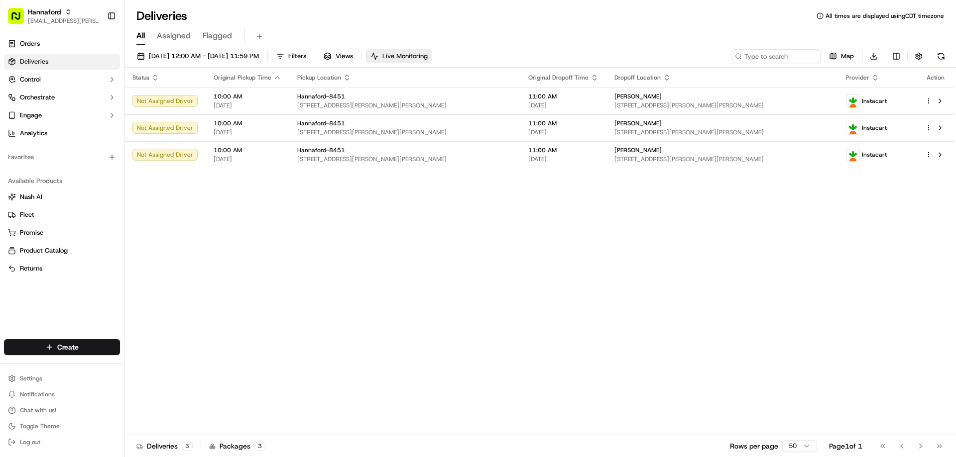
click at [428, 52] on span "Live Monitoring" at bounding box center [404, 56] width 45 height 9
click at [434, 44] on div "All Assigned Flagged" at bounding box center [539, 36] width 831 height 17
click at [428, 52] on span "Live Monitoring" at bounding box center [404, 56] width 45 height 9
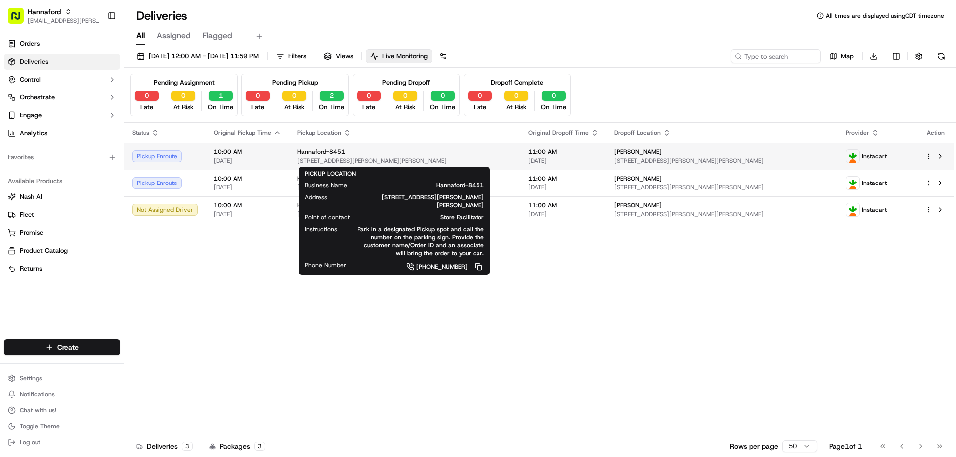
click at [463, 157] on span "[STREET_ADDRESS][PERSON_NAME][PERSON_NAME]" at bounding box center [404, 161] width 215 height 8
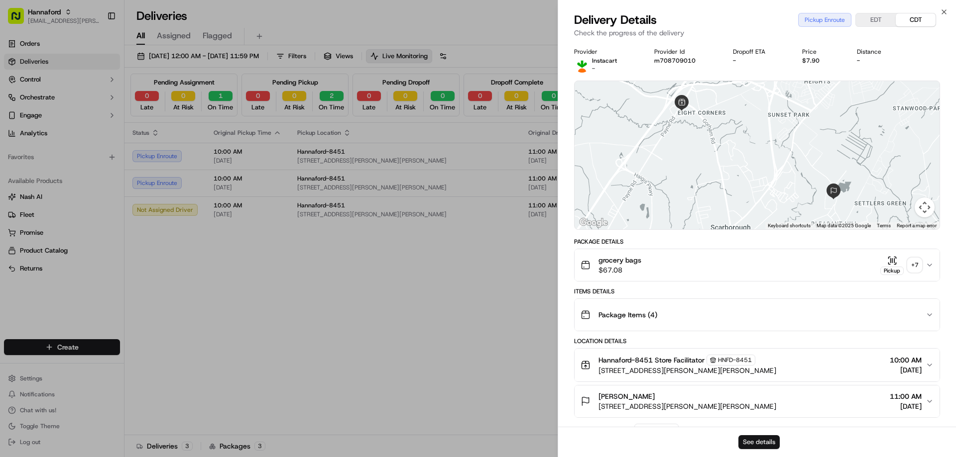
click at [752, 441] on button "See details" at bounding box center [758, 443] width 41 height 14
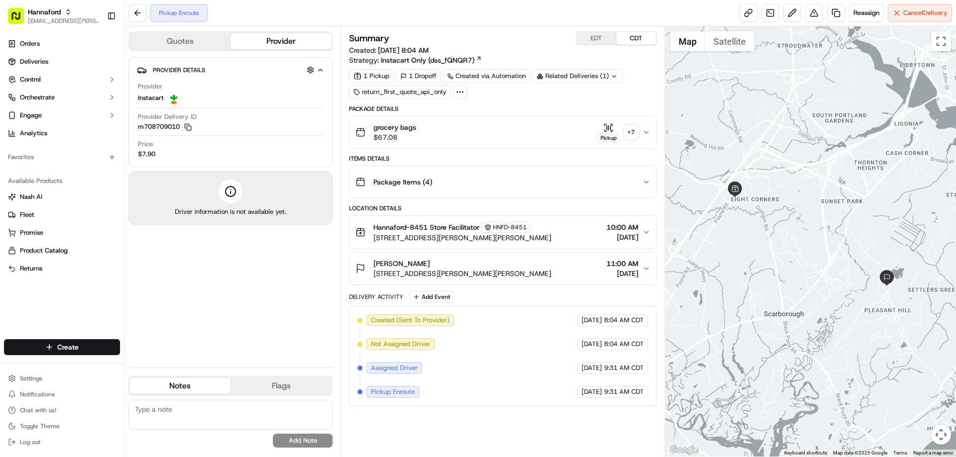
click at [608, 126] on icon "button" at bounding box center [608, 128] width 10 height 10
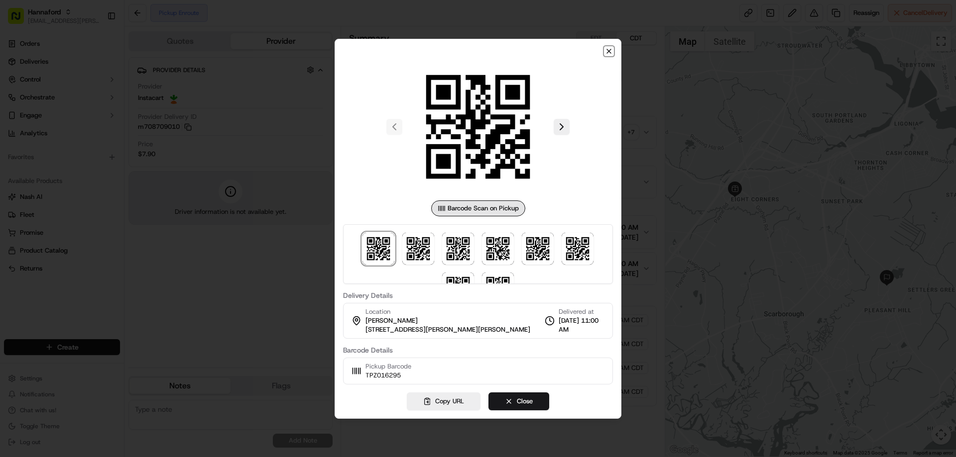
click at [610, 52] on icon "button" at bounding box center [609, 51] width 4 height 4
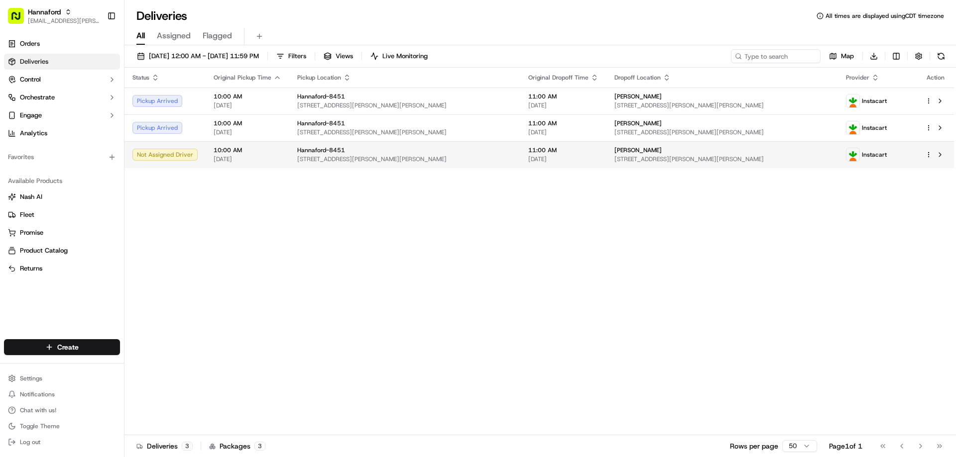
click at [352, 157] on span "[STREET_ADDRESS][PERSON_NAME][PERSON_NAME]" at bounding box center [404, 159] width 215 height 8
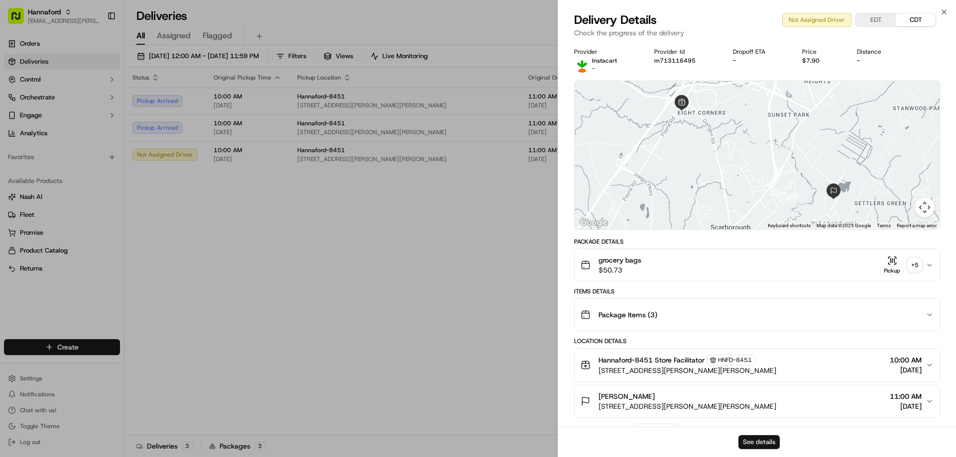
click at [757, 445] on button "See details" at bounding box center [758, 443] width 41 height 14
click at [756, 444] on button "See details" at bounding box center [758, 443] width 41 height 14
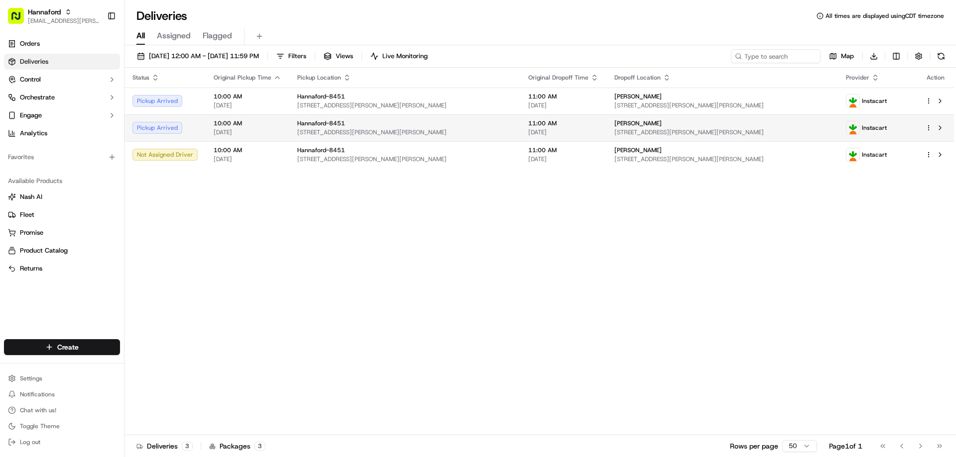
click at [403, 124] on div "Hannaford-8451" at bounding box center [404, 123] width 215 height 8
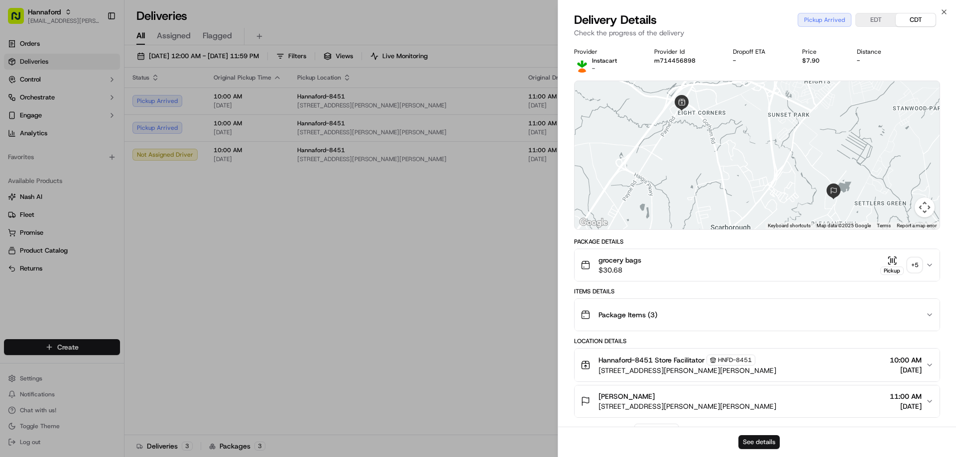
click at [750, 440] on button "See details" at bounding box center [758, 443] width 41 height 14
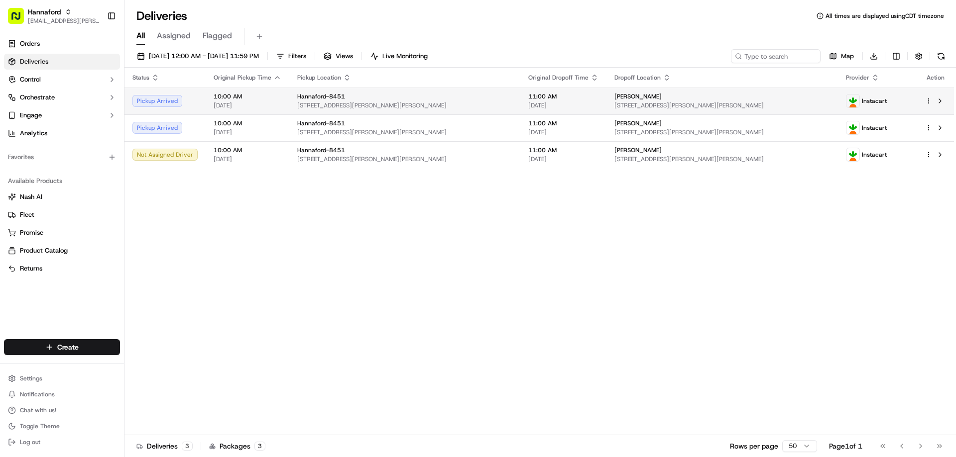
click at [223, 102] on span "[DATE]" at bounding box center [248, 106] width 68 height 8
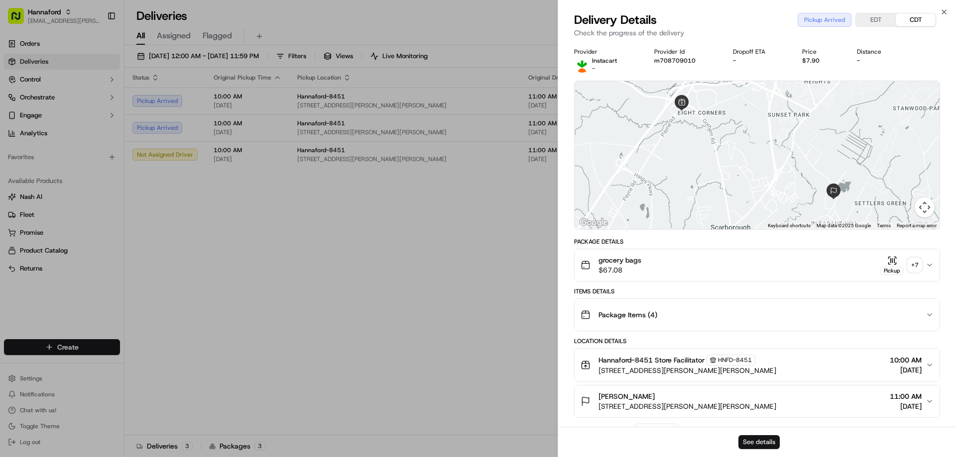
click at [758, 442] on button "See details" at bounding box center [758, 443] width 41 height 14
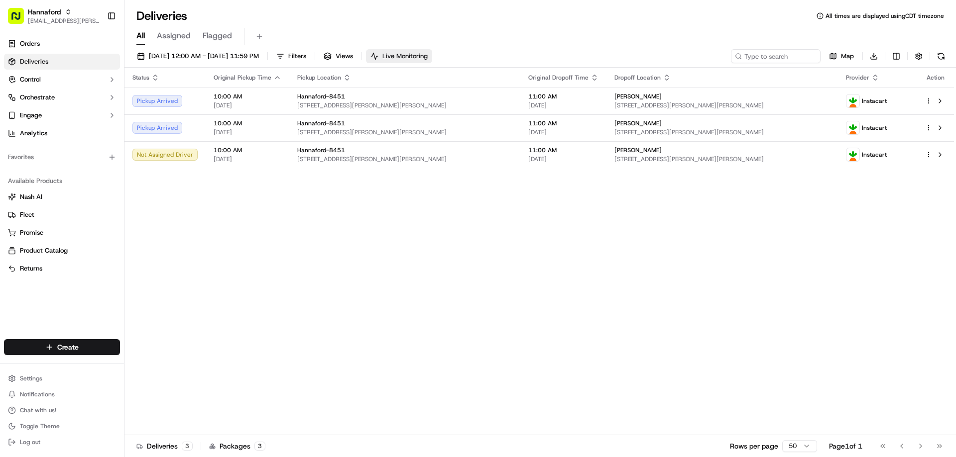
click at [428, 58] on span "Live Monitoring" at bounding box center [404, 56] width 45 height 9
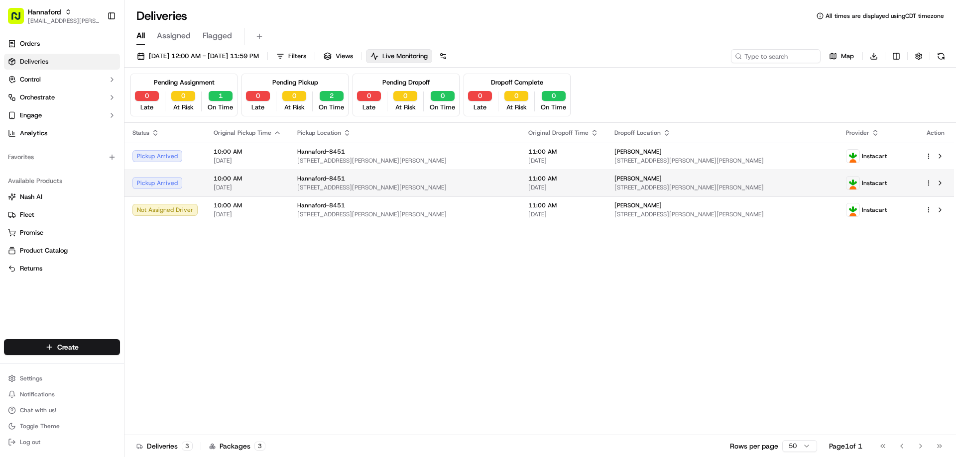
click at [443, 181] on div "Hannaford-8451" at bounding box center [404, 179] width 215 height 8
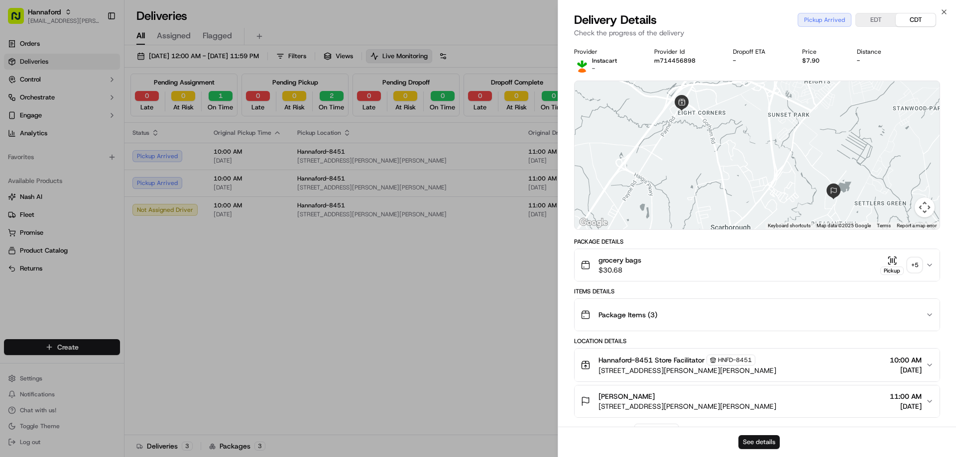
click at [755, 441] on button "See details" at bounding box center [758, 443] width 41 height 14
click at [751, 444] on button "See details" at bounding box center [758, 443] width 41 height 14
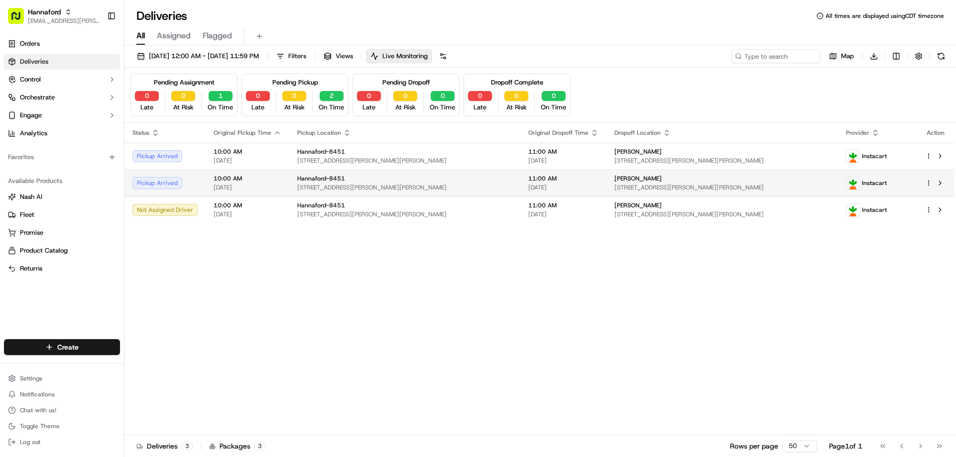
click at [336, 188] on span "[STREET_ADDRESS][PERSON_NAME][PERSON_NAME]" at bounding box center [404, 188] width 215 height 8
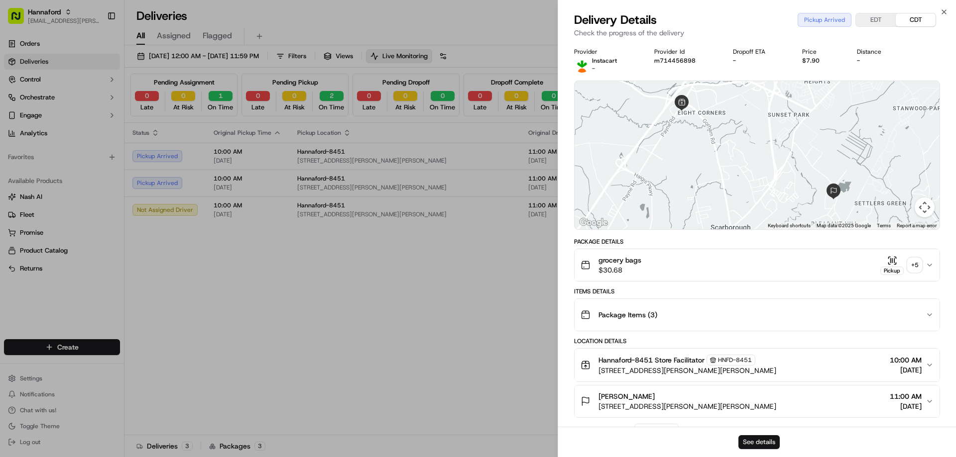
click at [756, 439] on button "See details" at bounding box center [758, 443] width 41 height 14
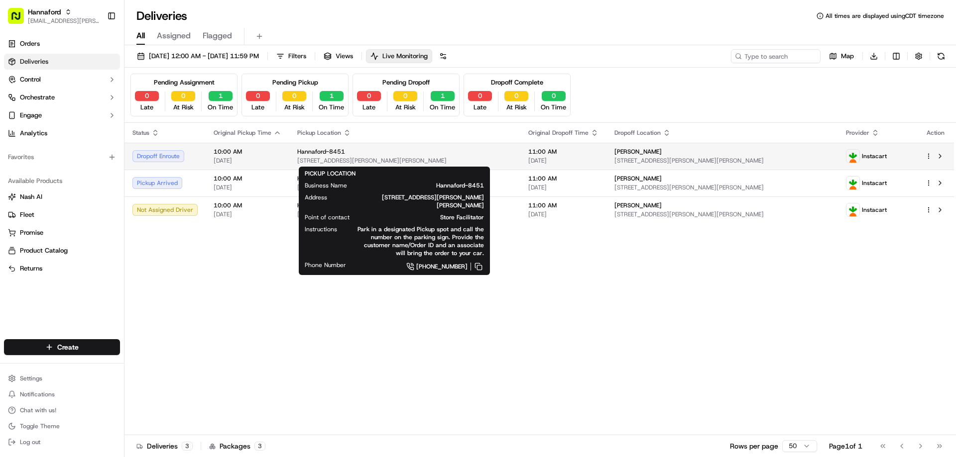
click at [398, 157] on span "417 Payne Rd, Scarborough, ME 04074, US" at bounding box center [404, 161] width 215 height 8
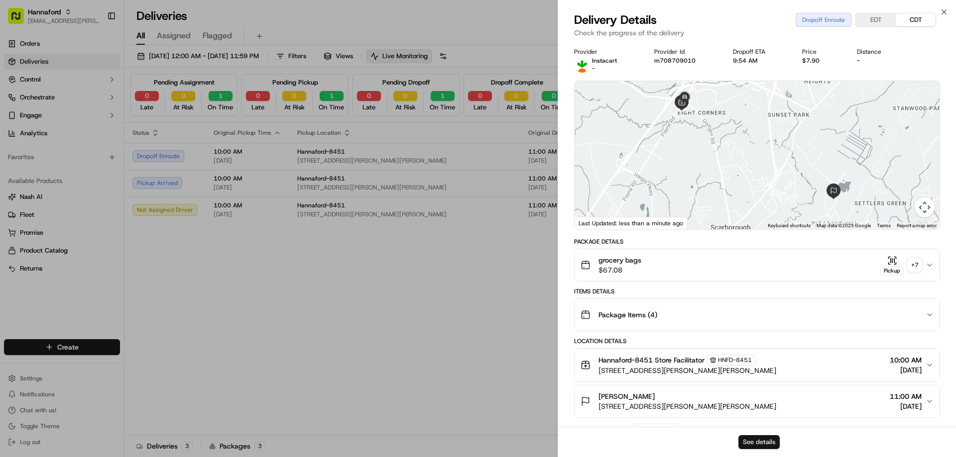
click at [769, 436] on button "See details" at bounding box center [758, 443] width 41 height 14
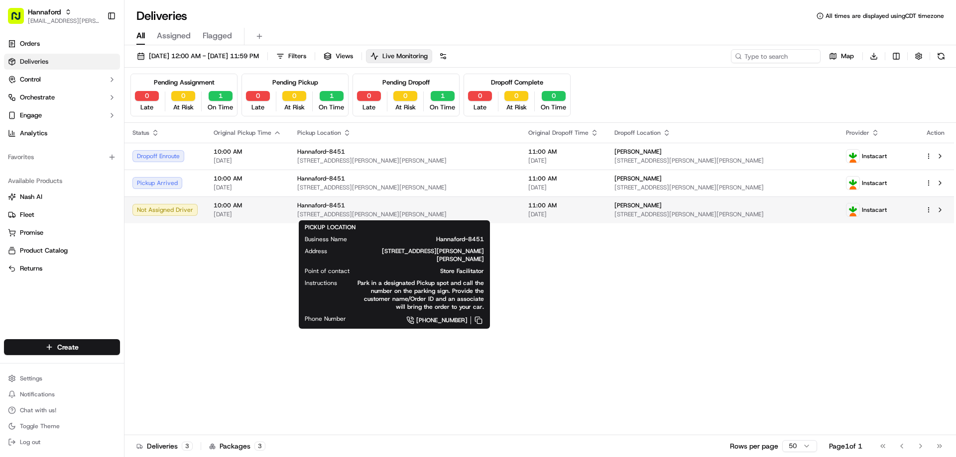
click at [297, 213] on span "417 Payne Rd, Scarborough, ME 04074, US" at bounding box center [404, 215] width 215 height 8
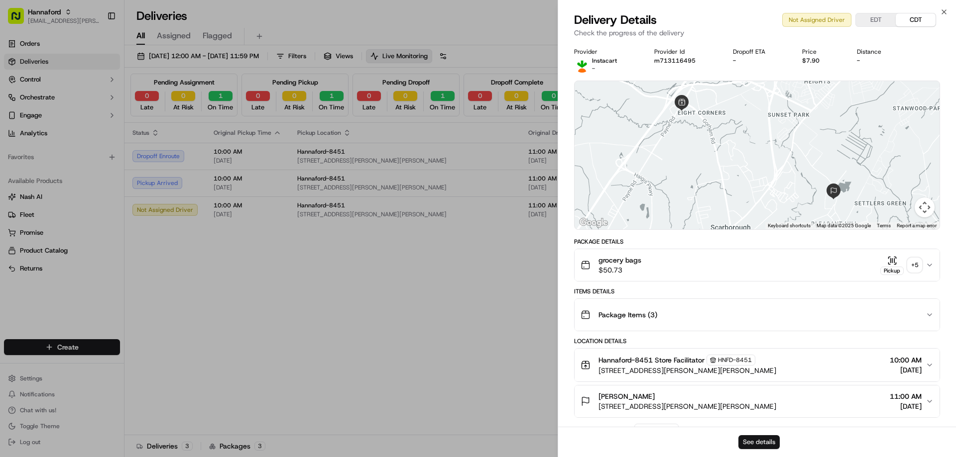
click at [770, 444] on button "See details" at bounding box center [758, 443] width 41 height 14
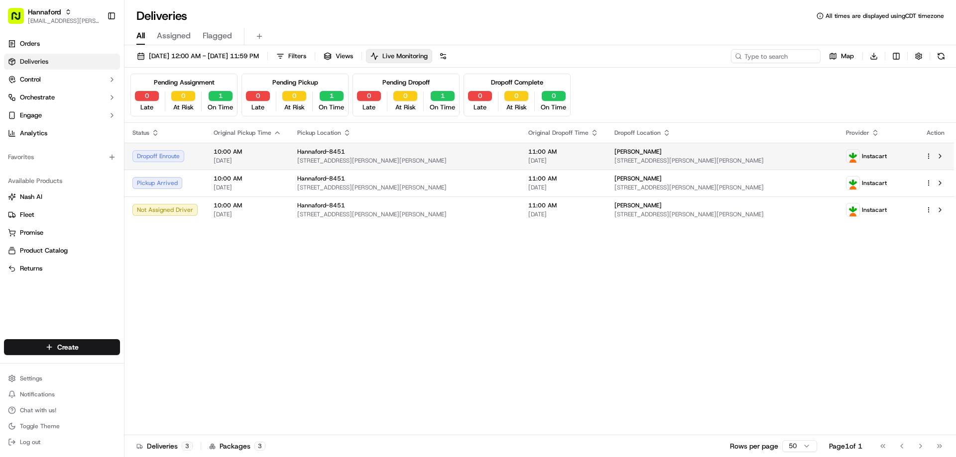
click at [400, 152] on div "Hannaford-8451" at bounding box center [404, 152] width 215 height 8
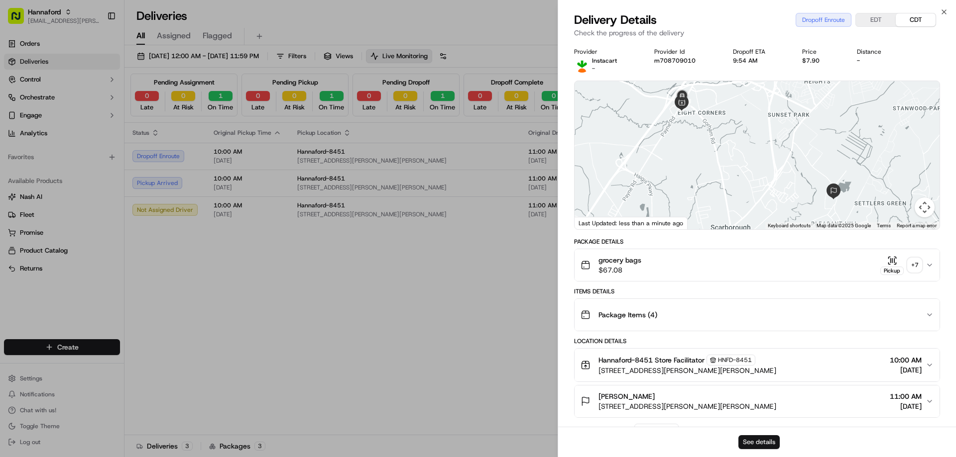
click at [758, 442] on button "See details" at bounding box center [758, 443] width 41 height 14
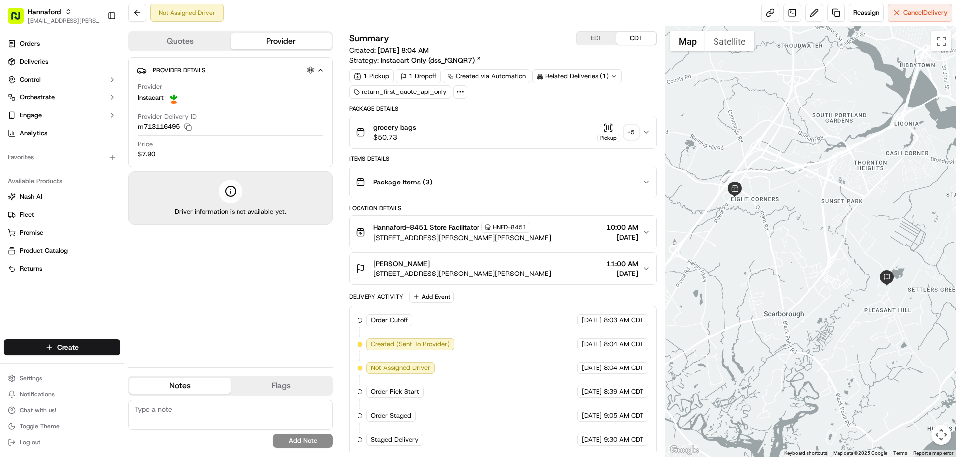
scroll to position [2, 0]
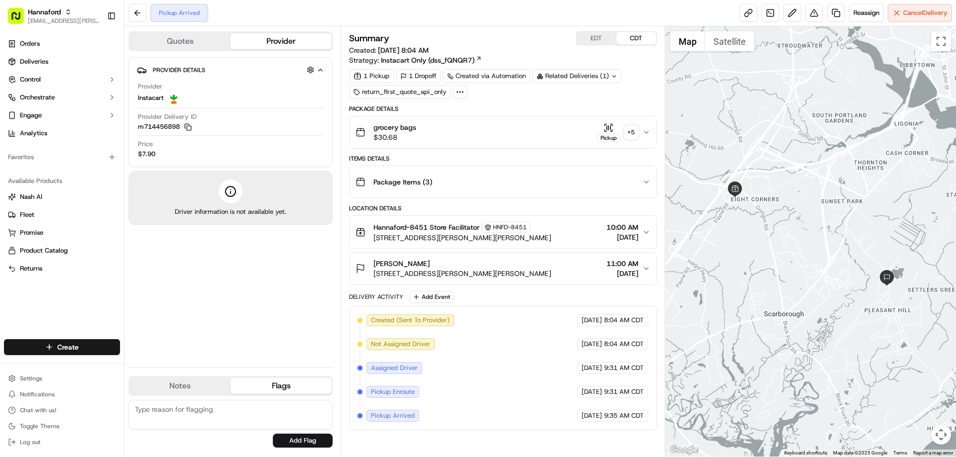
click at [287, 384] on button "Flags" at bounding box center [280, 386] width 101 height 16
click at [212, 390] on button "Notes" at bounding box center [179, 386] width 101 height 16
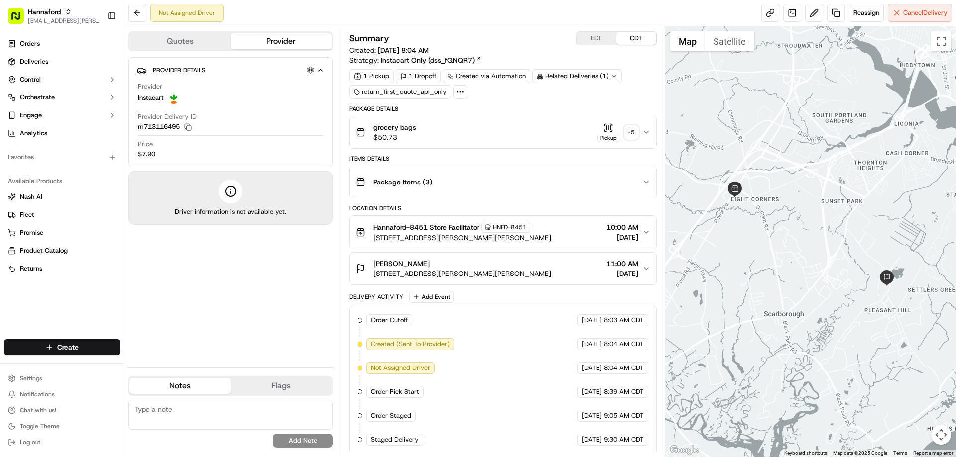
scroll to position [2, 0]
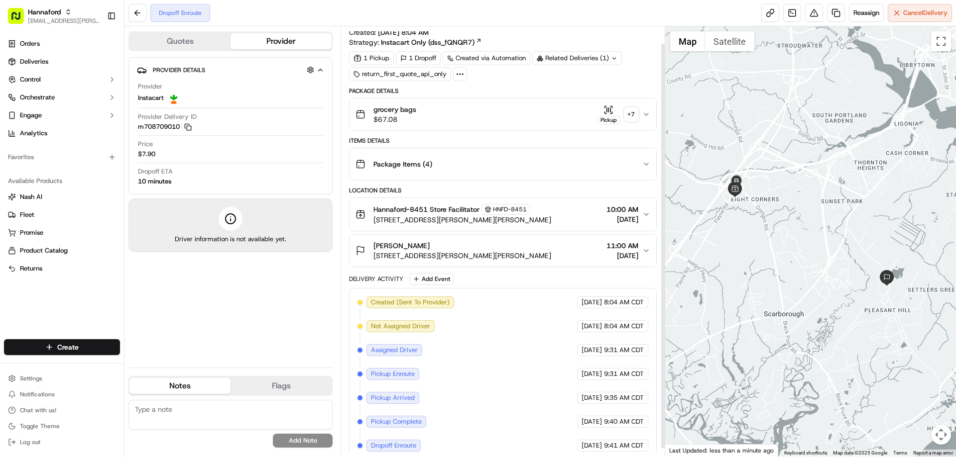
scroll to position [26, 0]
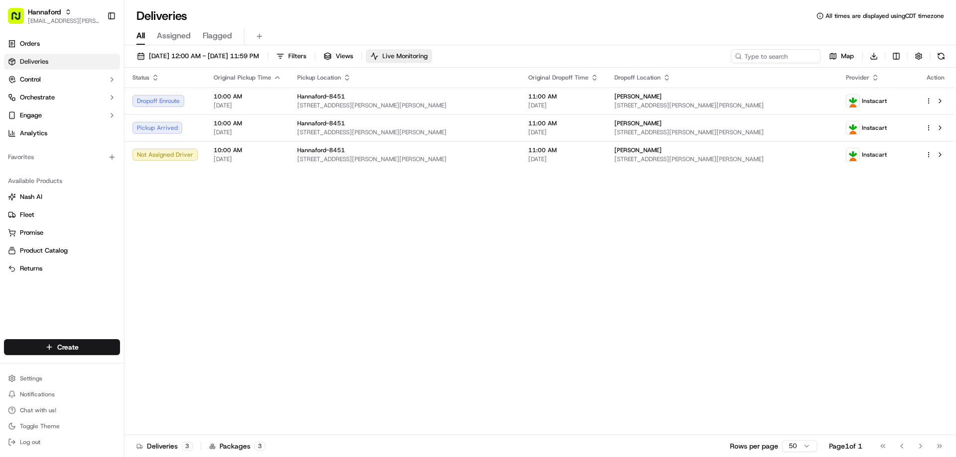
click at [427, 53] on span "Live Monitoring" at bounding box center [404, 56] width 45 height 9
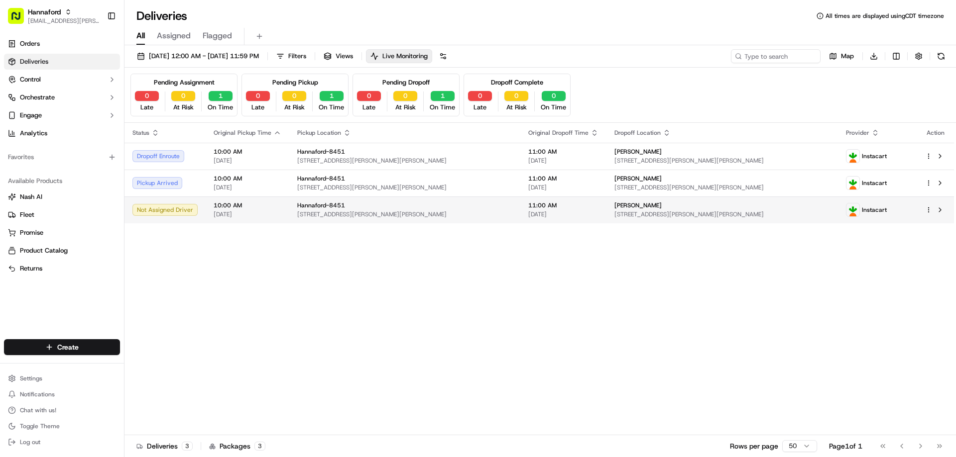
click at [419, 212] on span "[STREET_ADDRESS][PERSON_NAME][PERSON_NAME]" at bounding box center [404, 215] width 215 height 8
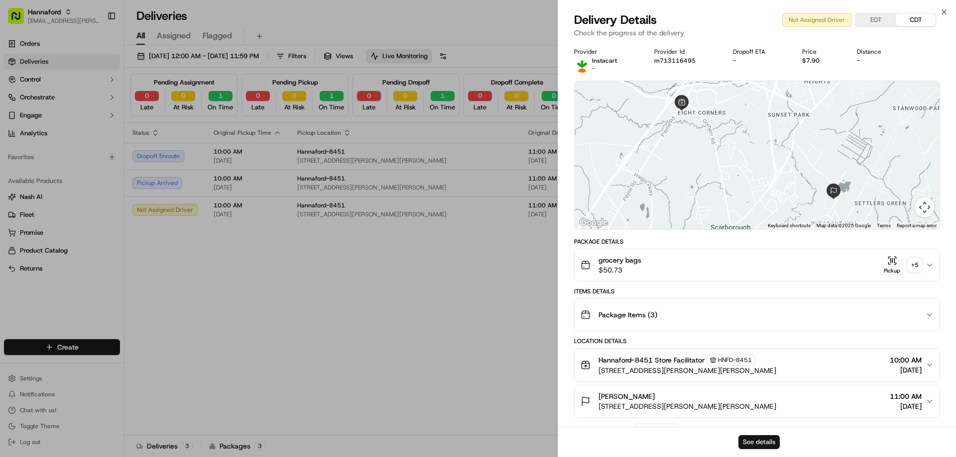
click at [764, 445] on button "See details" at bounding box center [758, 443] width 41 height 14
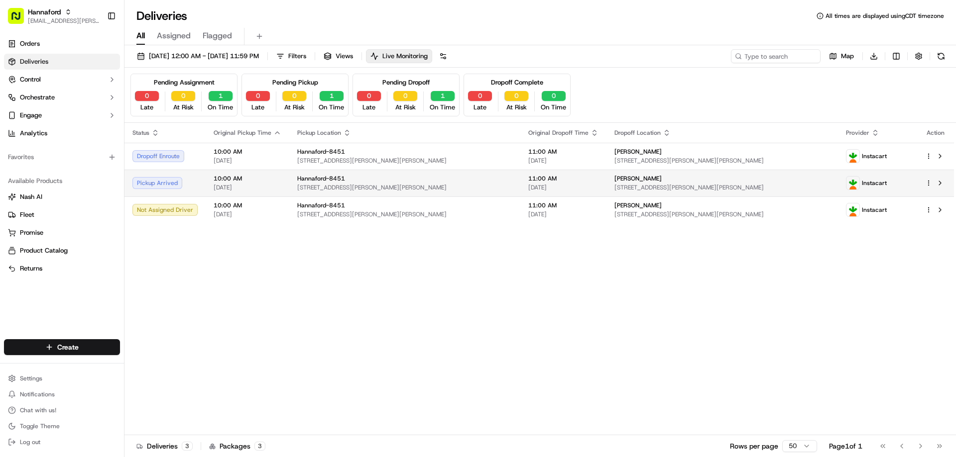
click at [390, 172] on td "Hannaford-8451 417 Payne Rd, Scarborough, ME 04074, US" at bounding box center [404, 183] width 231 height 27
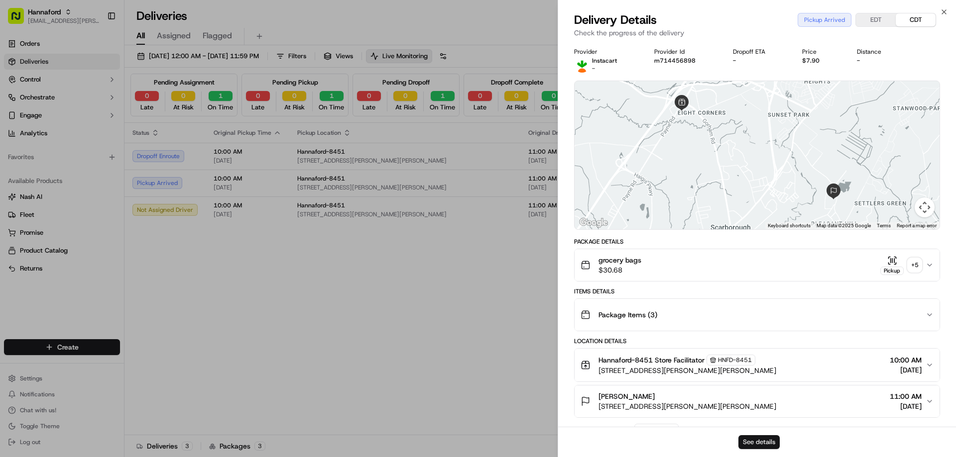
click at [748, 443] on button "See details" at bounding box center [758, 443] width 41 height 14
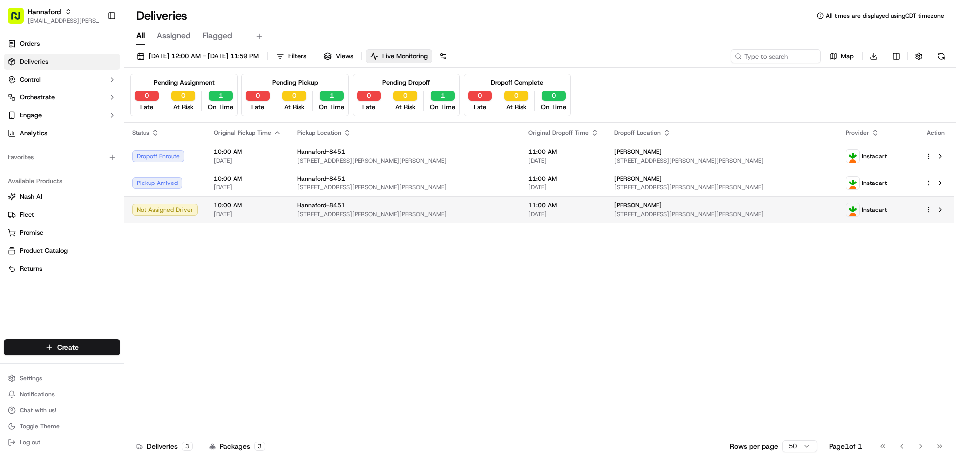
click at [451, 210] on div "Hannaford-8451 417 Payne Rd, Scarborough, ME 04074, US" at bounding box center [404, 210] width 215 height 17
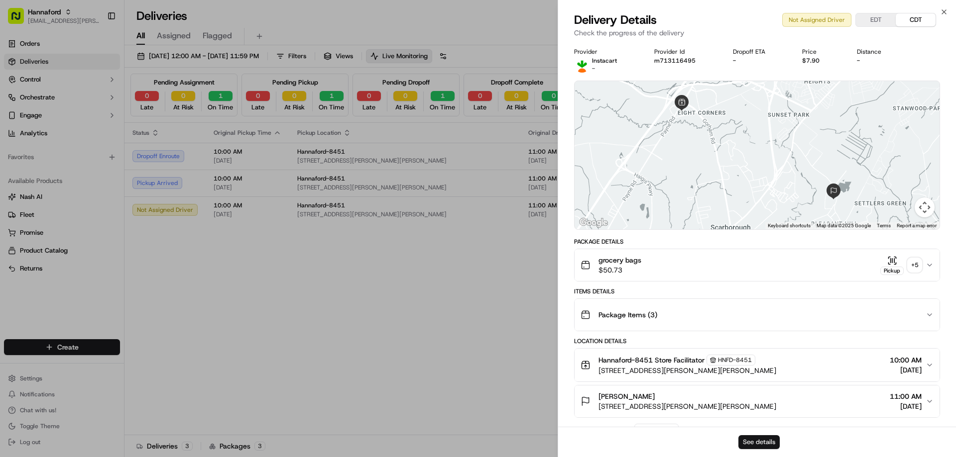
click at [765, 439] on button "See details" at bounding box center [758, 443] width 41 height 14
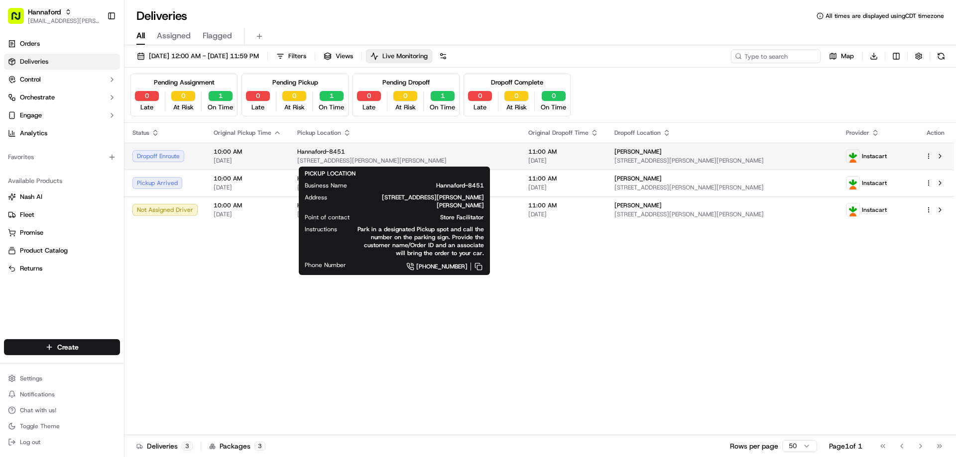
click at [410, 157] on span "[STREET_ADDRESS][PERSON_NAME][PERSON_NAME]" at bounding box center [404, 161] width 215 height 8
click at [468, 154] on div "Hannaford-8451" at bounding box center [404, 152] width 215 height 8
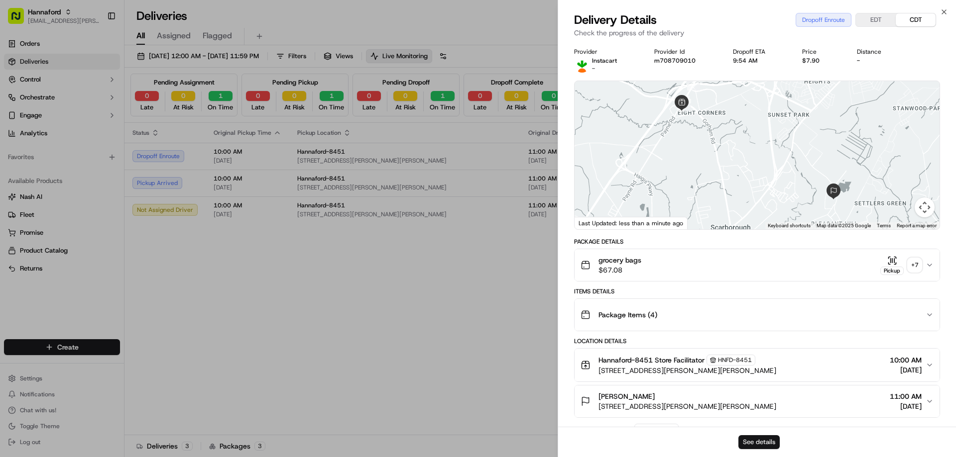
click at [761, 442] on button "See details" at bounding box center [758, 443] width 41 height 14
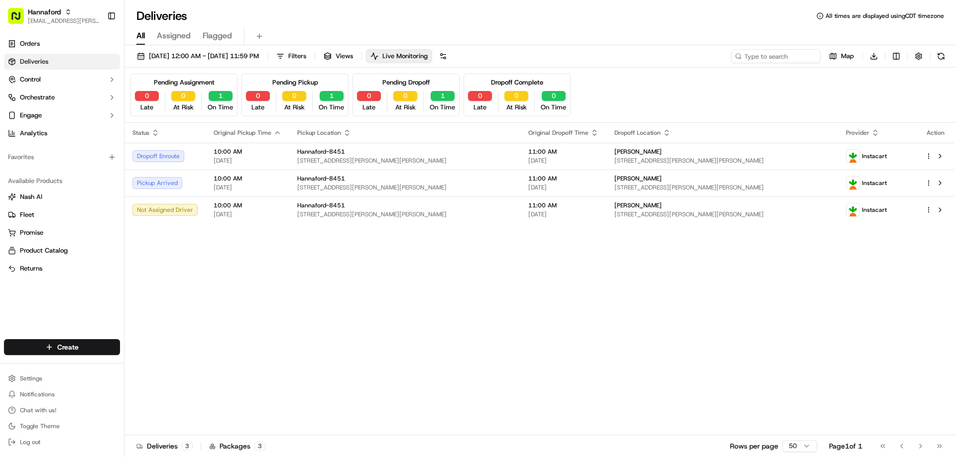
click at [259, 258] on div "Status Original Pickup Time Pickup Location Original Dropoff Time Dropoff Locat…" at bounding box center [538, 279] width 829 height 313
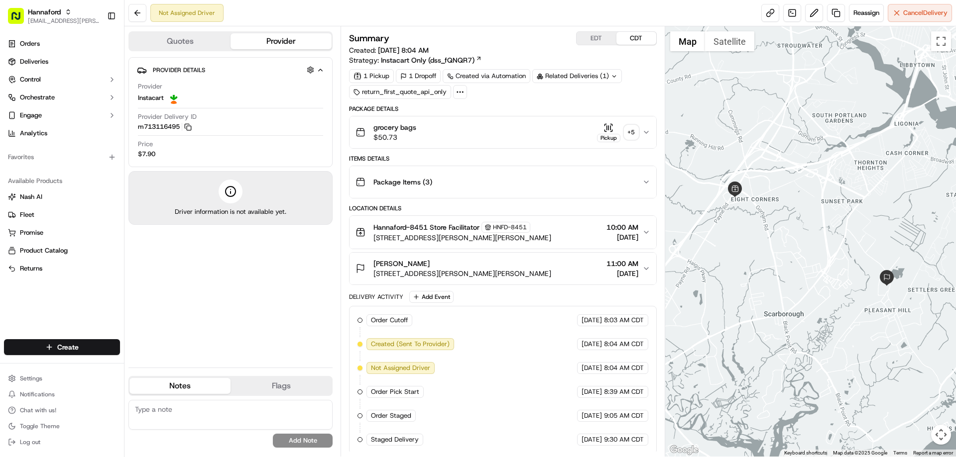
scroll to position [2, 0]
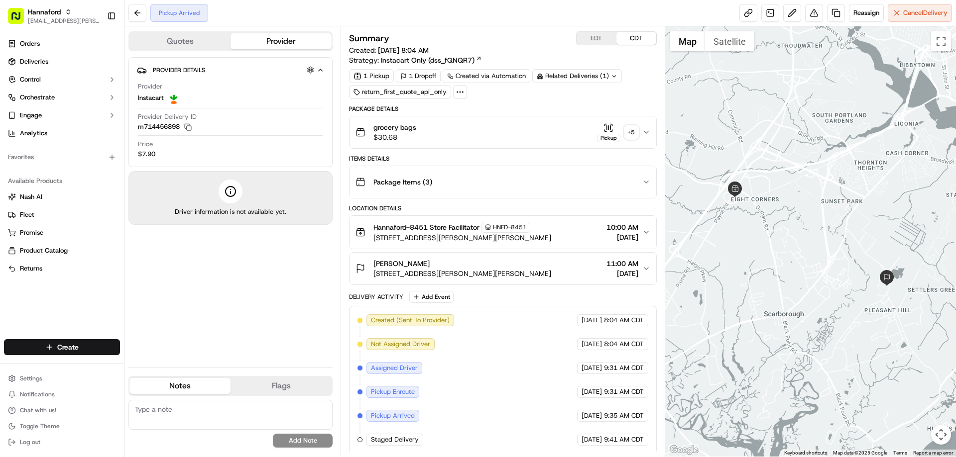
scroll to position [2, 0]
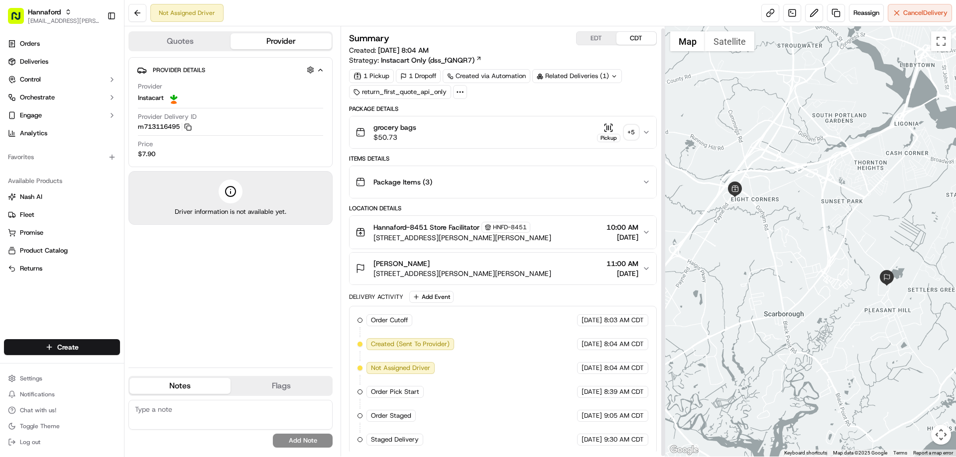
scroll to position [2, 0]
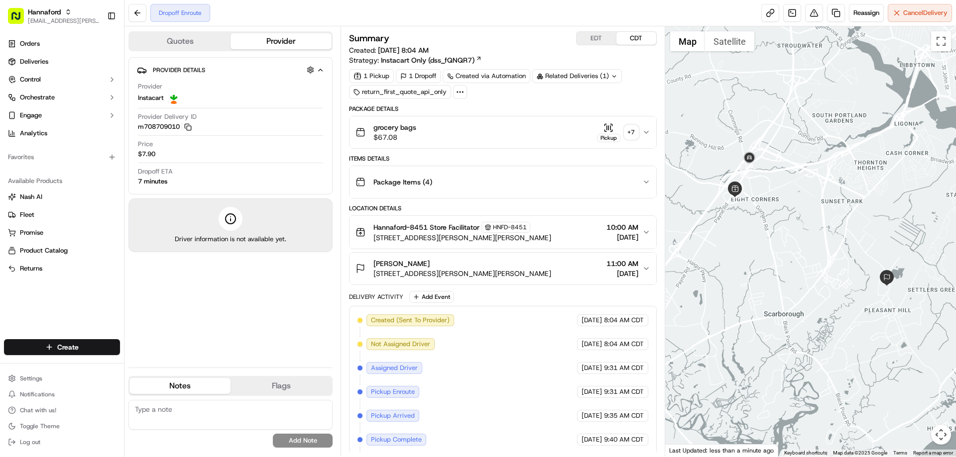
scroll to position [26, 0]
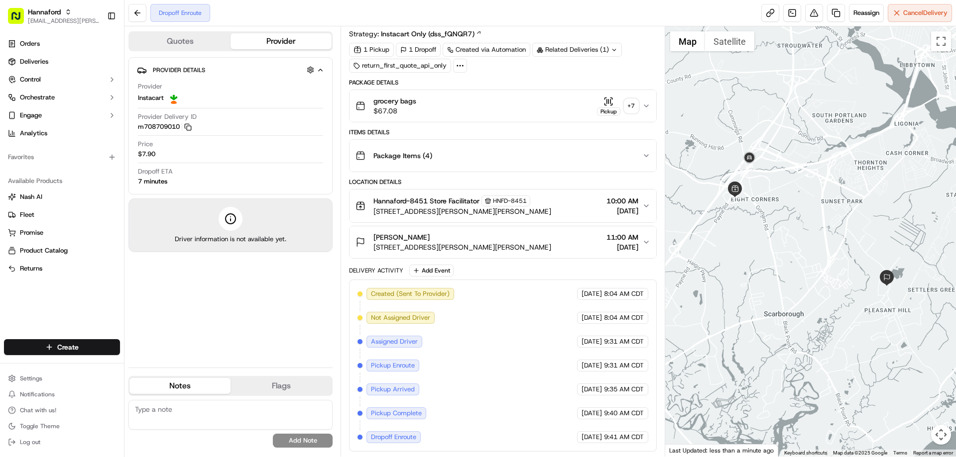
click at [457, 64] on icon at bounding box center [459, 65] width 9 height 9
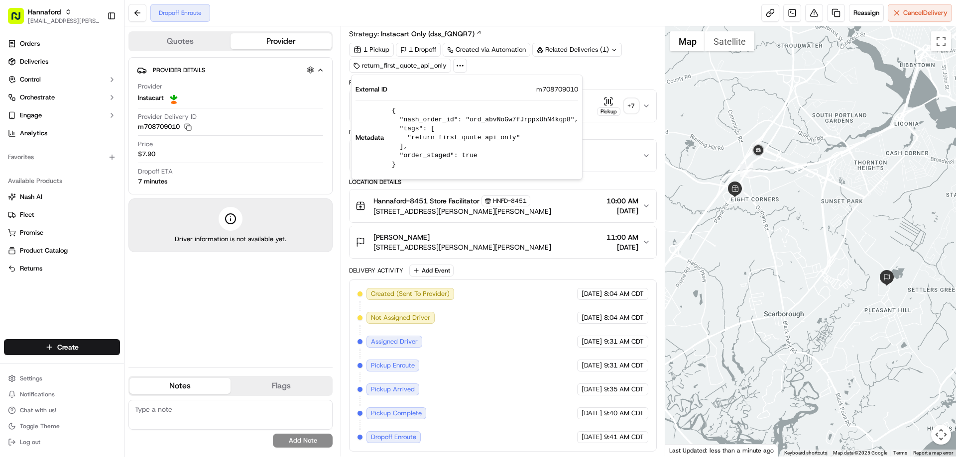
click at [278, 297] on div "Provider Details Hidden ( 3 ) Provider Instacart Provider Delivery ID m70870901…" at bounding box center [230, 208] width 204 height 303
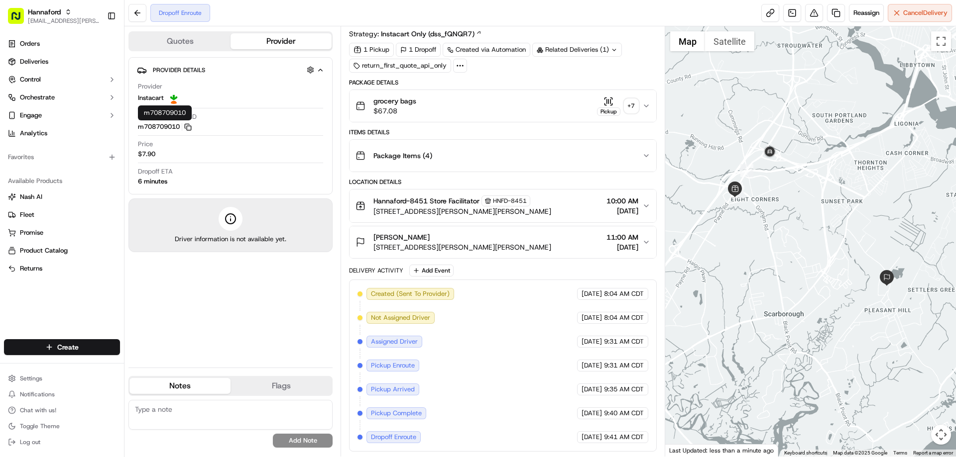
click at [189, 124] on icon "button" at bounding box center [187, 126] width 4 height 4
click at [607, 101] on icon "button" at bounding box center [607, 101] width 0 height 4
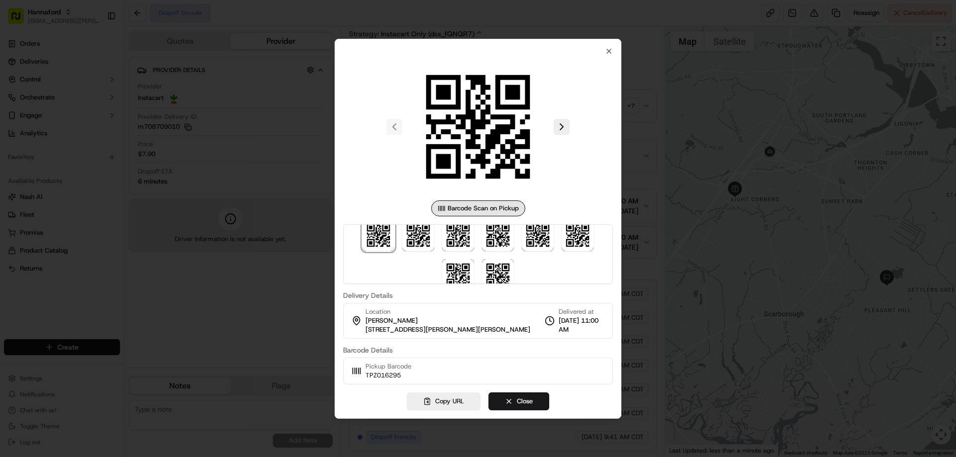
scroll to position [0, 0]
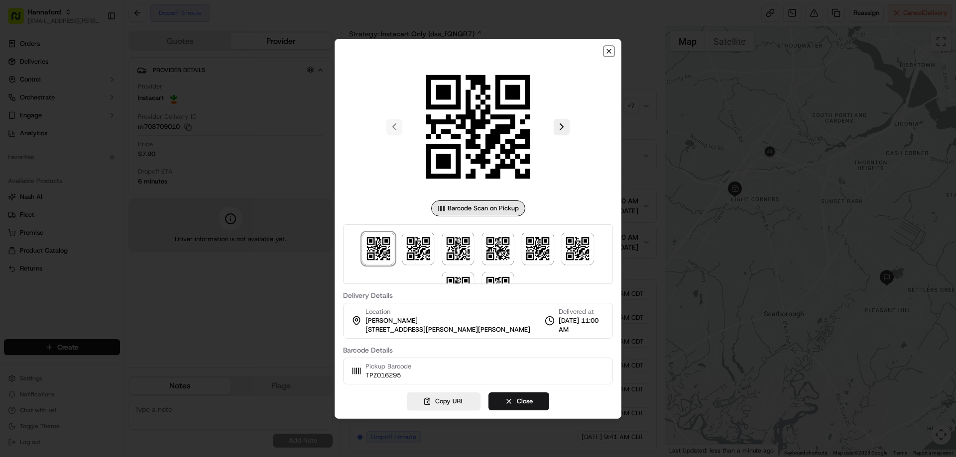
click at [608, 52] on icon "button" at bounding box center [609, 51] width 8 height 8
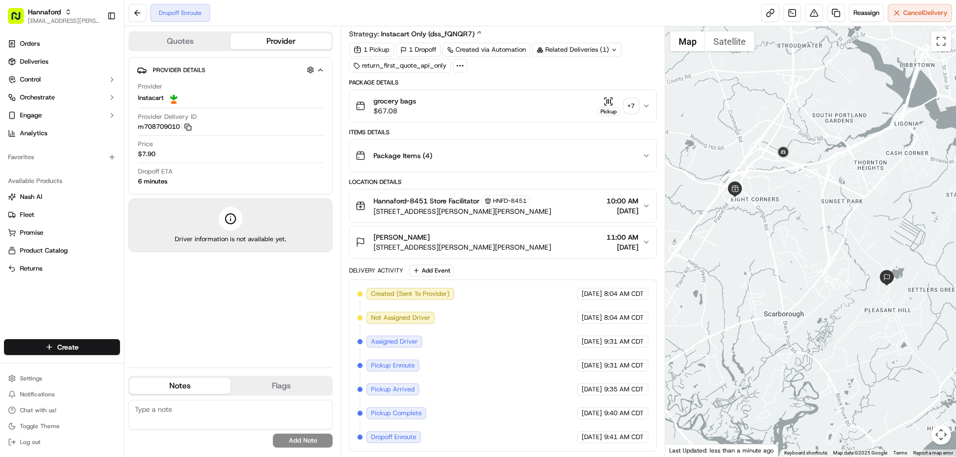
click at [839, 272] on div at bounding box center [810, 241] width 291 height 431
click at [735, 43] on button "Satellite" at bounding box center [729, 41] width 49 height 20
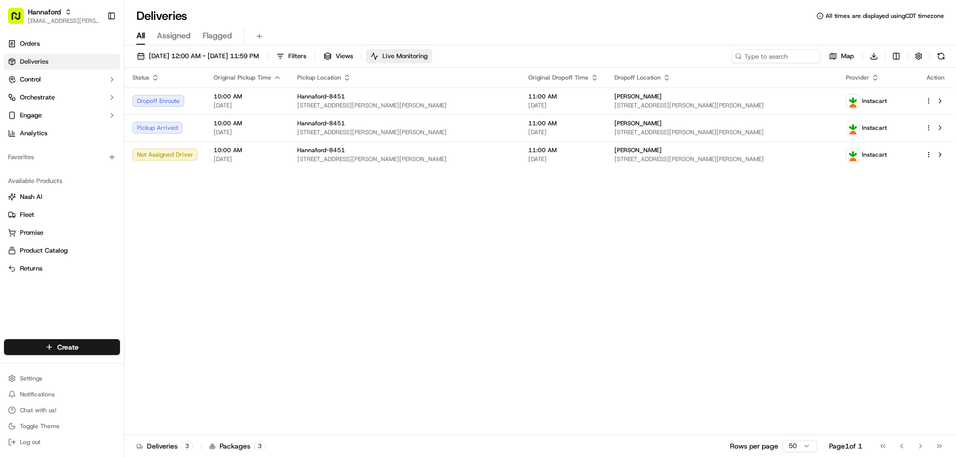
click at [428, 58] on span "Live Monitoring" at bounding box center [404, 56] width 45 height 9
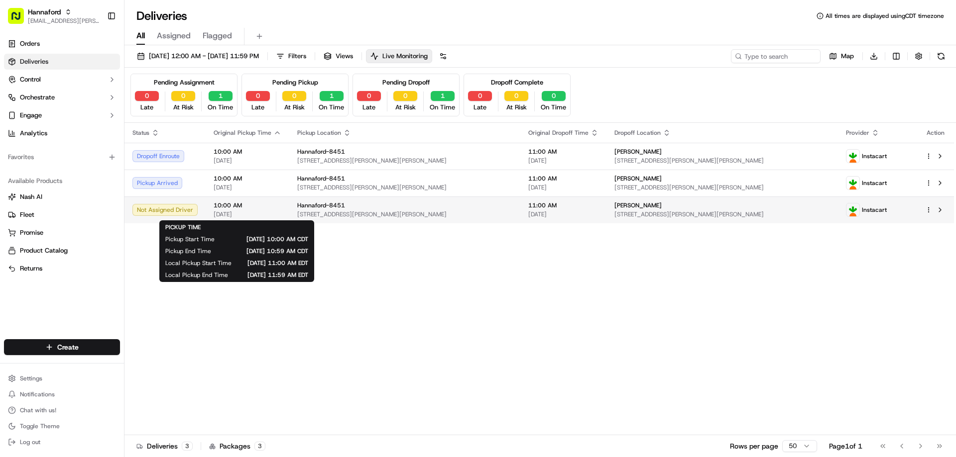
click at [270, 206] on span "10:00 AM" at bounding box center [248, 206] width 68 height 8
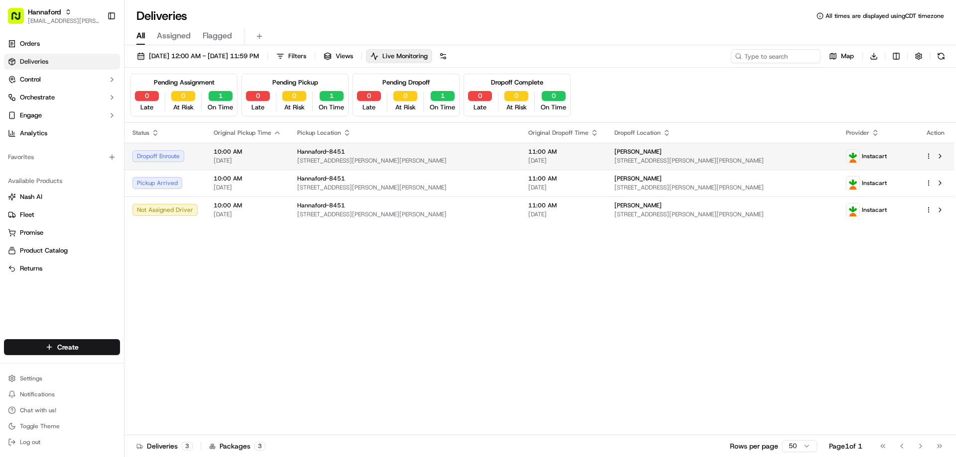
click at [278, 154] on span "10:00 AM" at bounding box center [248, 152] width 68 height 8
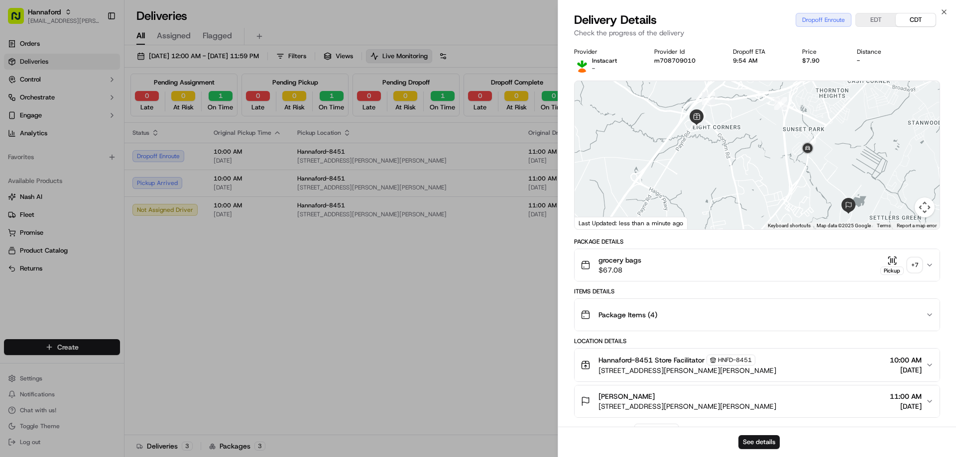
click at [727, 183] on div at bounding box center [756, 155] width 365 height 148
click at [749, 441] on button "See details" at bounding box center [758, 443] width 41 height 14
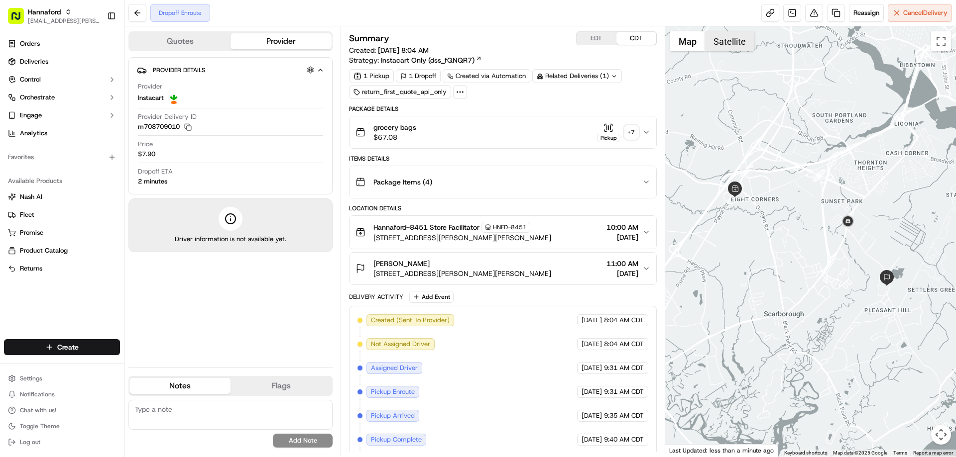
click at [728, 41] on button "Satellite" at bounding box center [729, 41] width 49 height 20
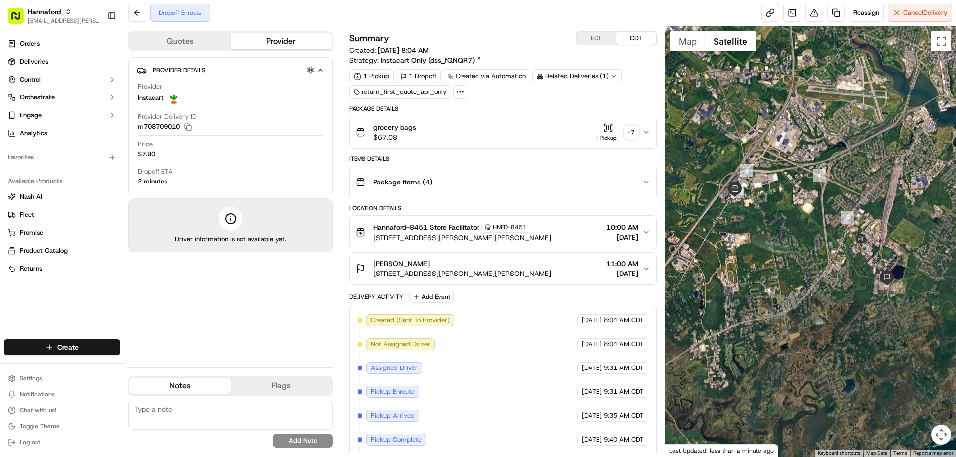
click at [270, 315] on div "Provider Details Hidden ( 3 ) Provider Instacart Provider Delivery ID m70870901…" at bounding box center [230, 208] width 204 height 303
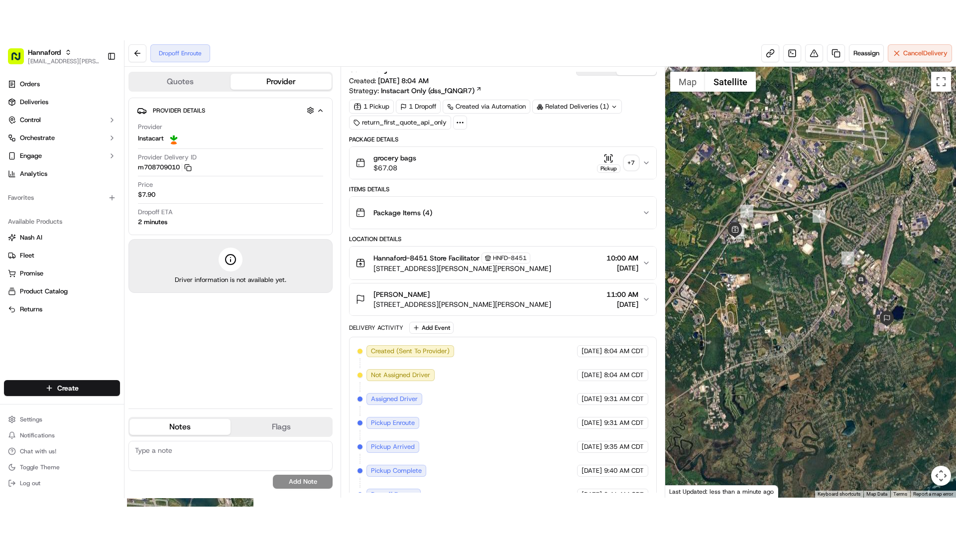
scroll to position [26, 0]
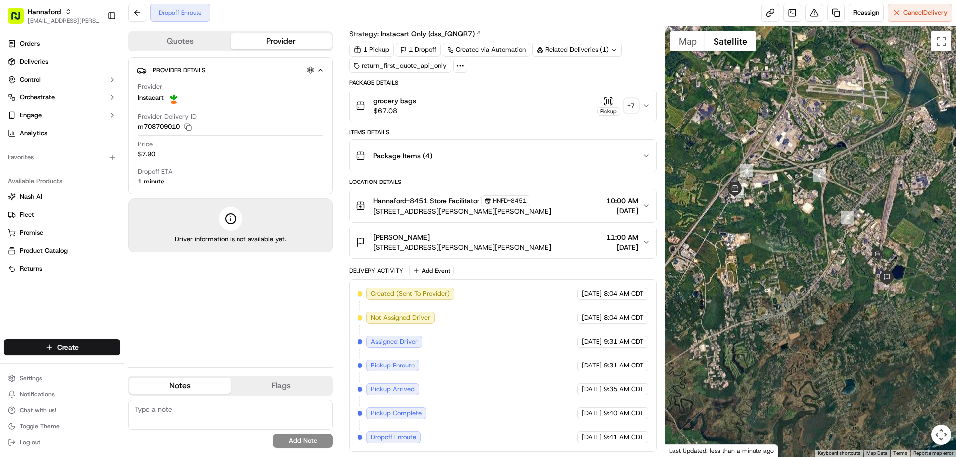
click at [755, 208] on div at bounding box center [810, 241] width 291 height 431
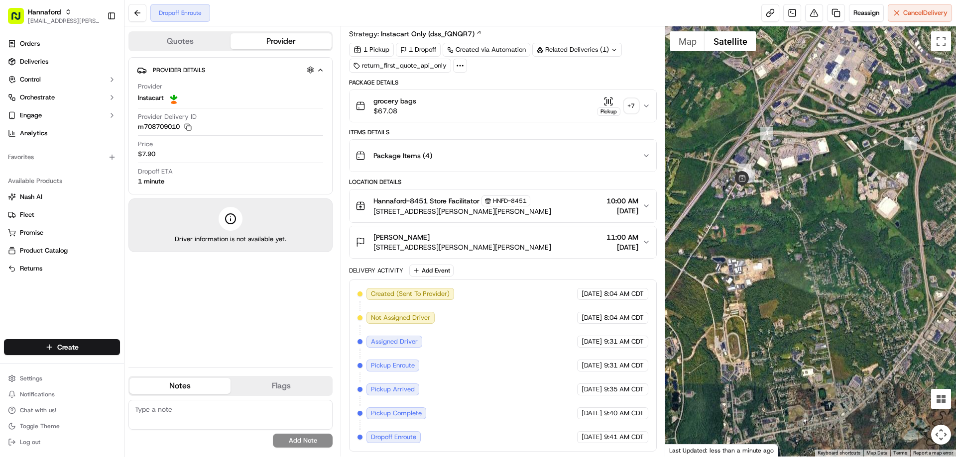
drag, startPoint x: 752, startPoint y: 203, endPoint x: 782, endPoint y: 203, distance: 30.9
click at [782, 203] on div at bounding box center [810, 241] width 291 height 431
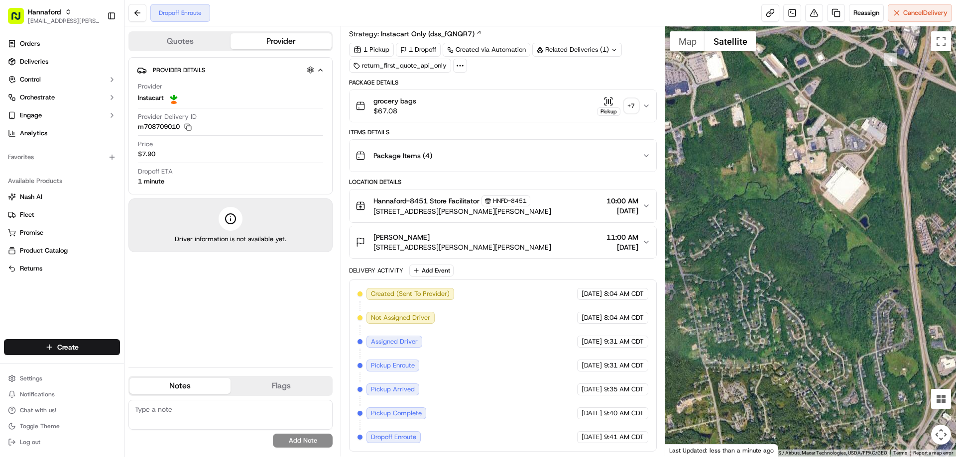
drag, startPoint x: 884, startPoint y: 193, endPoint x: 733, endPoint y: 169, distance: 152.6
click at [733, 169] on div at bounding box center [810, 241] width 291 height 431
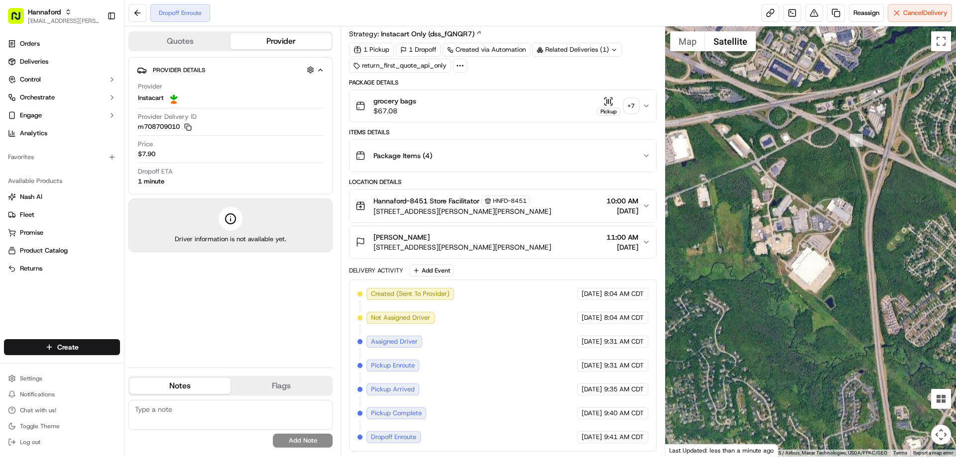
drag, startPoint x: 823, startPoint y: 137, endPoint x: 799, endPoint y: 187, distance: 55.9
click at [790, 205] on div at bounding box center [810, 241] width 291 height 431
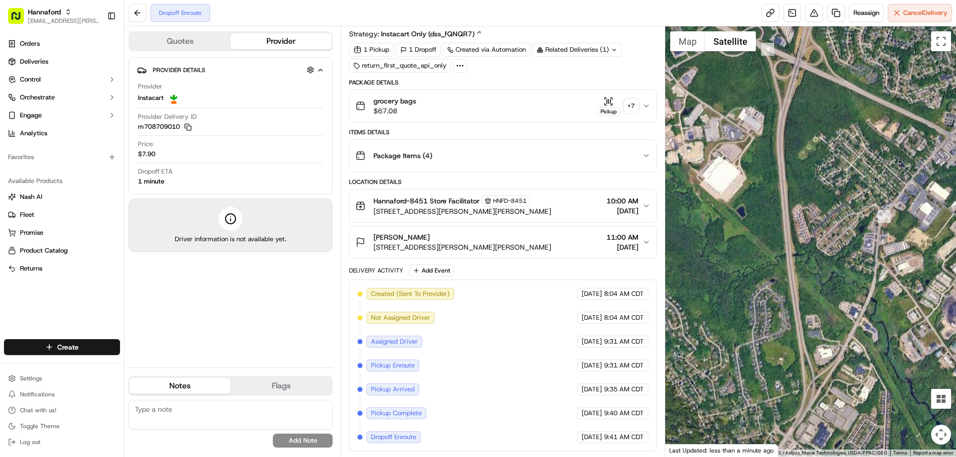
drag, startPoint x: 880, startPoint y: 204, endPoint x: 788, endPoint y: 113, distance: 128.8
click at [788, 113] on div at bounding box center [810, 241] width 291 height 431
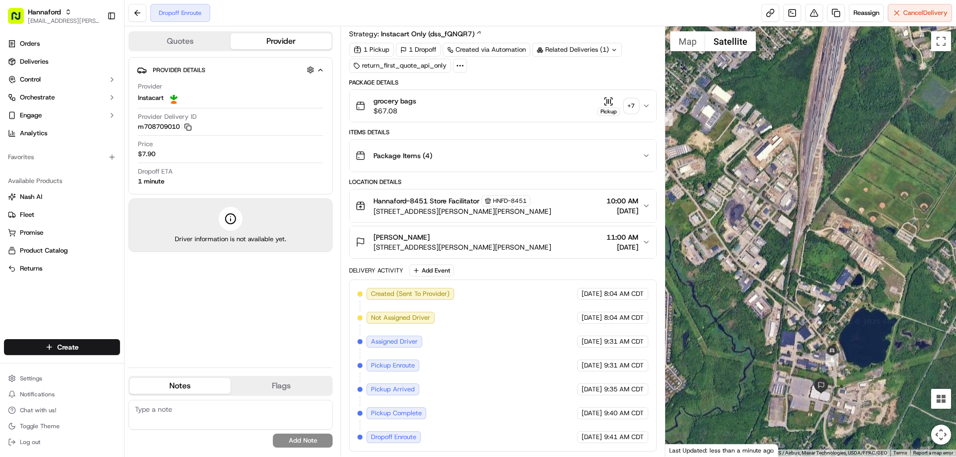
drag, startPoint x: 865, startPoint y: 270, endPoint x: 641, endPoint y: 166, distance: 246.3
click at [641, 166] on div "Quotes Provider Provider Details Hidden ( 3 ) Provider Instacart Provider Deliv…" at bounding box center [539, 241] width 831 height 431
click at [852, 200] on div at bounding box center [810, 241] width 291 height 431
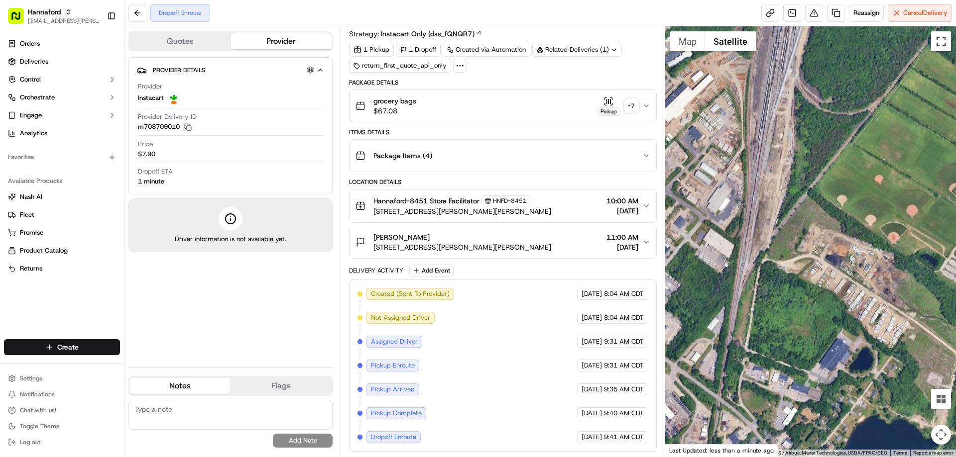
click at [943, 36] on button "Toggle fullscreen view" at bounding box center [941, 41] width 20 height 20
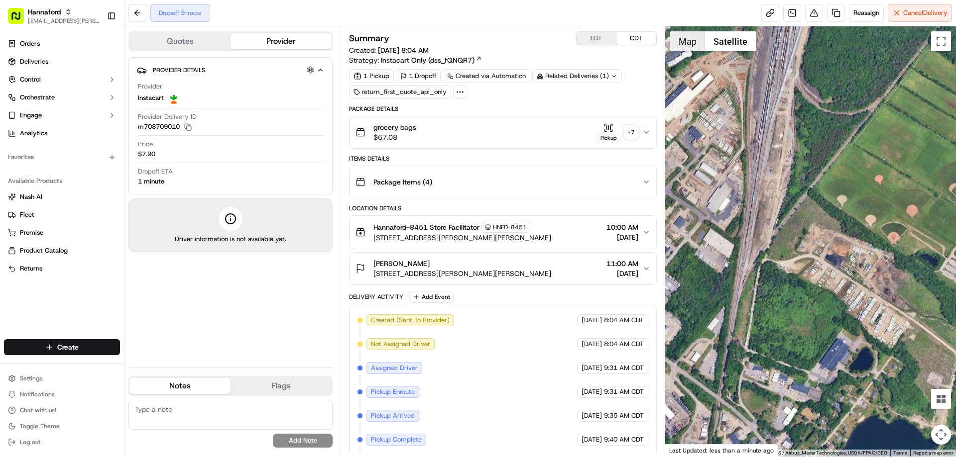
click at [689, 45] on button "Map" at bounding box center [687, 41] width 35 height 20
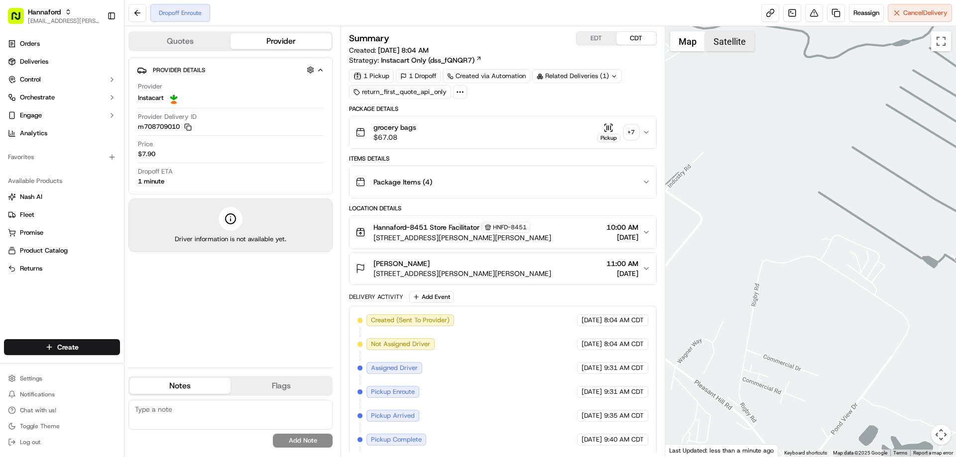
click at [721, 40] on button "Satellite" at bounding box center [729, 41] width 49 height 20
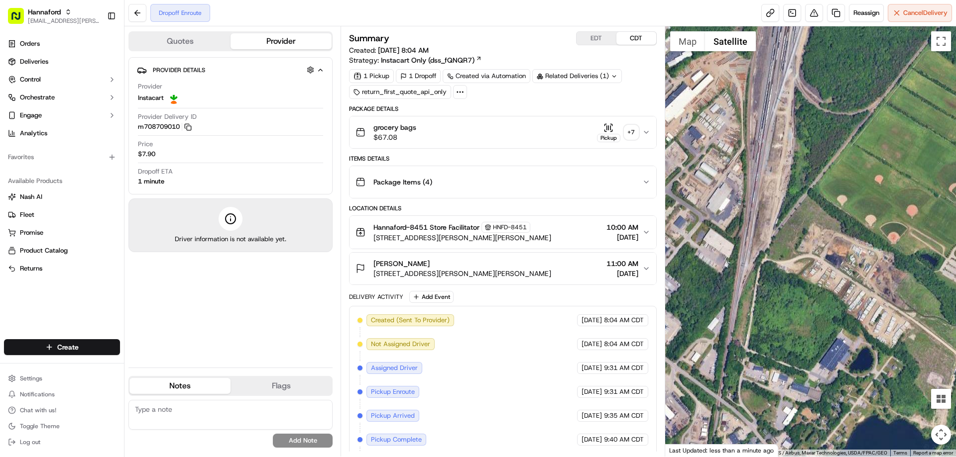
click at [943, 441] on button "Map camera controls" at bounding box center [941, 435] width 20 height 20
click at [943, 432] on button "Map camera controls" at bounding box center [941, 435] width 20 height 20
drag, startPoint x: 911, startPoint y: 428, endPoint x: 915, endPoint y: 433, distance: 6.3
click at [911, 429] on button "Zoom out" at bounding box center [916, 435] width 20 height 20
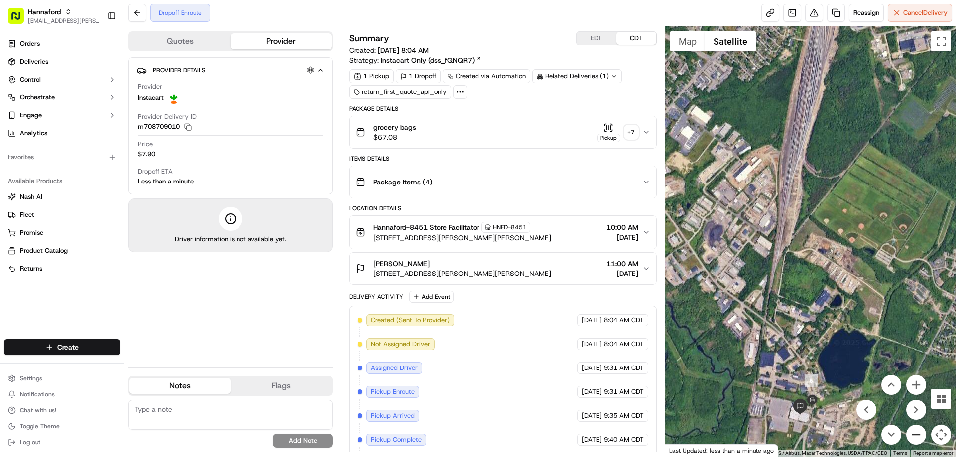
click at [915, 433] on button "Zoom out" at bounding box center [916, 435] width 20 height 20
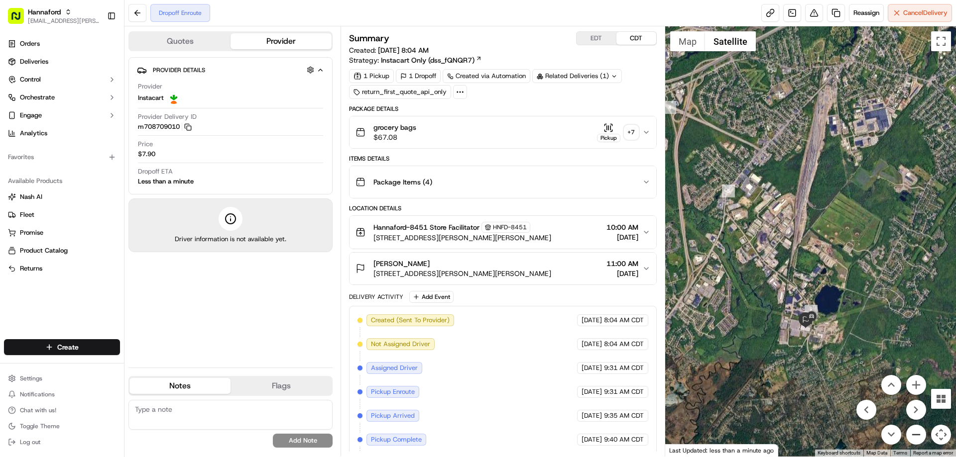
click at [915, 433] on button "Zoom out" at bounding box center [916, 435] width 20 height 20
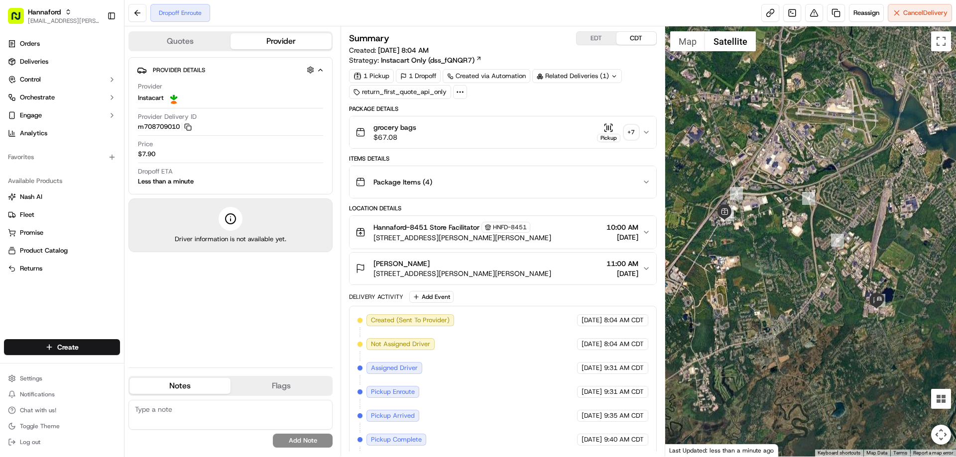
drag, startPoint x: 778, startPoint y: 282, endPoint x: 847, endPoint y: 306, distance: 73.4
click at [847, 306] on div at bounding box center [810, 241] width 291 height 431
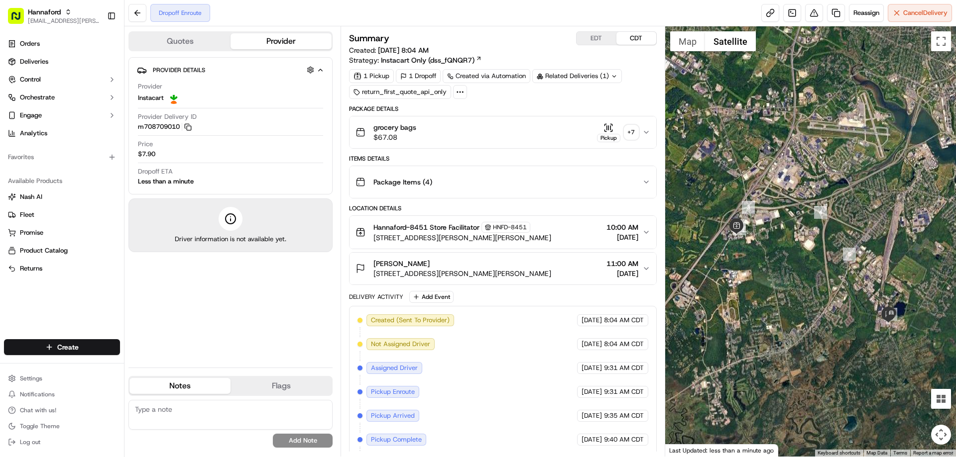
drag, startPoint x: 797, startPoint y: 262, endPoint x: 809, endPoint y: 277, distance: 19.5
click at [809, 277] on div at bounding box center [810, 241] width 291 height 431
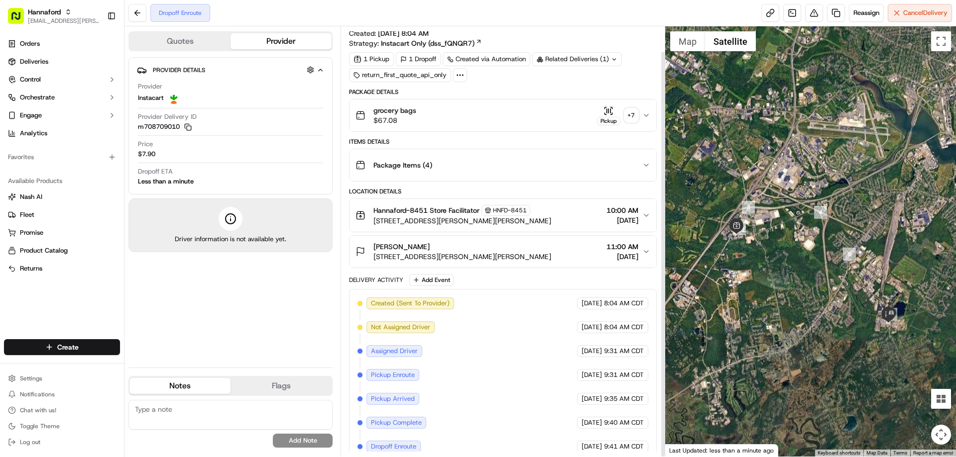
scroll to position [26, 0]
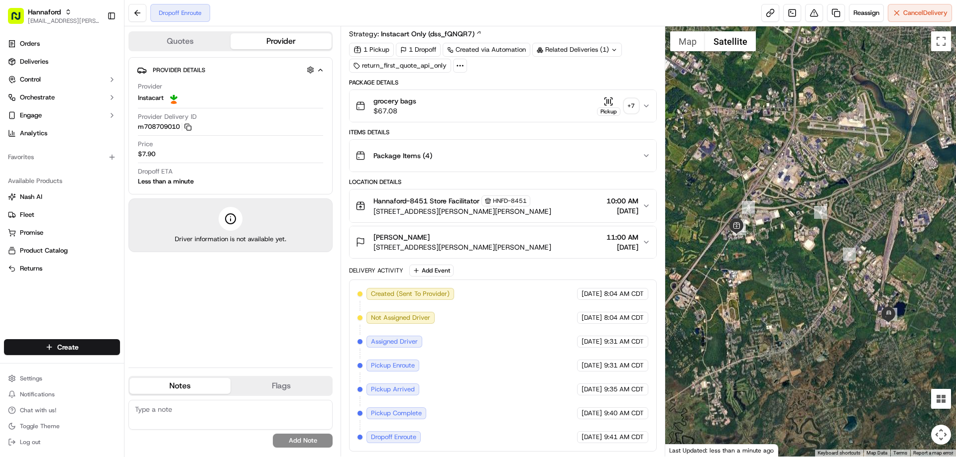
click at [607, 100] on icon "button" at bounding box center [608, 102] width 10 height 10
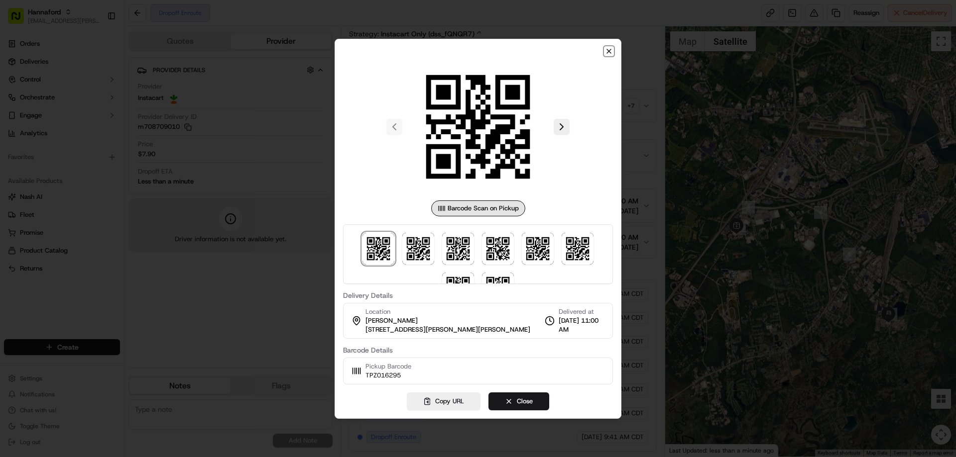
click at [609, 53] on icon "button" at bounding box center [609, 51] width 8 height 8
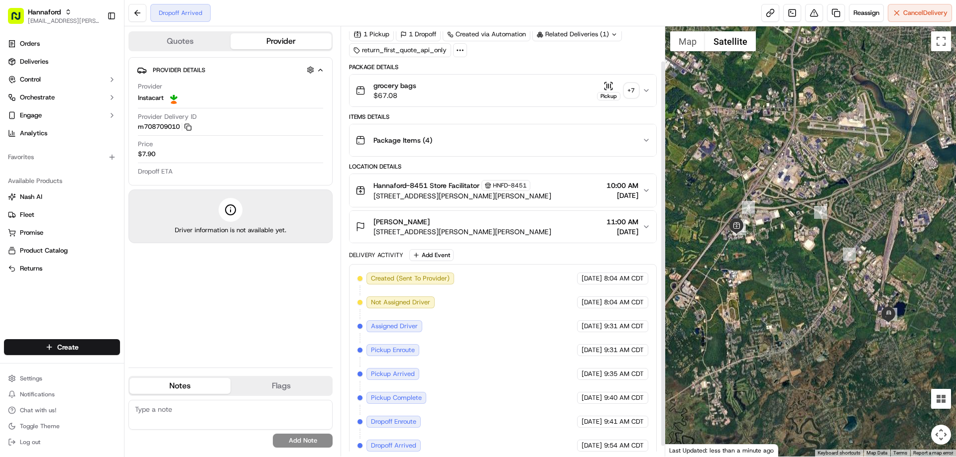
scroll to position [50, 0]
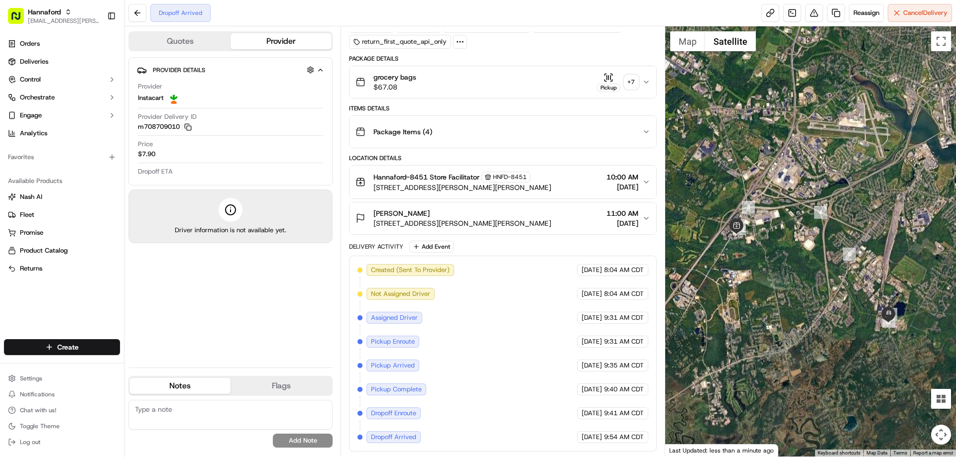
click at [607, 78] on icon "button" at bounding box center [607, 77] width 0 height 4
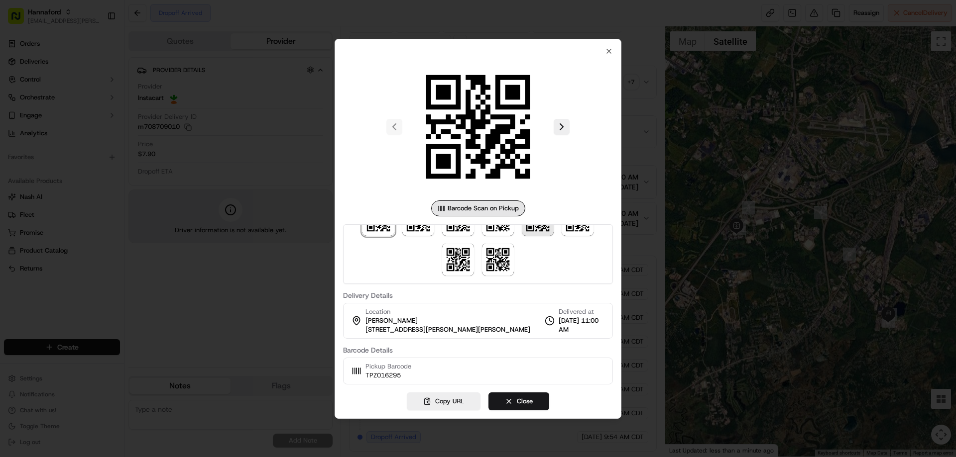
scroll to position [0, 0]
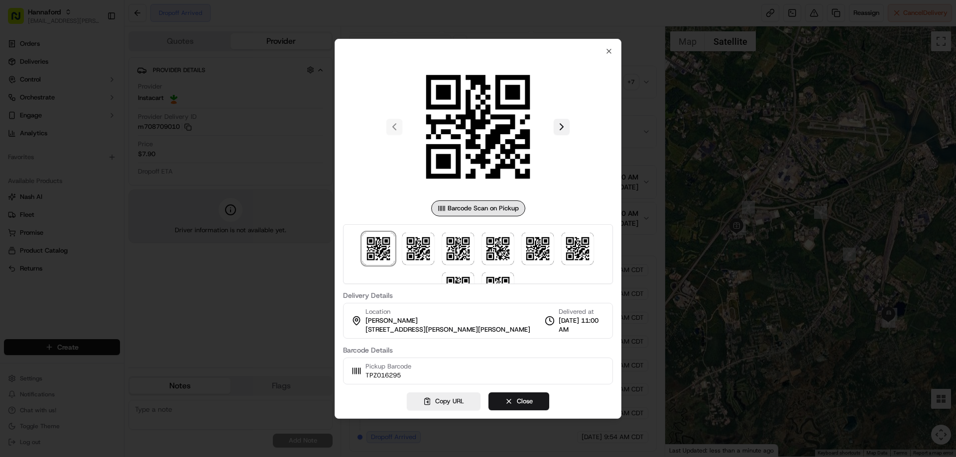
click at [559, 127] on button at bounding box center [562, 127] width 16 height 16
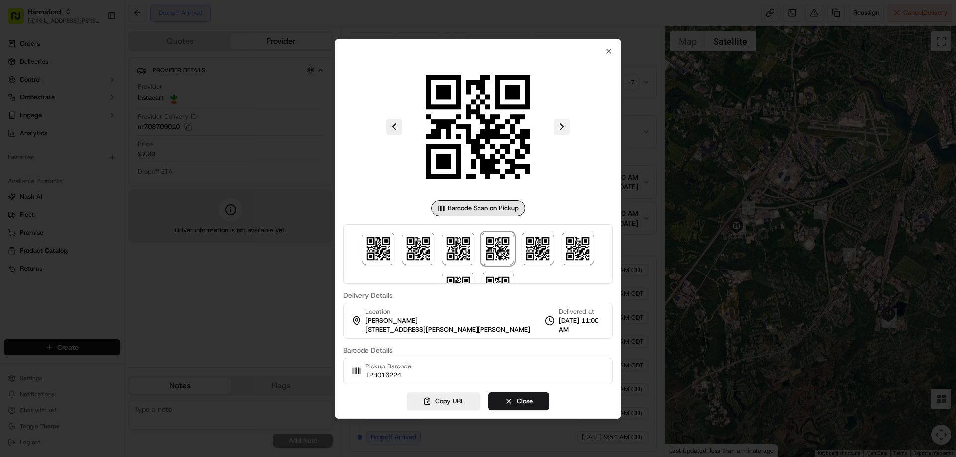
click at [559, 127] on button at bounding box center [562, 127] width 16 height 16
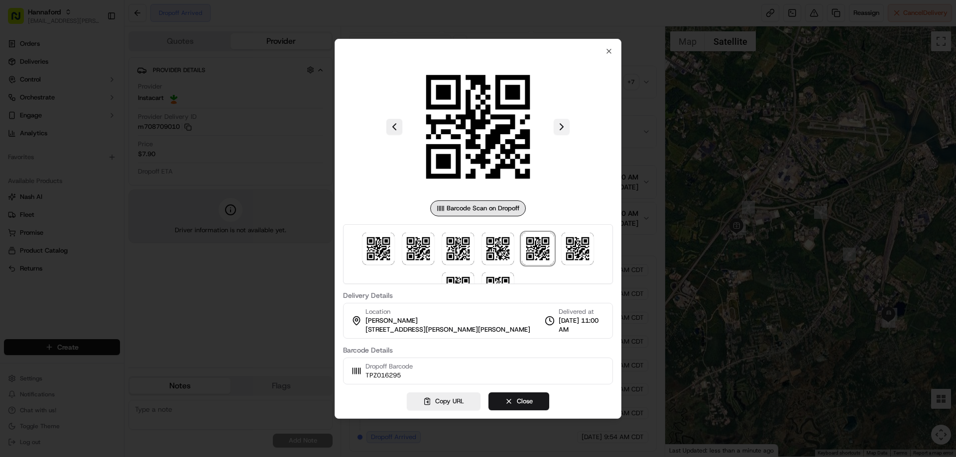
click at [559, 127] on button at bounding box center [562, 127] width 16 height 16
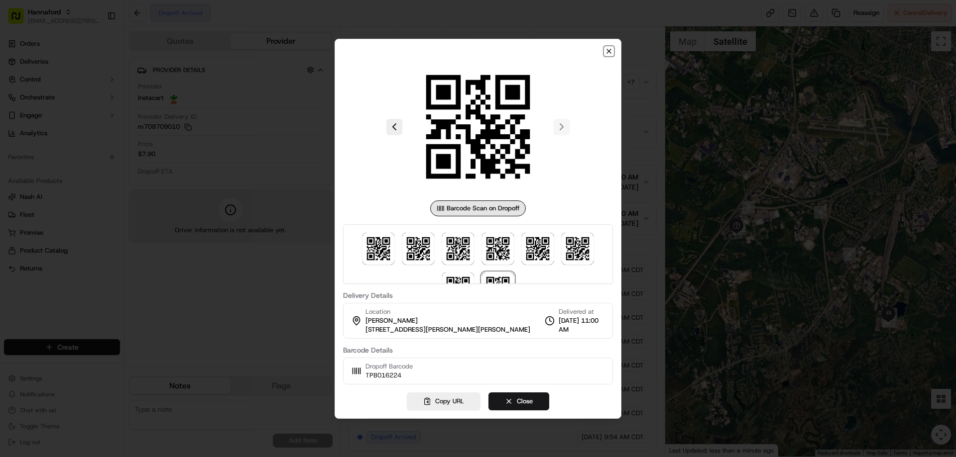
click at [608, 51] on icon "button" at bounding box center [609, 51] width 8 height 8
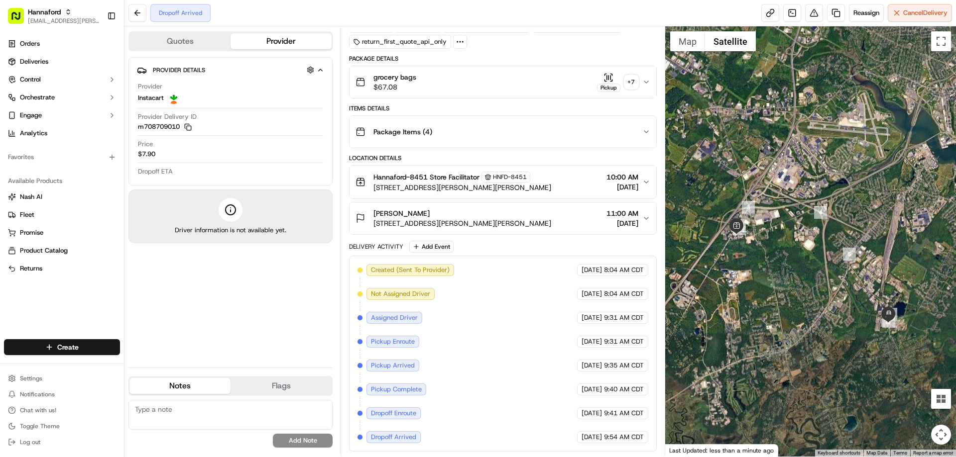
click at [607, 73] on icon "button" at bounding box center [608, 78] width 10 height 10
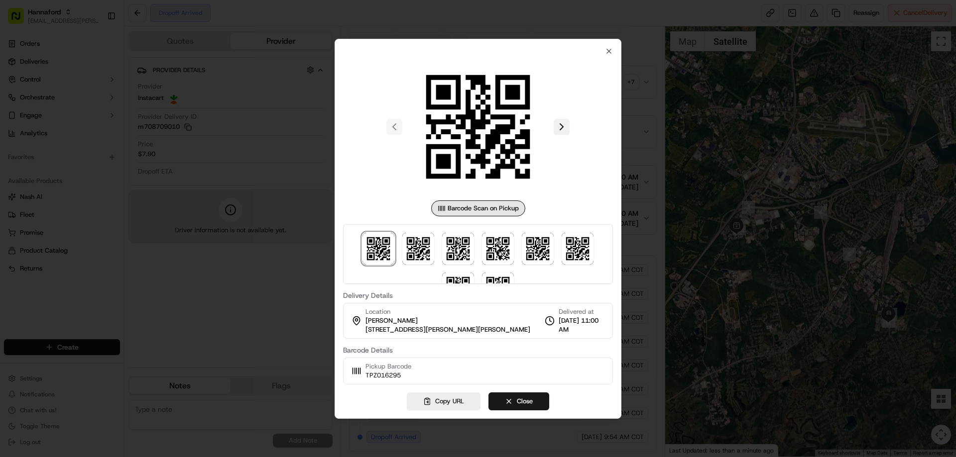
click at [558, 127] on button at bounding box center [562, 127] width 16 height 16
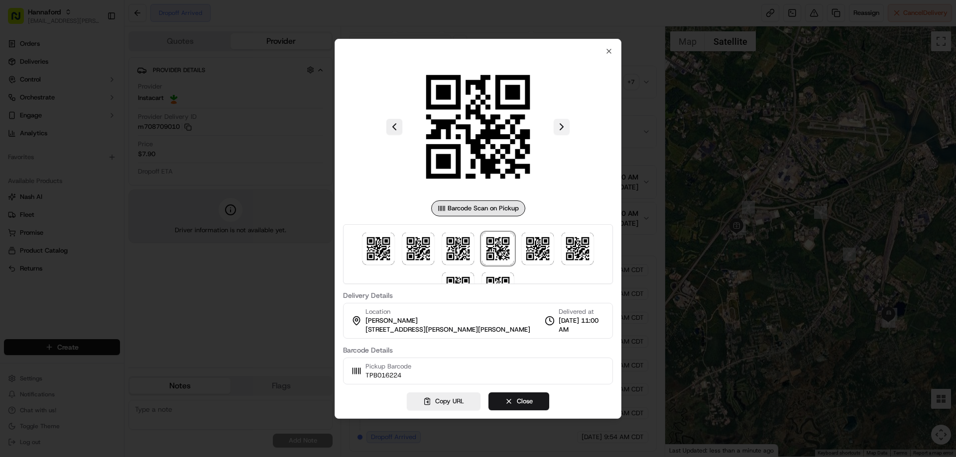
click at [558, 127] on button at bounding box center [562, 127] width 16 height 16
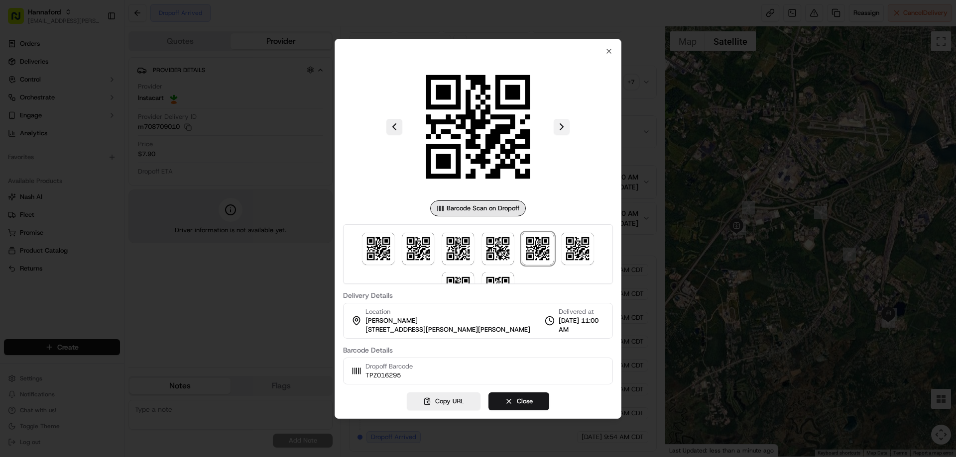
click at [558, 127] on button at bounding box center [562, 127] width 16 height 16
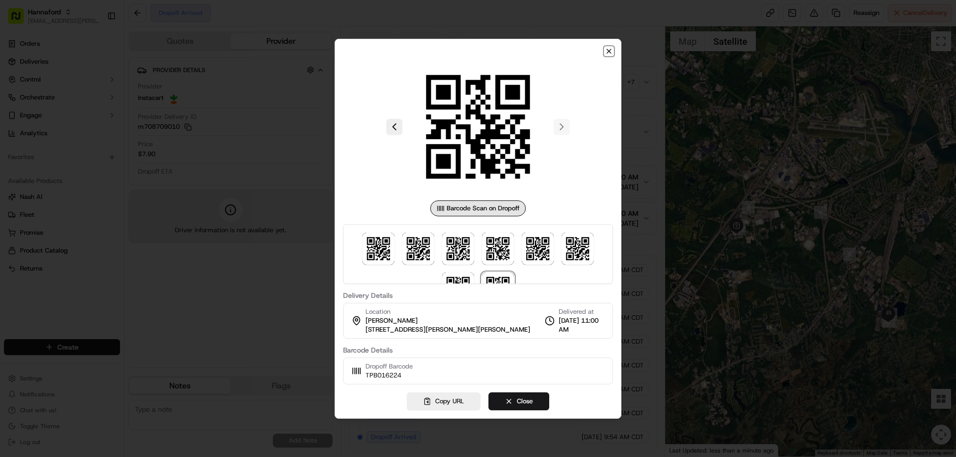
click at [609, 52] on icon "button" at bounding box center [609, 51] width 8 height 8
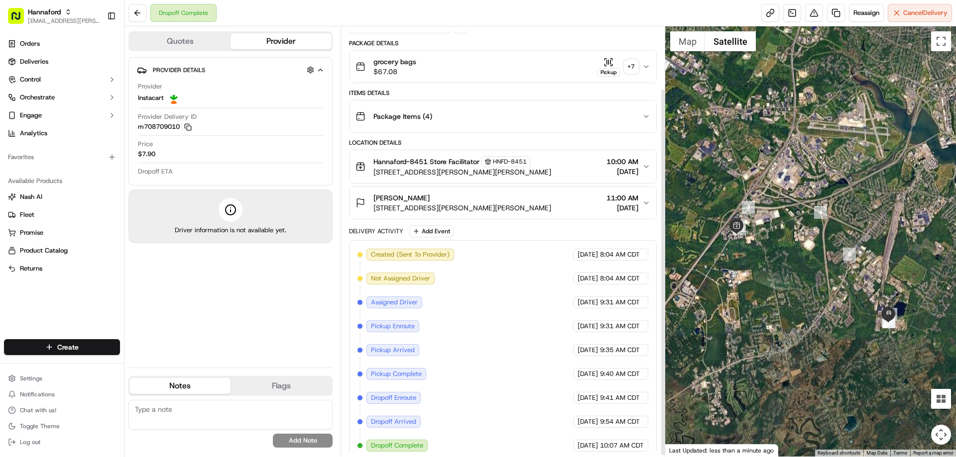
scroll to position [74, 0]
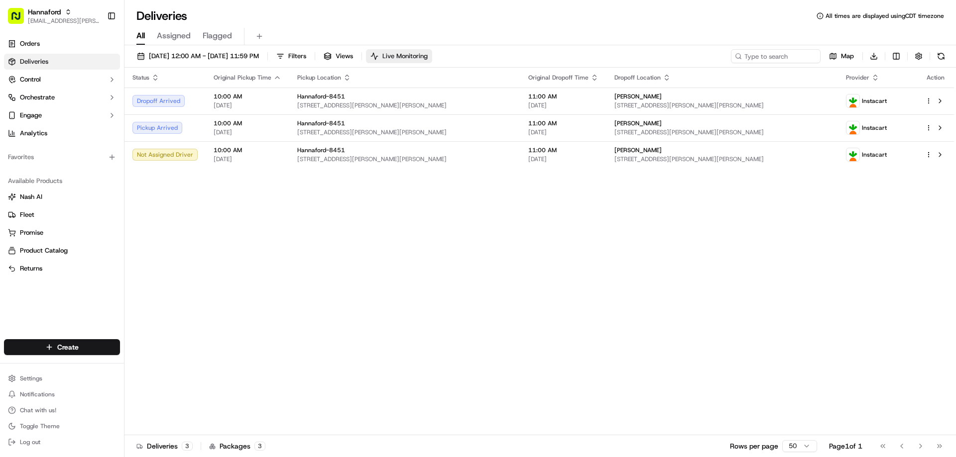
click at [428, 56] on span "Live Monitoring" at bounding box center [404, 56] width 45 height 9
click at [423, 55] on span "Live Monitoring" at bounding box center [404, 56] width 45 height 9
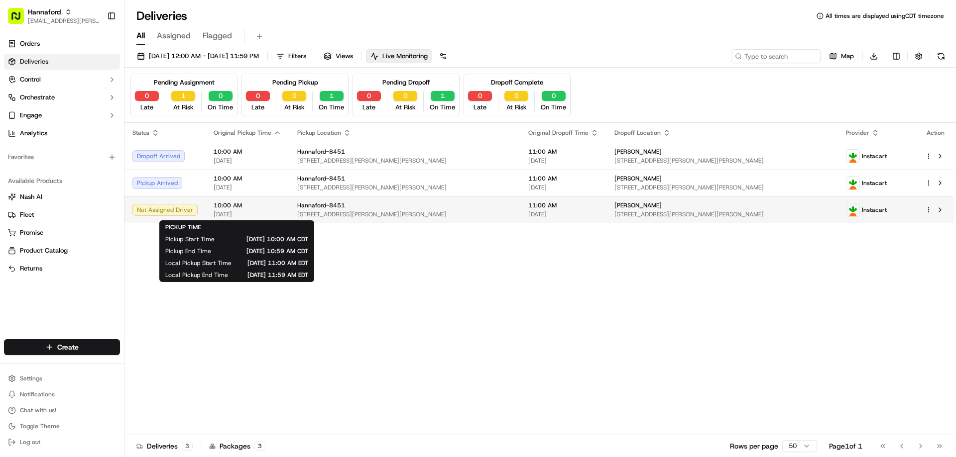
click at [250, 209] on span "10:00 AM" at bounding box center [248, 206] width 68 height 8
click at [260, 214] on span "[DATE]" at bounding box center [248, 215] width 68 height 8
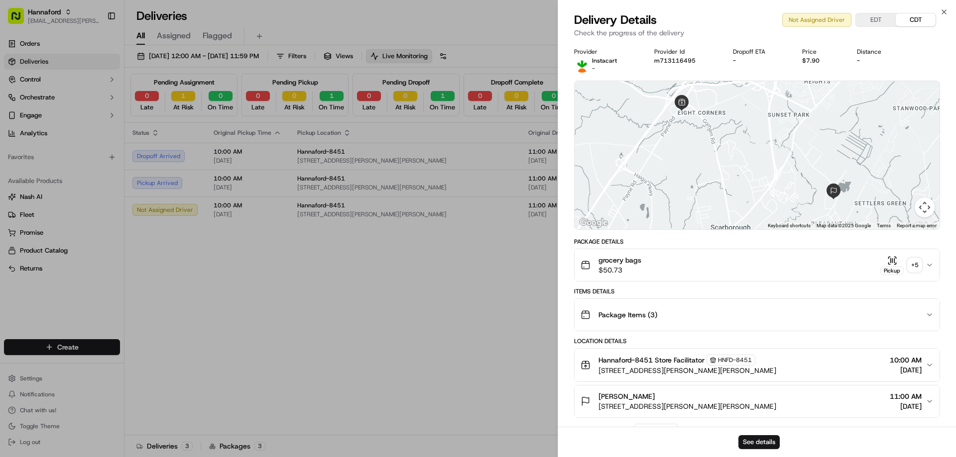
scroll to position [149, 0]
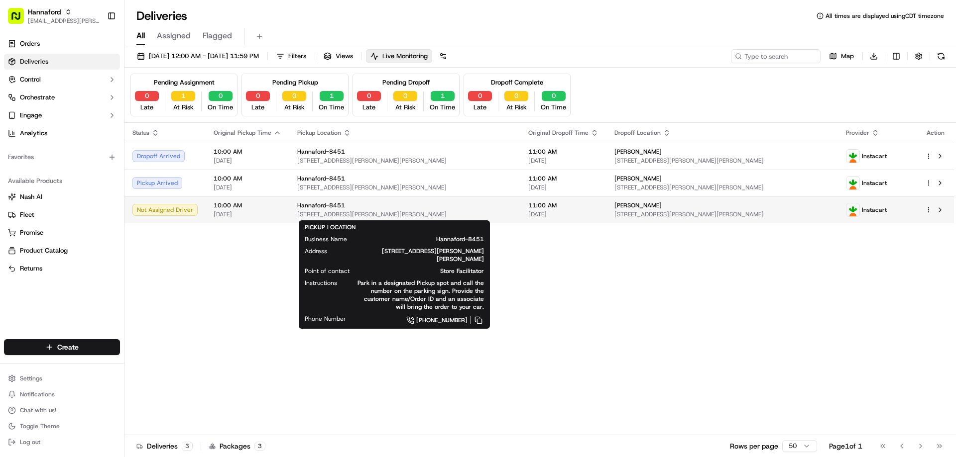
click at [480, 207] on div "Hannaford-8451" at bounding box center [404, 206] width 215 height 8
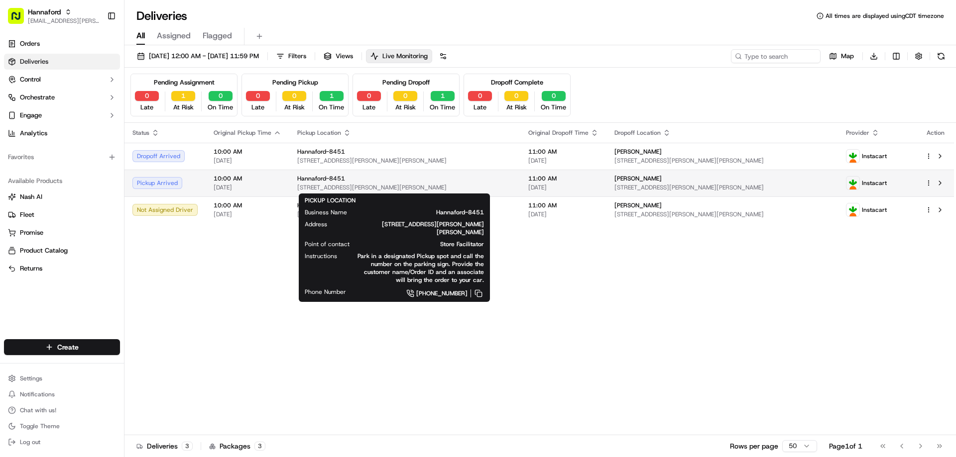
click at [432, 183] on div "Hannaford-8451 417 Payne Rd, Scarborough, ME 04074, US" at bounding box center [404, 183] width 215 height 17
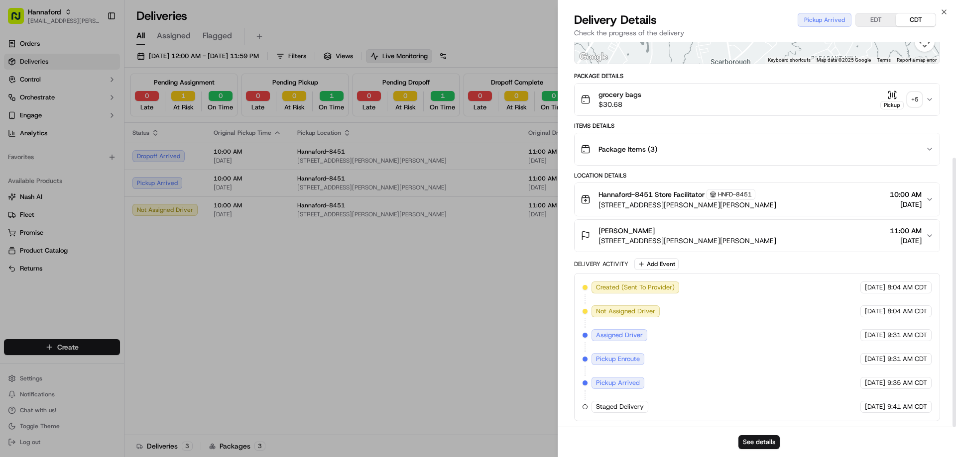
scroll to position [166, 0]
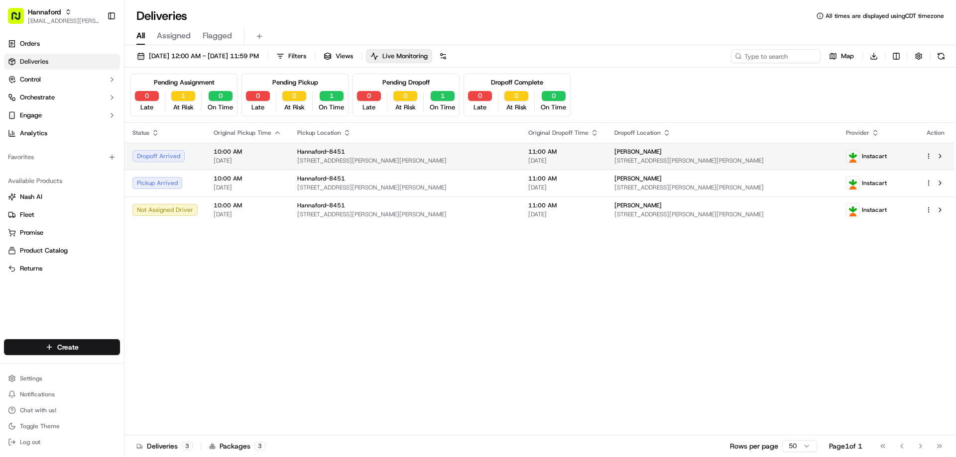
click at [450, 162] on span "[STREET_ADDRESS][PERSON_NAME][PERSON_NAME]" at bounding box center [404, 161] width 215 height 8
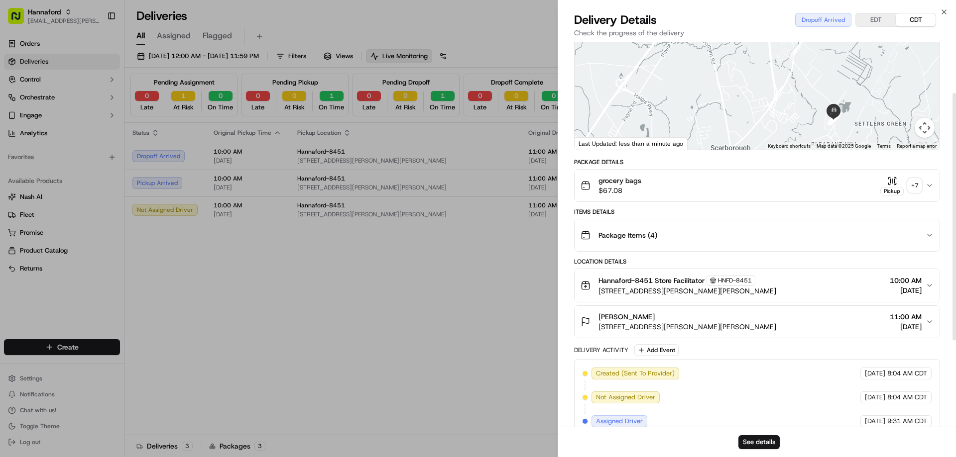
scroll to position [214, 0]
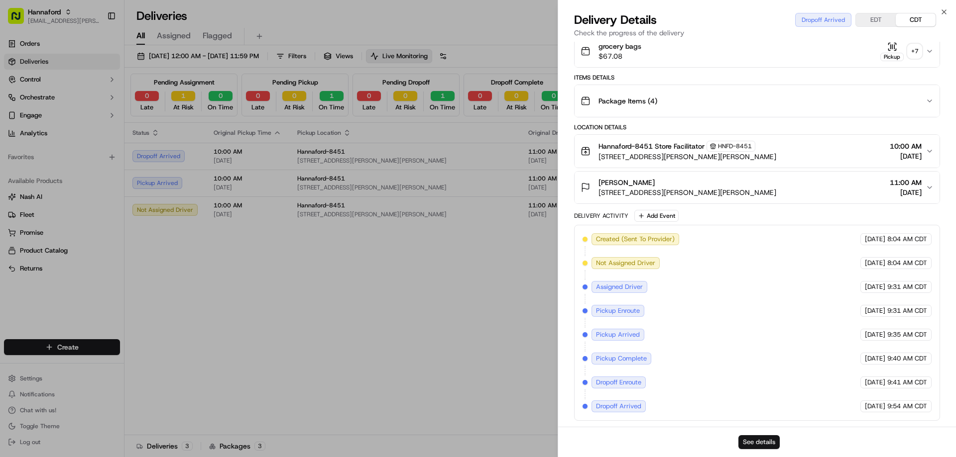
click at [756, 442] on button "See details" at bounding box center [758, 443] width 41 height 14
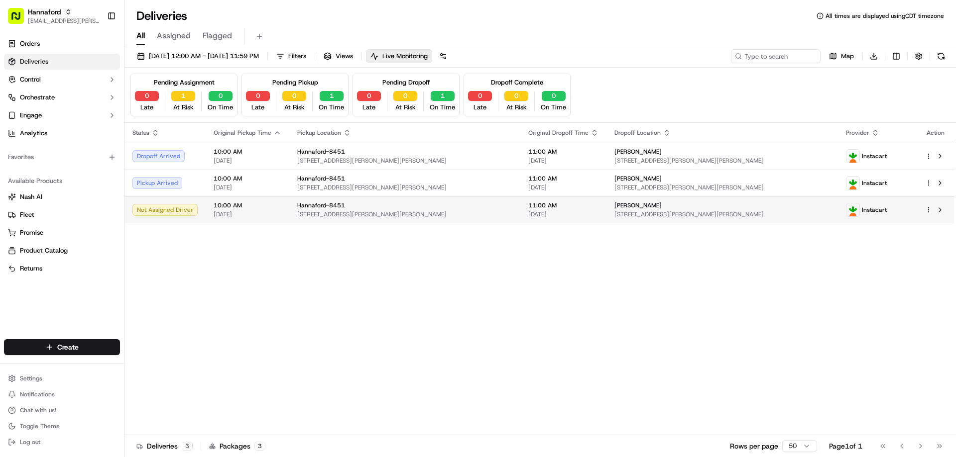
click at [270, 217] on span "[DATE]" at bounding box center [248, 215] width 68 height 8
click at [250, 206] on span "10:00 AM" at bounding box center [248, 206] width 68 height 8
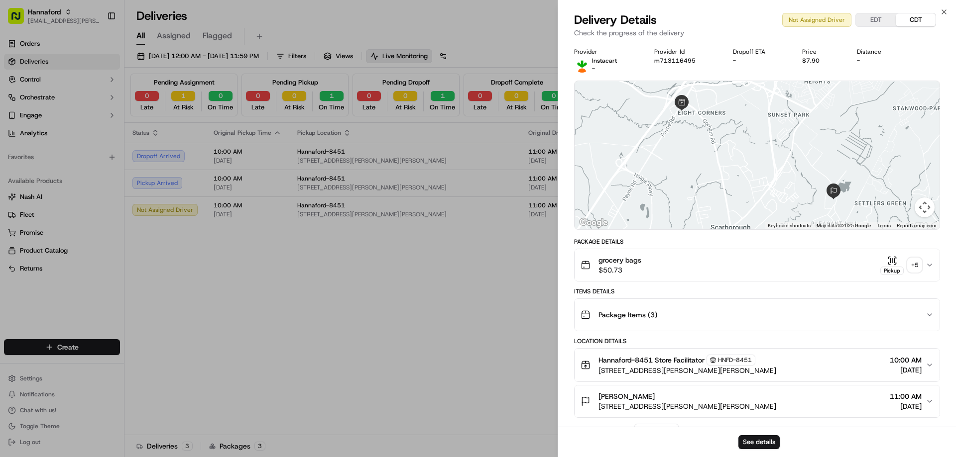
click at [765, 450] on div "See details" at bounding box center [757, 442] width 398 height 30
click at [755, 440] on button "See details" at bounding box center [758, 443] width 41 height 14
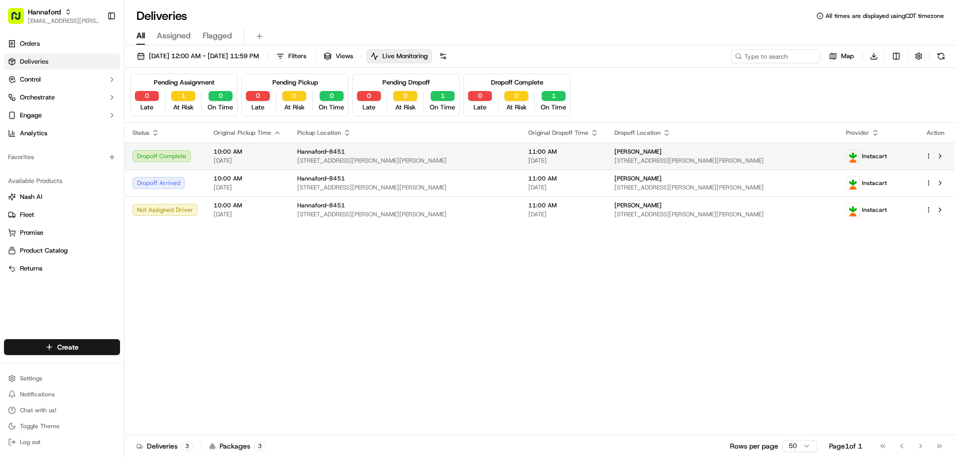
click at [276, 151] on span "10:00 AM" at bounding box center [248, 152] width 68 height 8
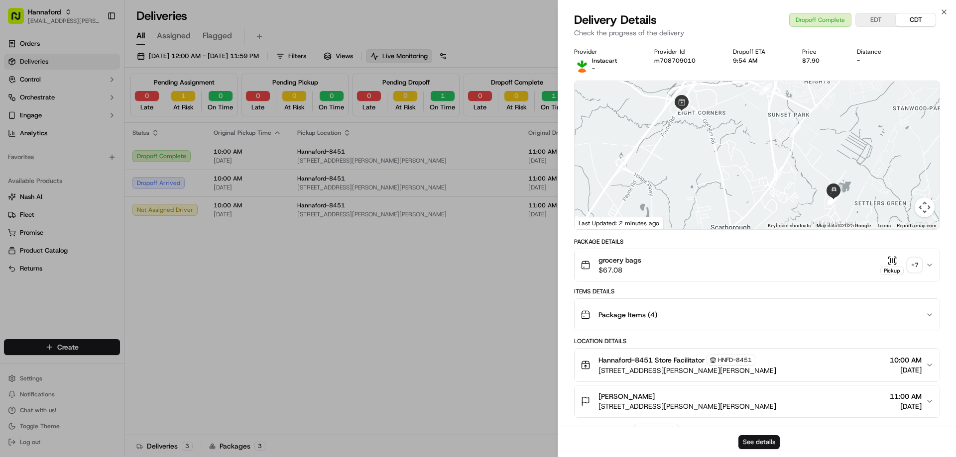
click at [764, 444] on button "See details" at bounding box center [758, 443] width 41 height 14
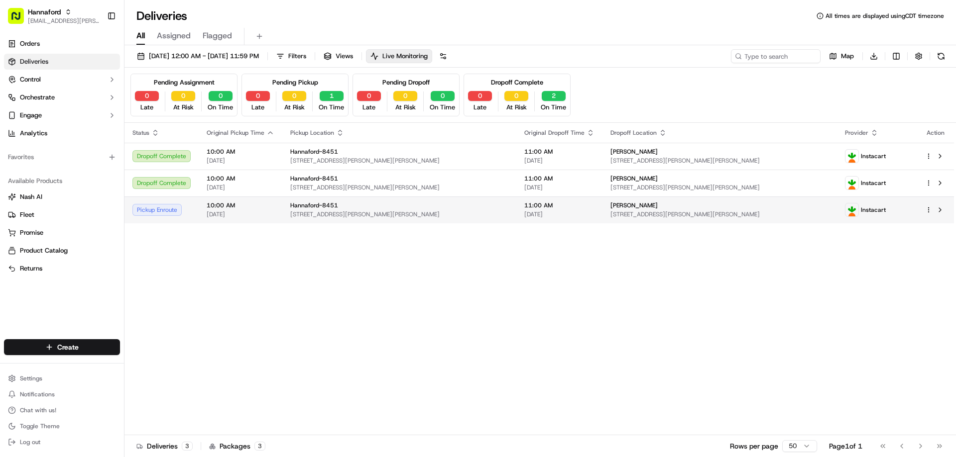
click at [223, 214] on span "[DATE]" at bounding box center [241, 215] width 68 height 8
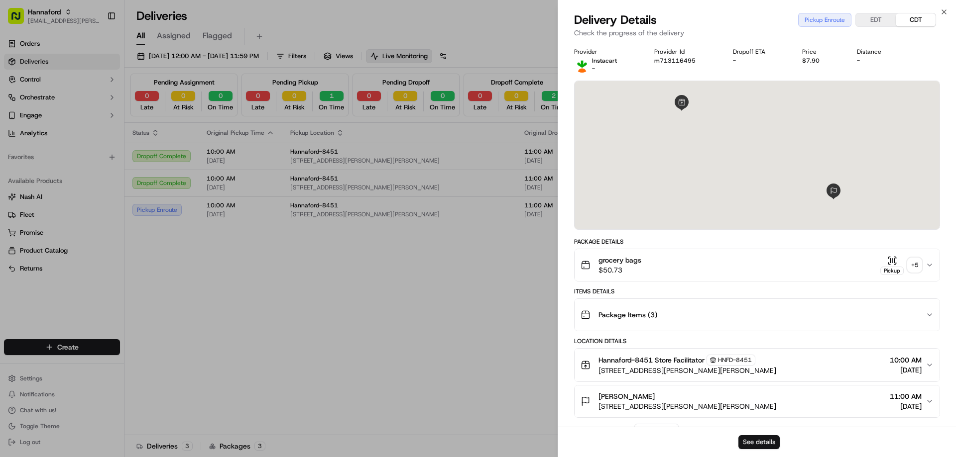
click at [755, 443] on button "See details" at bounding box center [758, 443] width 41 height 14
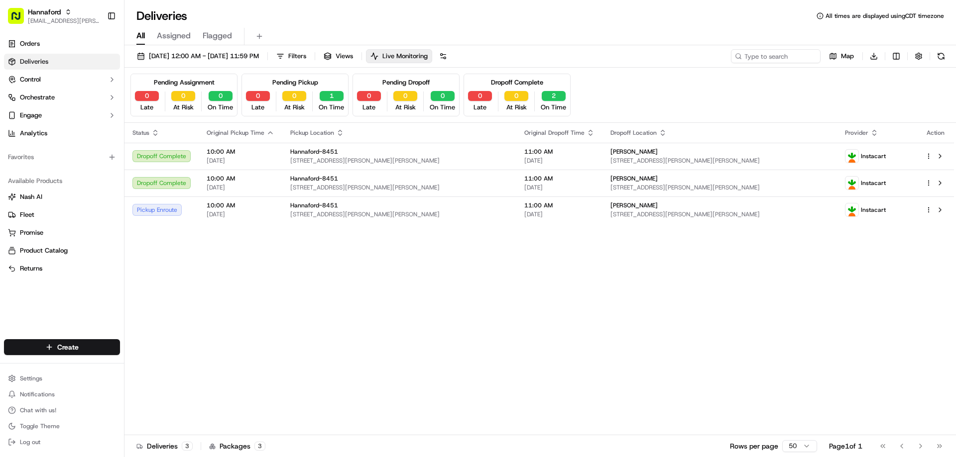
click at [179, 244] on div "Status Original Pickup Time Pickup Location Original Dropoff Time Dropoff Locat…" at bounding box center [538, 279] width 829 height 313
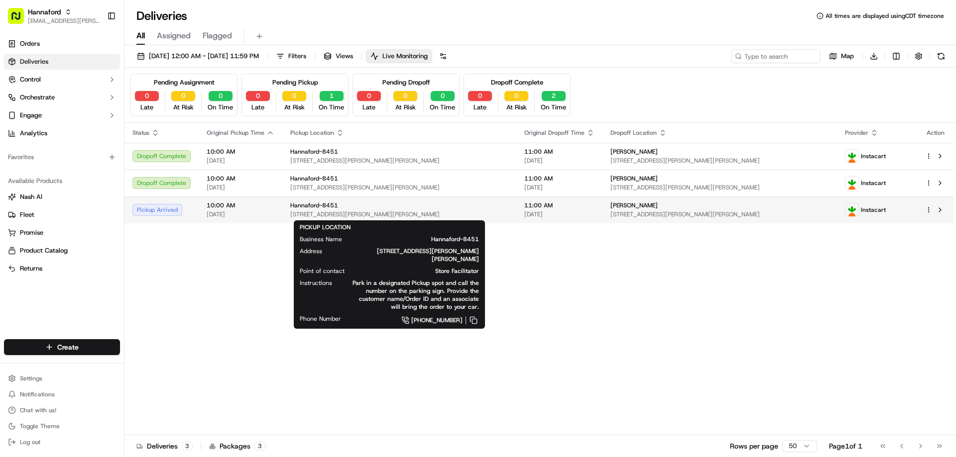
click at [458, 207] on div "Hannaford-8451" at bounding box center [399, 206] width 218 height 8
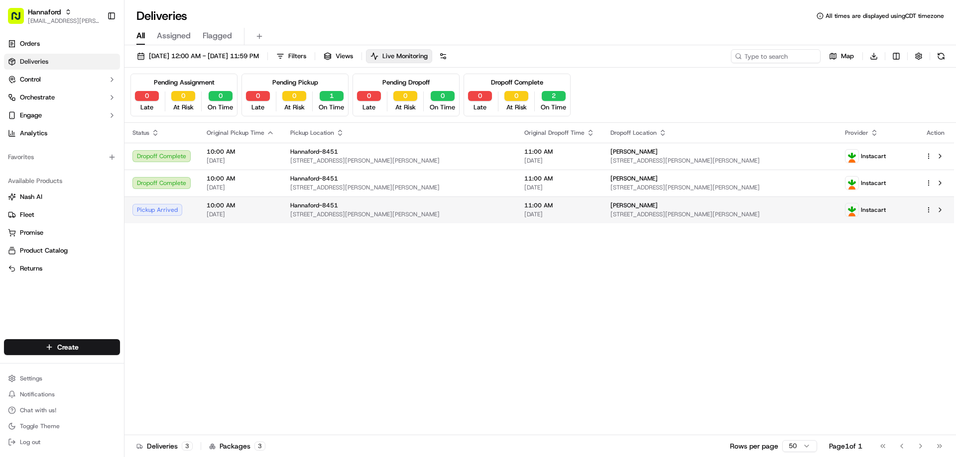
click at [450, 209] on div "Hannaford-8451" at bounding box center [399, 206] width 218 height 8
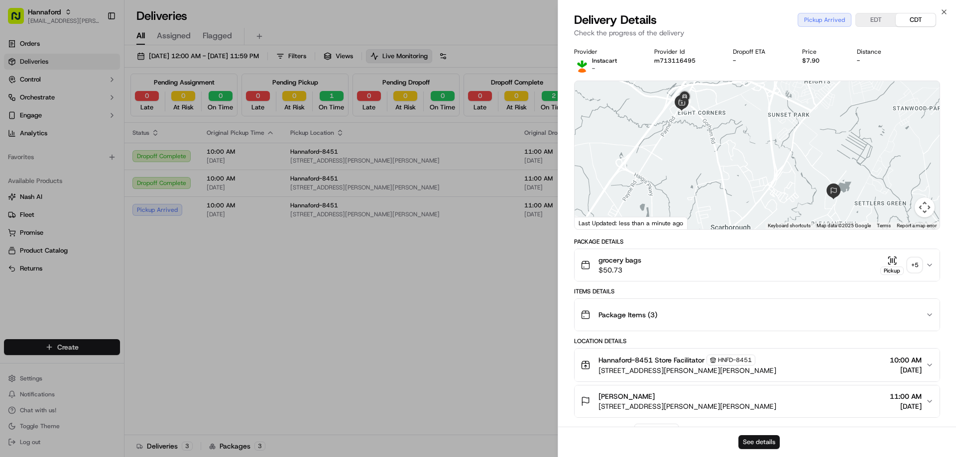
click at [752, 443] on button "See details" at bounding box center [758, 443] width 41 height 14
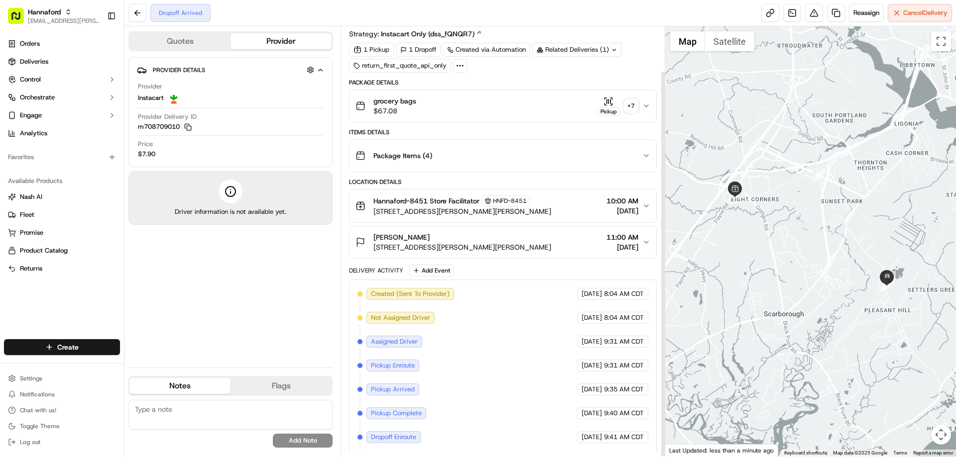
scroll to position [50, 0]
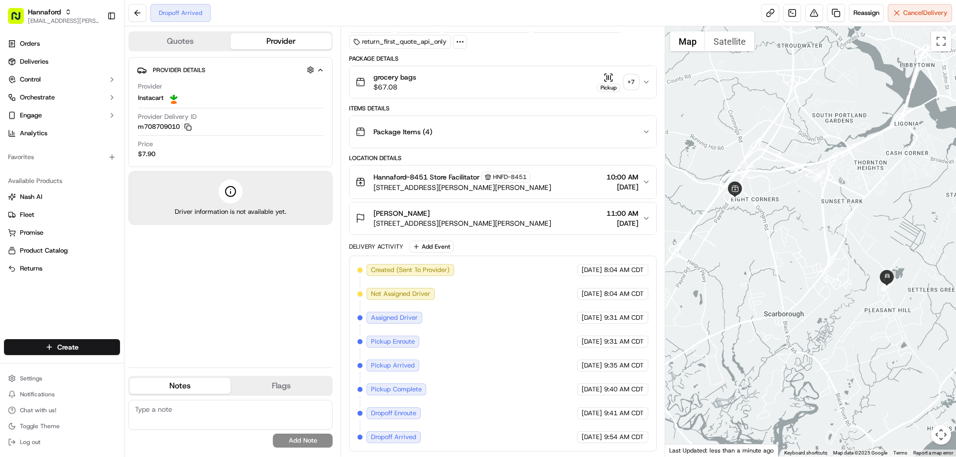
click at [608, 78] on icon "button" at bounding box center [608, 77] width 0 height 4
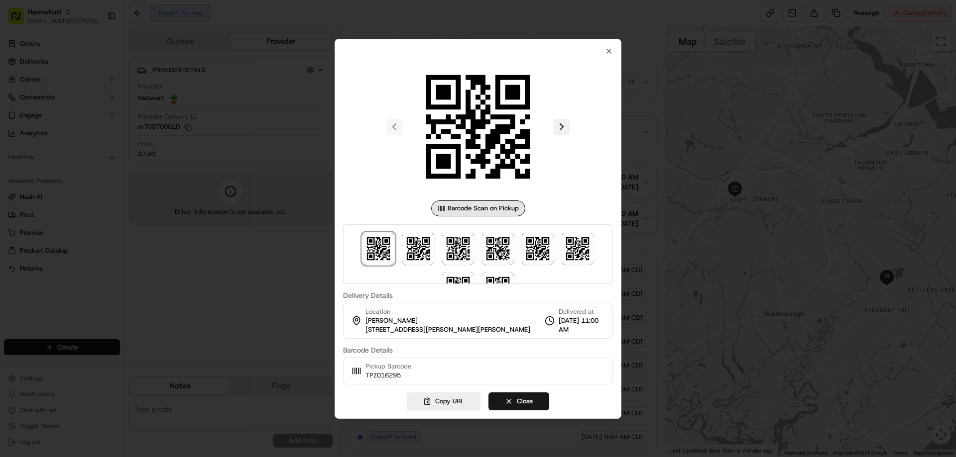
click at [560, 129] on button at bounding box center [562, 127] width 16 height 16
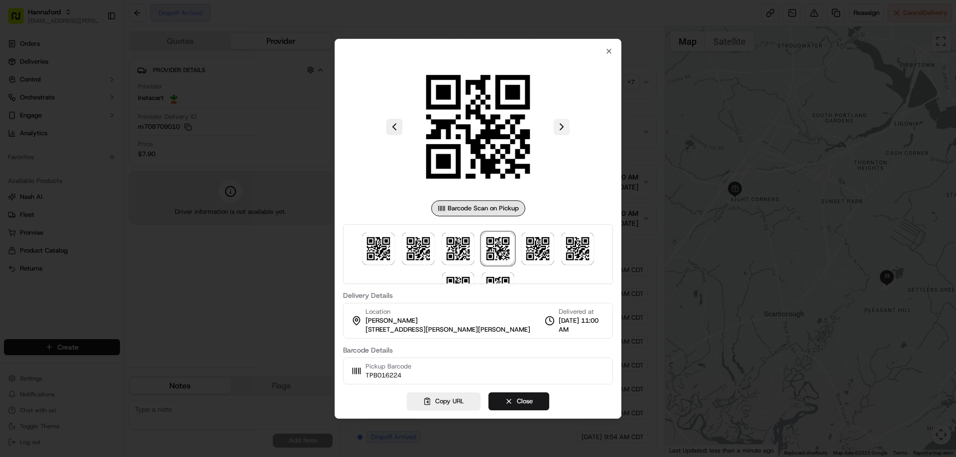
click at [560, 129] on button at bounding box center [562, 127] width 16 height 16
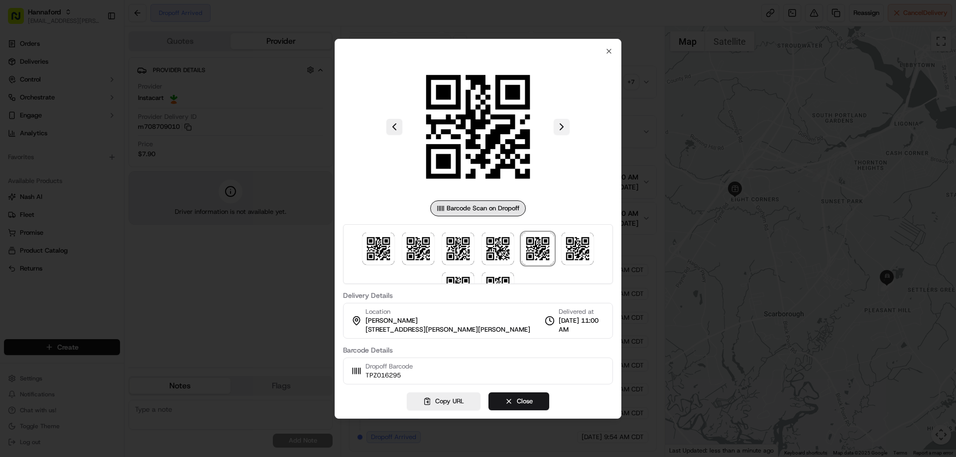
click at [560, 129] on button at bounding box center [562, 127] width 16 height 16
click at [606, 50] on icon "button" at bounding box center [609, 51] width 8 height 8
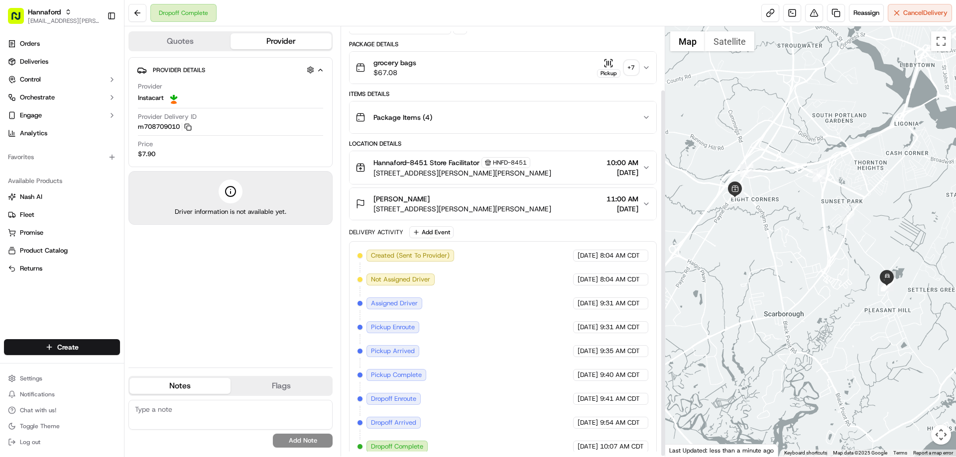
scroll to position [74, 0]
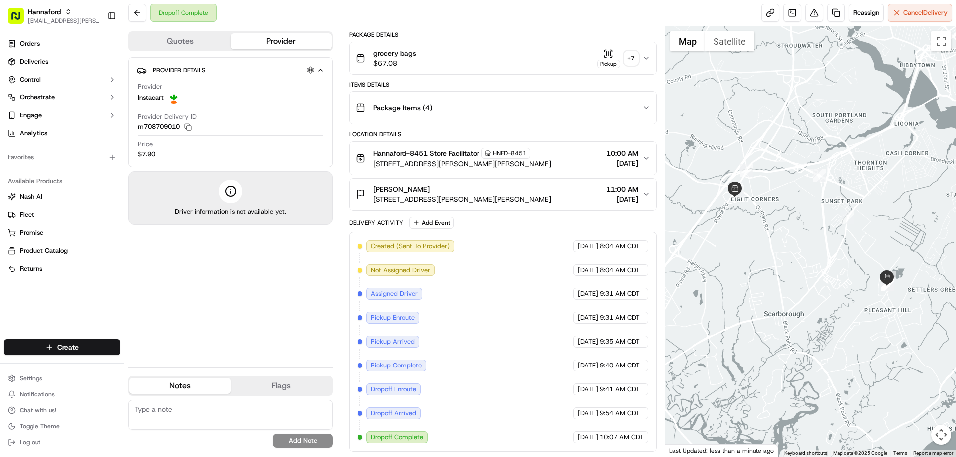
click at [602, 60] on div "Pickup" at bounding box center [608, 64] width 23 height 8
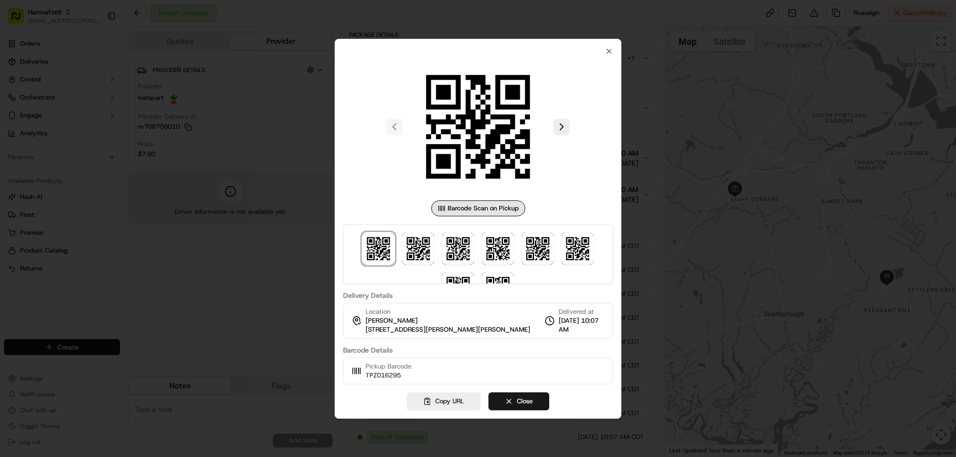
scroll to position [29, 0]
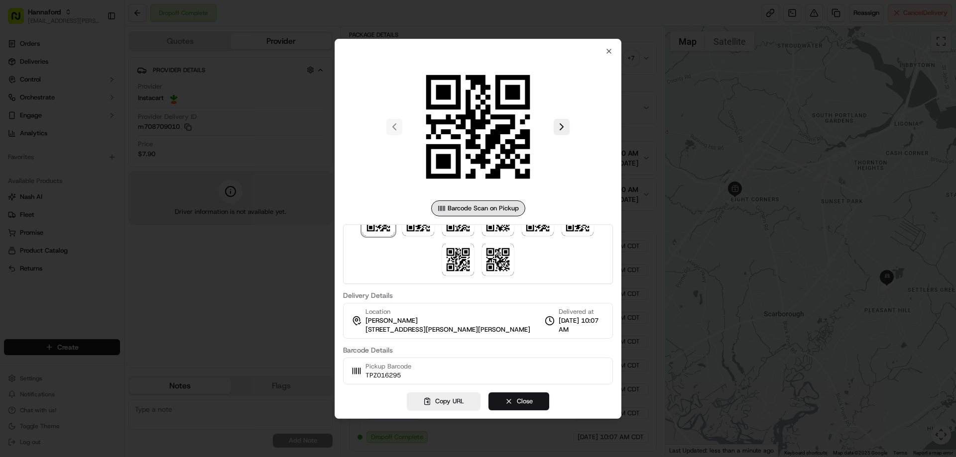
click at [526, 398] on button "Close" at bounding box center [518, 402] width 61 height 18
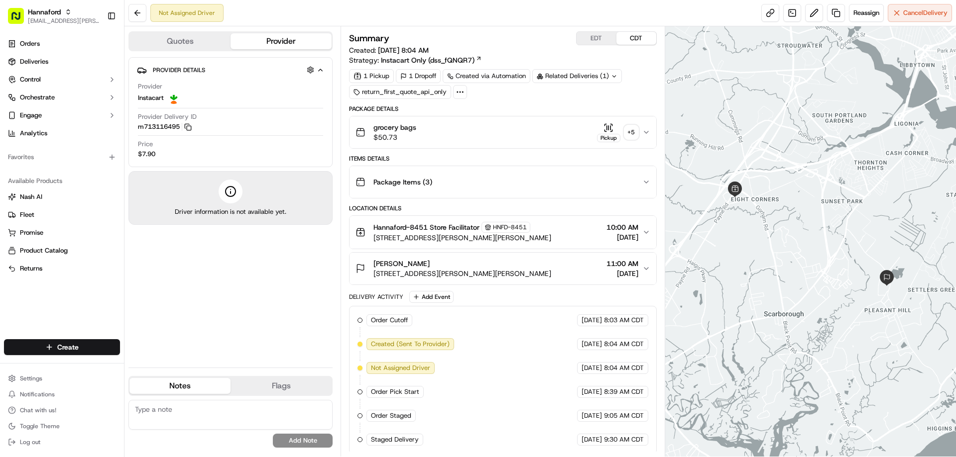
scroll to position [2, 0]
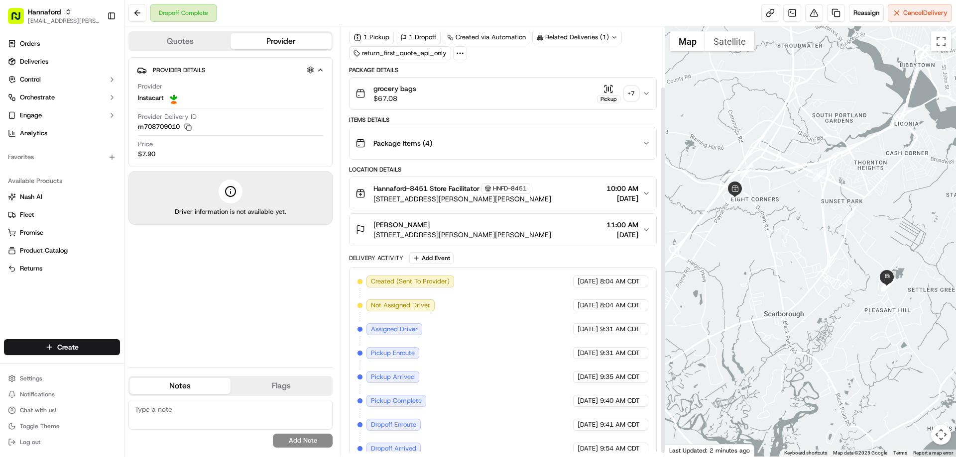
scroll to position [74, 0]
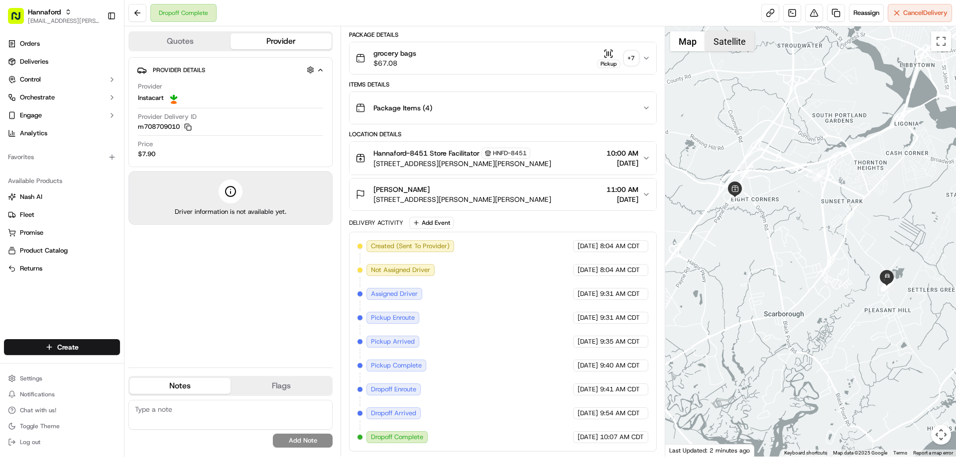
click at [729, 44] on button "Satellite" at bounding box center [729, 41] width 49 height 20
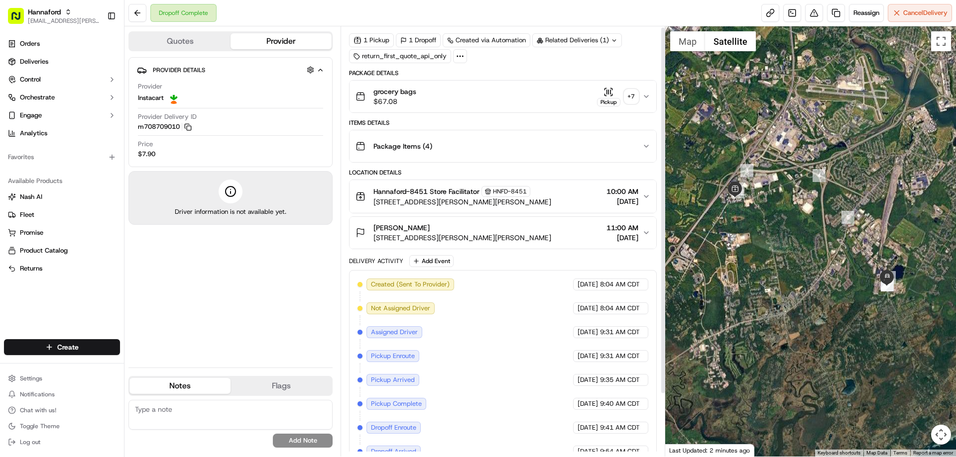
scroll to position [0, 0]
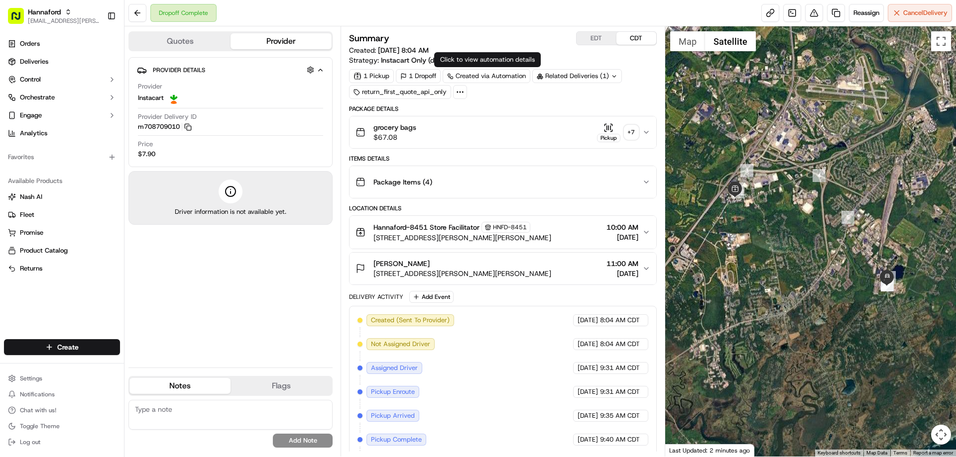
click at [471, 77] on div "Created via Automation" at bounding box center [487, 76] width 88 height 14
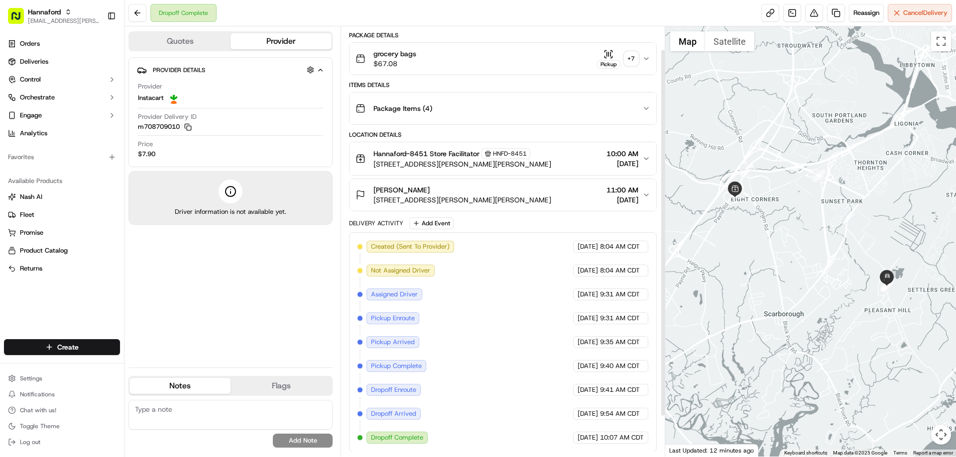
scroll to position [74, 0]
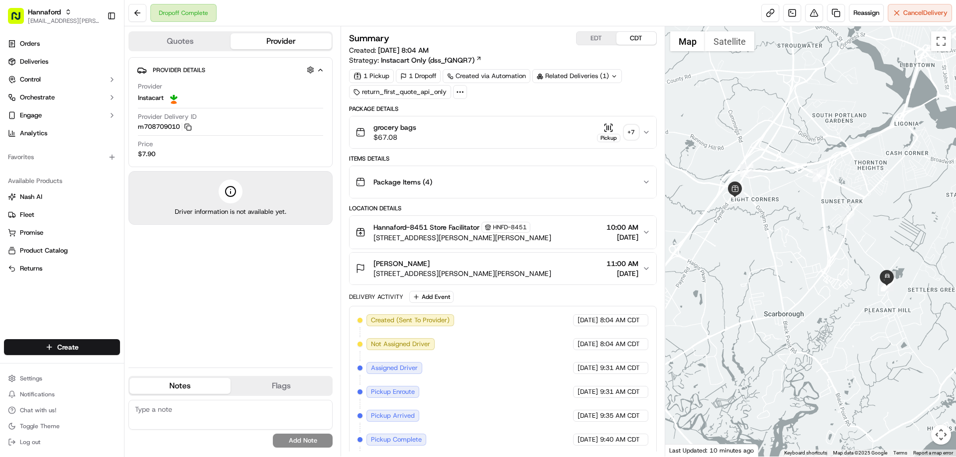
click at [606, 130] on icon "button" at bounding box center [608, 128] width 10 height 10
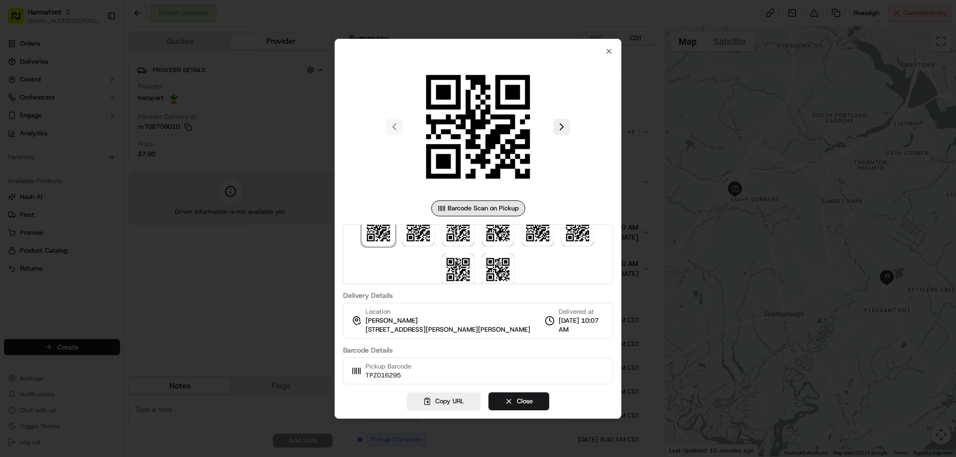
scroll to position [29, 0]
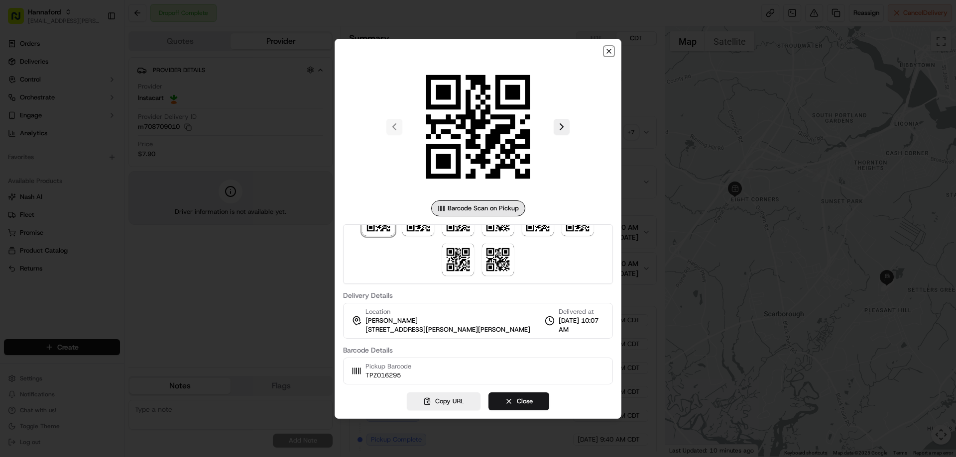
click at [608, 52] on icon "button" at bounding box center [609, 51] width 8 height 8
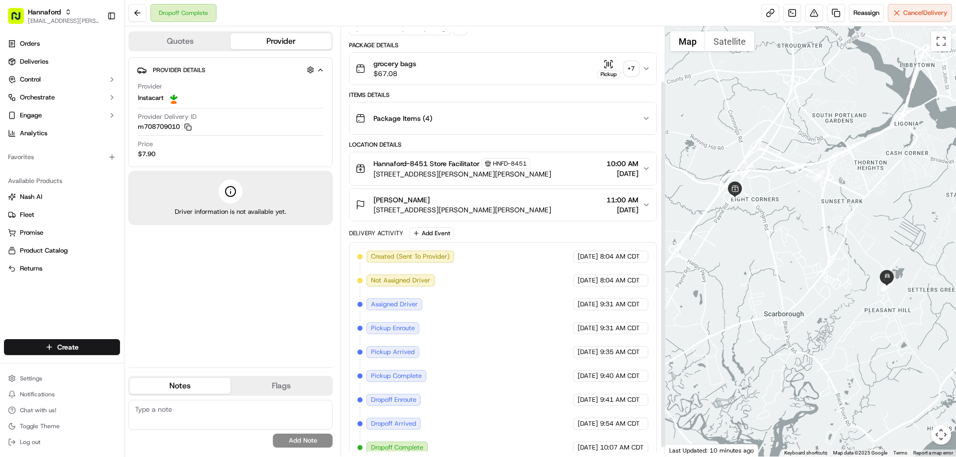
scroll to position [74, 0]
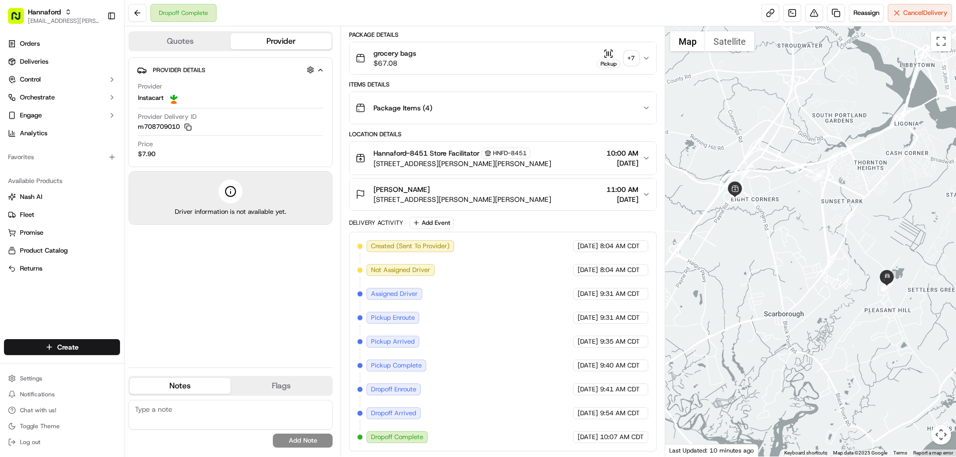
click at [648, 58] on icon "button" at bounding box center [646, 58] width 8 height 8
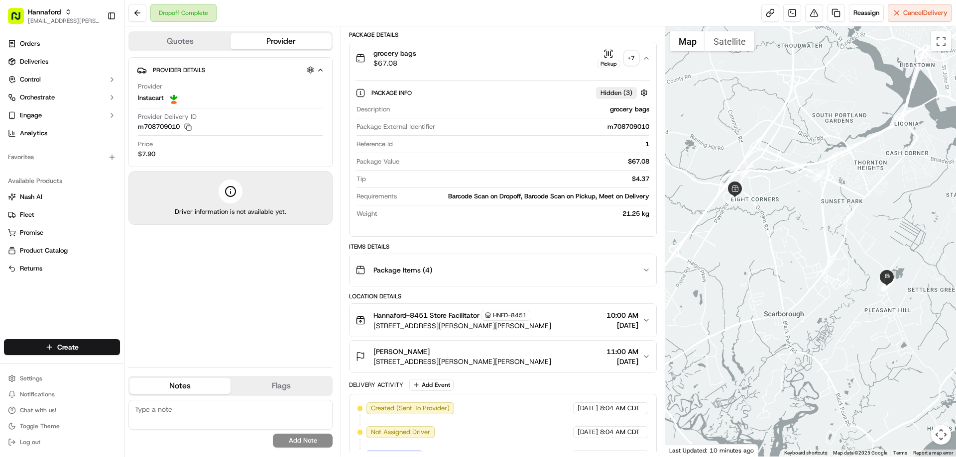
click at [643, 270] on icon "button" at bounding box center [646, 270] width 8 height 8
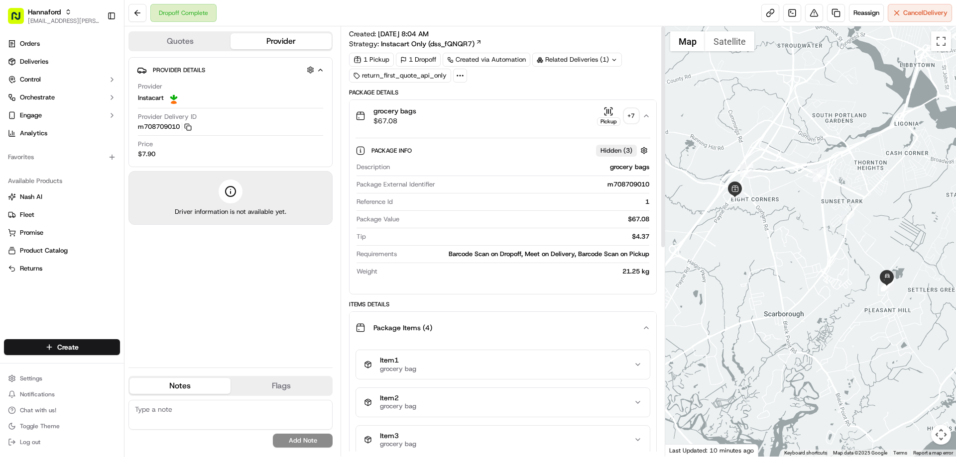
scroll to position [0, 0]
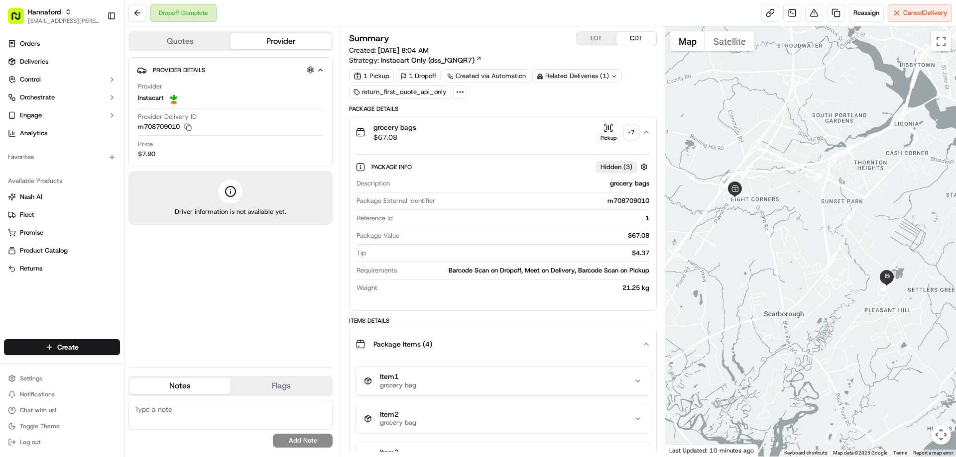
click at [606, 132] on icon "button" at bounding box center [608, 128] width 10 height 10
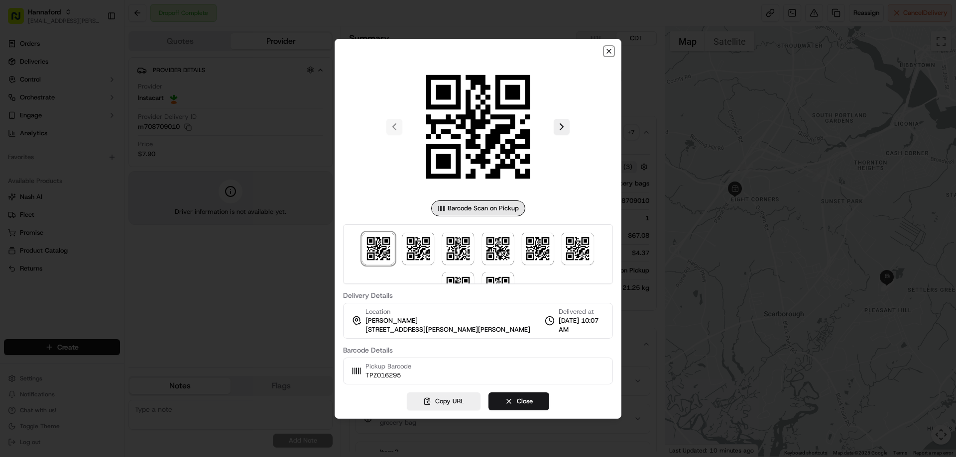
click at [609, 51] on icon "button" at bounding box center [609, 51] width 4 height 4
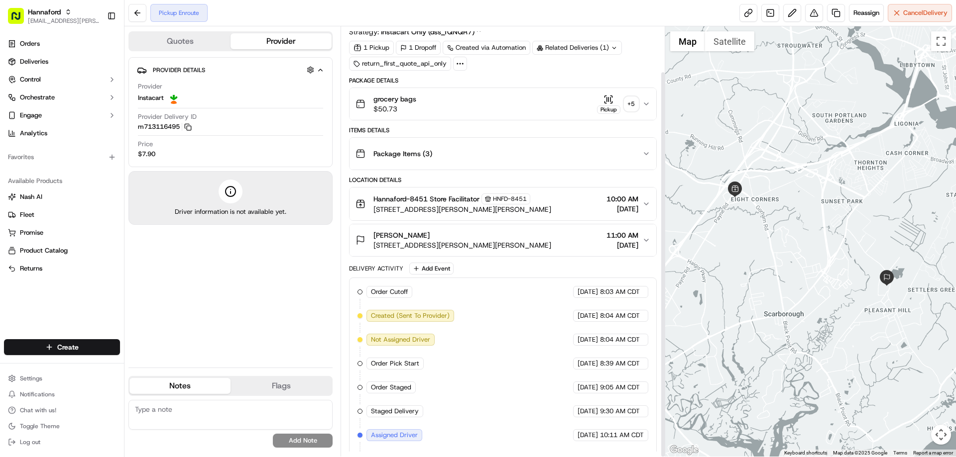
scroll to position [50, 0]
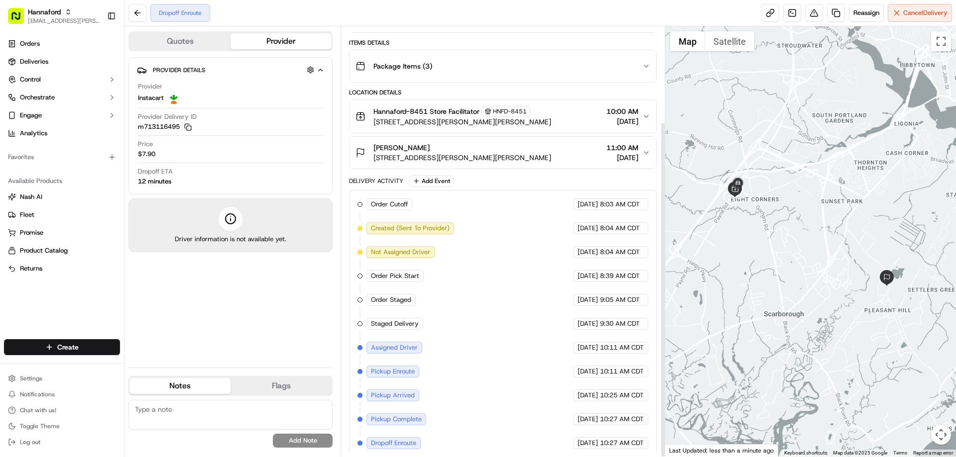
scroll to position [122, 0]
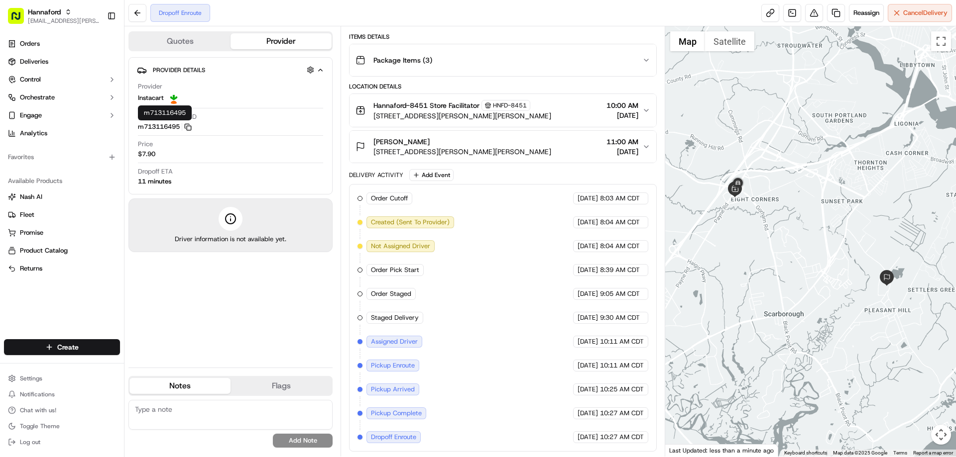
click at [190, 127] on icon "button" at bounding box center [187, 126] width 7 height 7
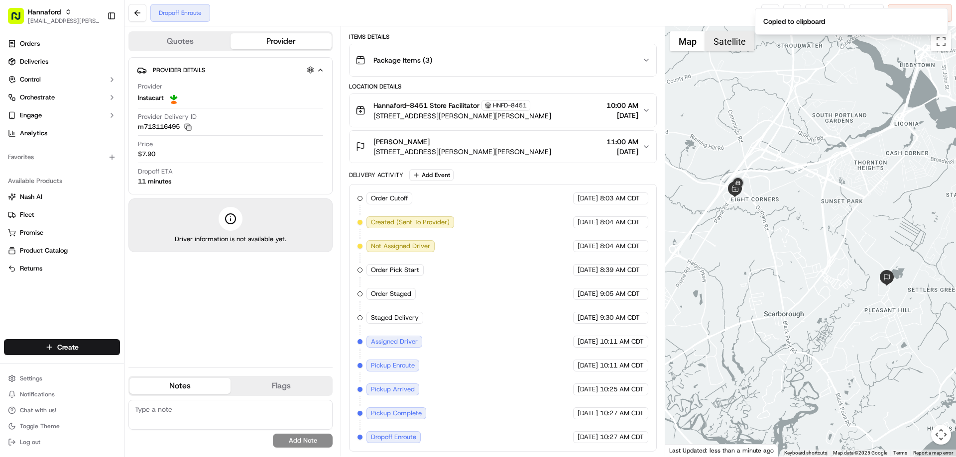
click at [735, 44] on button "Satellite" at bounding box center [729, 41] width 49 height 20
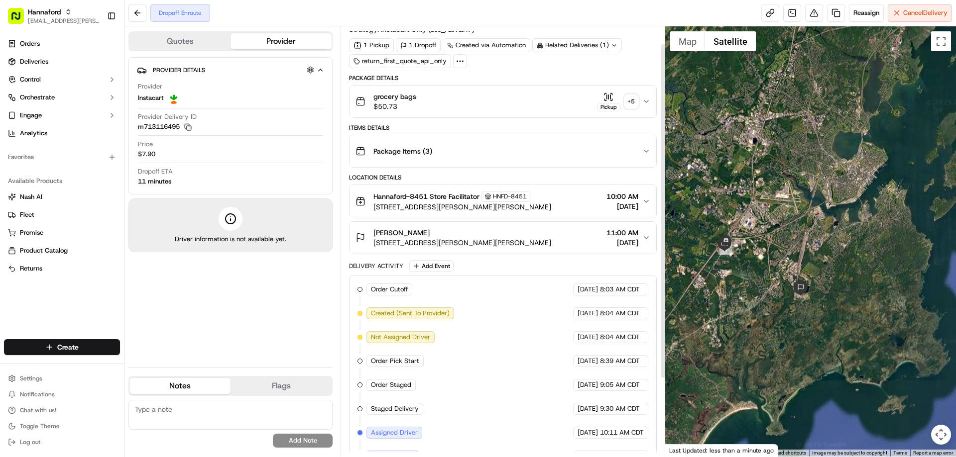
scroll to position [22, 0]
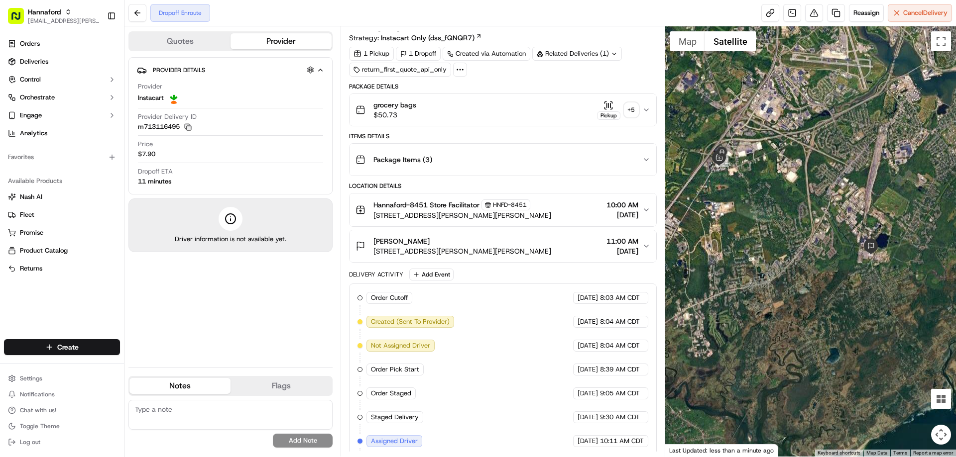
drag, startPoint x: 770, startPoint y: 308, endPoint x: 818, endPoint y: 274, distance: 59.7
click at [818, 274] on div at bounding box center [810, 241] width 291 height 431
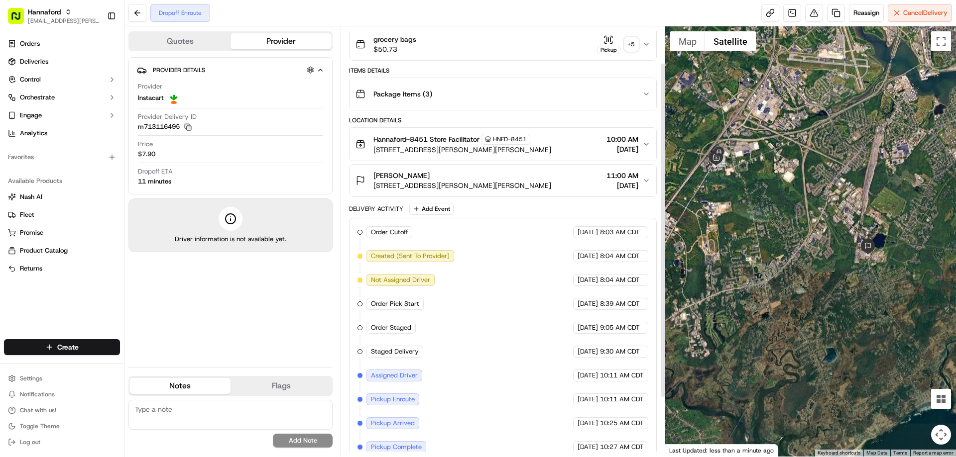
scroll to position [122, 0]
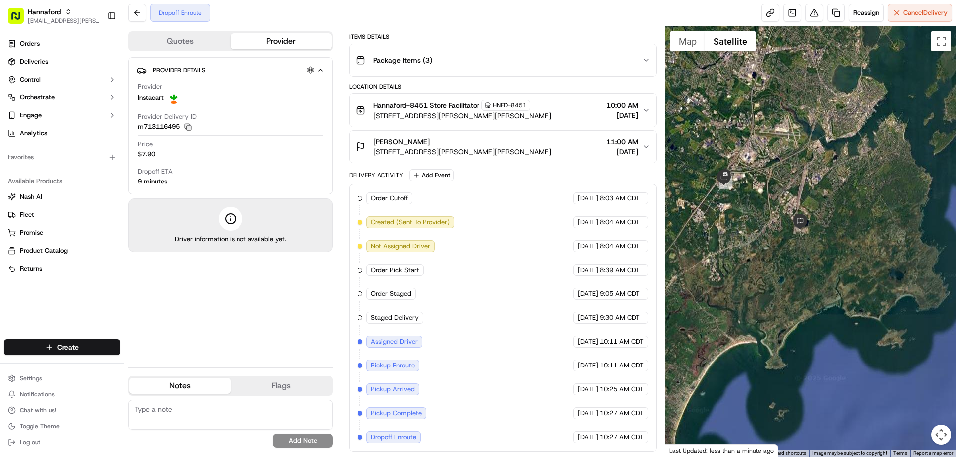
drag, startPoint x: 766, startPoint y: 236, endPoint x: 776, endPoint y: 195, distance: 42.0
click at [776, 195] on div at bounding box center [810, 241] width 291 height 431
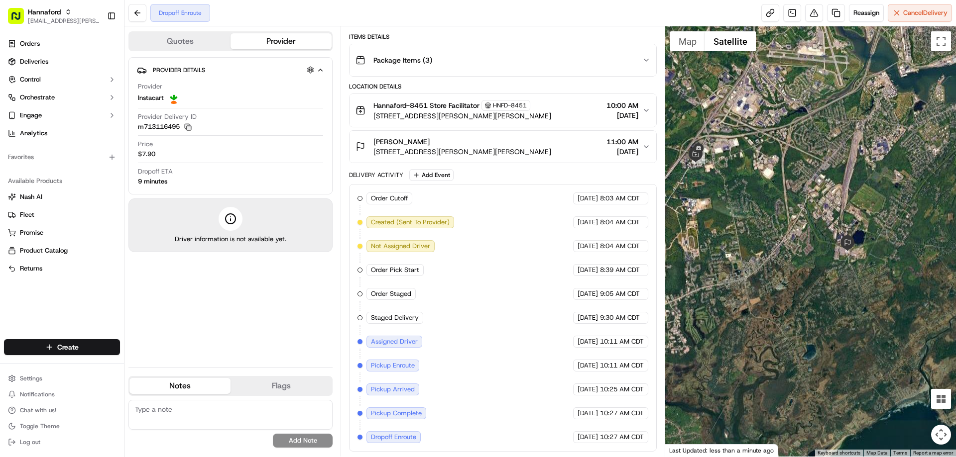
drag, startPoint x: 755, startPoint y: 216, endPoint x: 782, endPoint y: 204, distance: 29.9
click at [782, 204] on div at bounding box center [810, 241] width 291 height 431
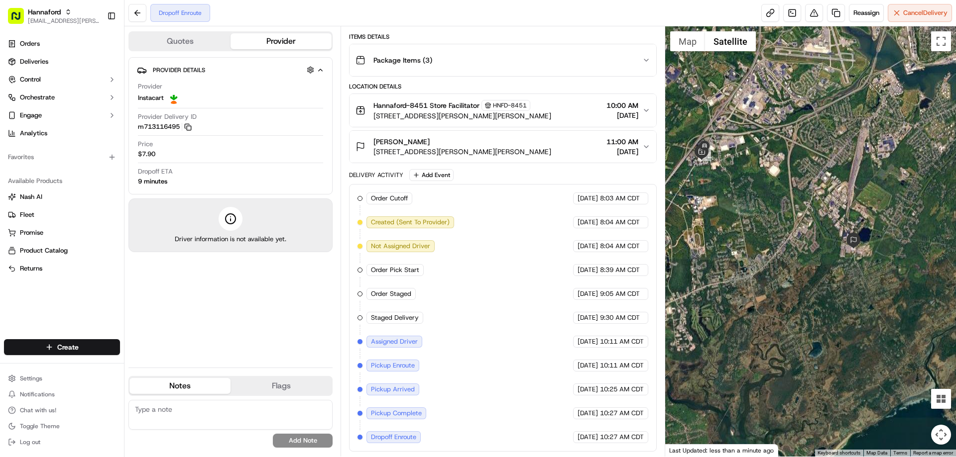
drag, startPoint x: 777, startPoint y: 206, endPoint x: 783, endPoint y: 203, distance: 7.6
click at [783, 203] on div at bounding box center [810, 241] width 291 height 431
click at [319, 283] on div "Provider Details Hidden ( 3 ) Provider Instacart Provider Delivery ID m71311649…" at bounding box center [230, 208] width 204 height 303
click at [482, 289] on div "Order Cutoff Hannaford 09/22/2025 8:03 AM CDT Created (Sent To Provider) Instac…" at bounding box center [502, 318] width 290 height 251
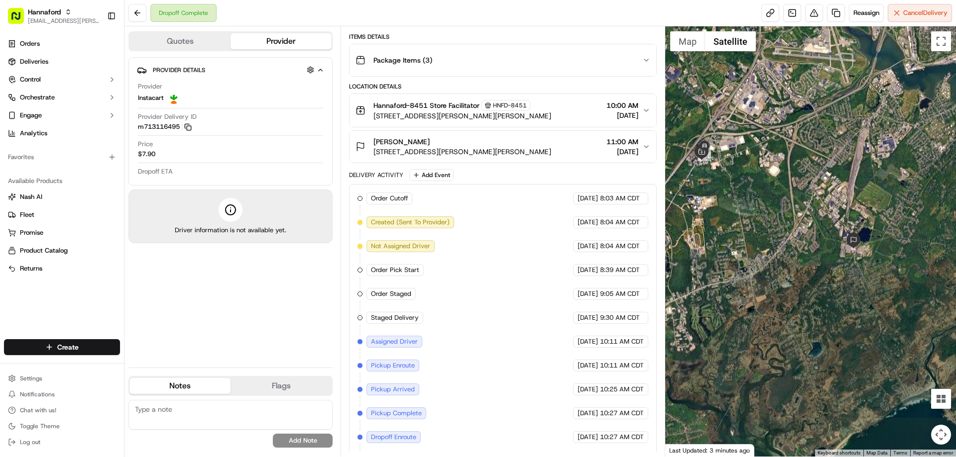
scroll to position [170, 0]
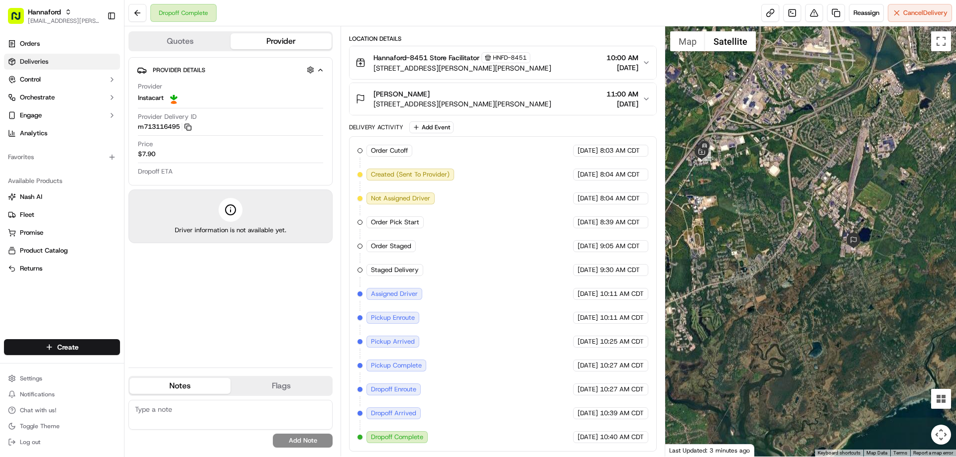
click at [31, 59] on span "Deliveries" at bounding box center [34, 61] width 28 height 9
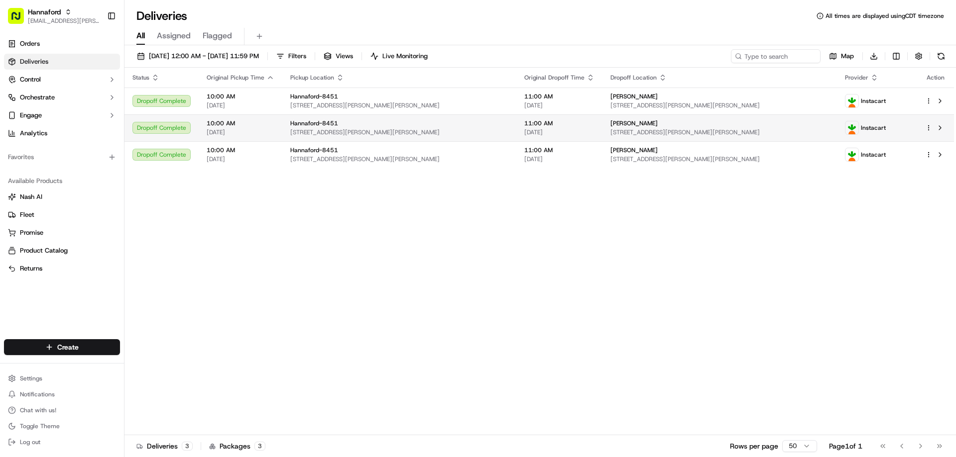
click at [359, 126] on div "Hannaford-8451" at bounding box center [399, 123] width 218 height 8
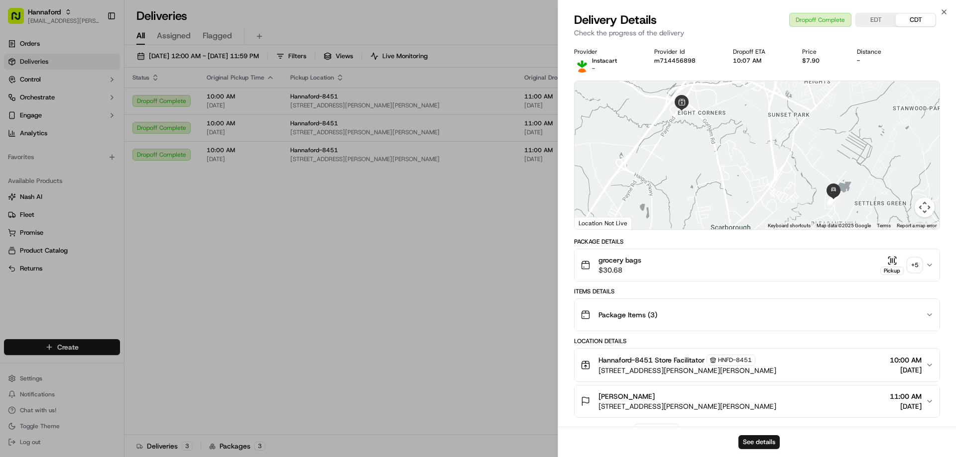
click at [892, 260] on icon "button" at bounding box center [892, 260] width 0 height 4
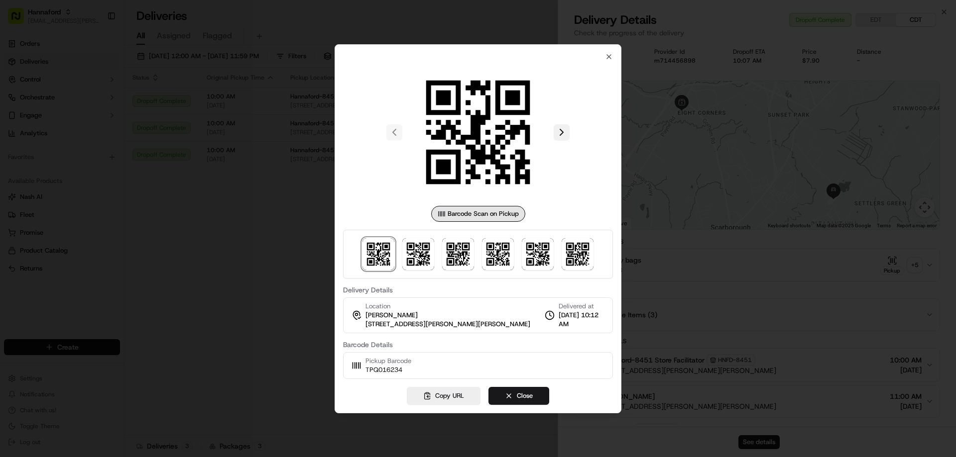
click at [556, 133] on button at bounding box center [562, 132] width 16 height 16
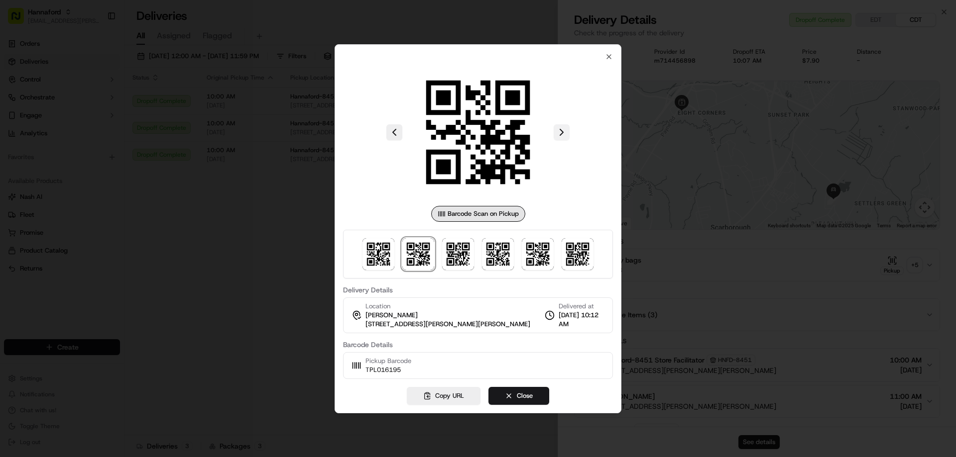
click at [556, 132] on button at bounding box center [562, 132] width 16 height 16
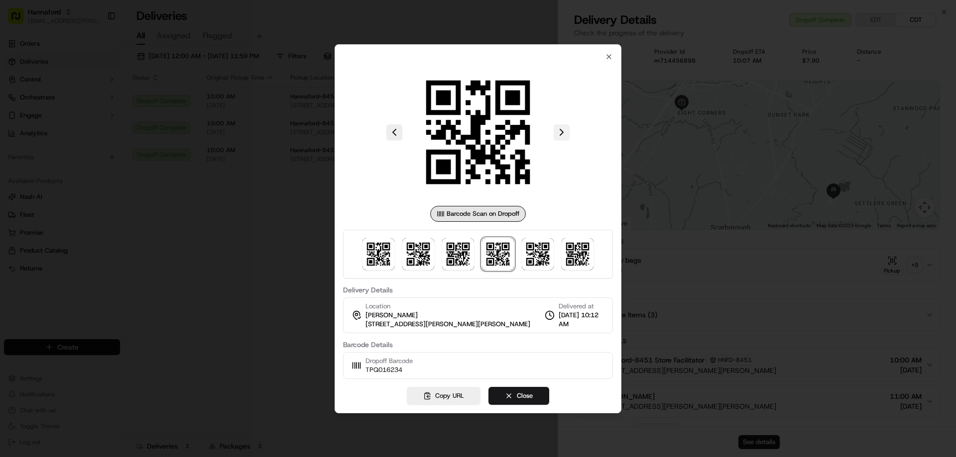
click at [556, 132] on button at bounding box center [562, 132] width 16 height 16
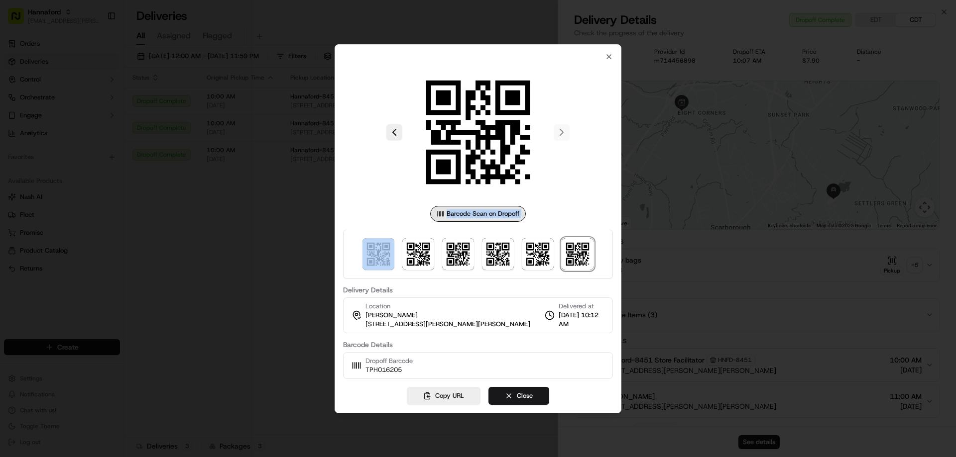
click at [556, 132] on div at bounding box center [478, 132] width 270 height 143
click at [610, 57] on icon "button" at bounding box center [609, 57] width 8 height 8
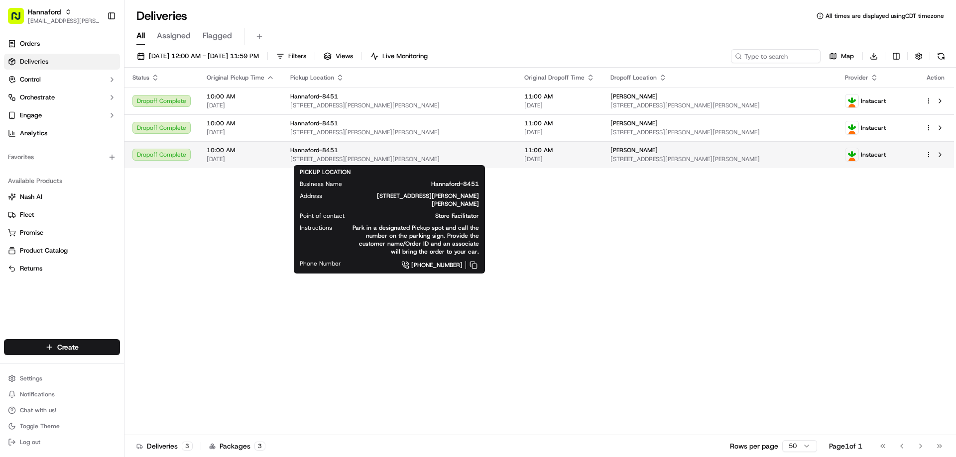
click at [348, 152] on div "Hannaford-8451" at bounding box center [399, 150] width 218 height 8
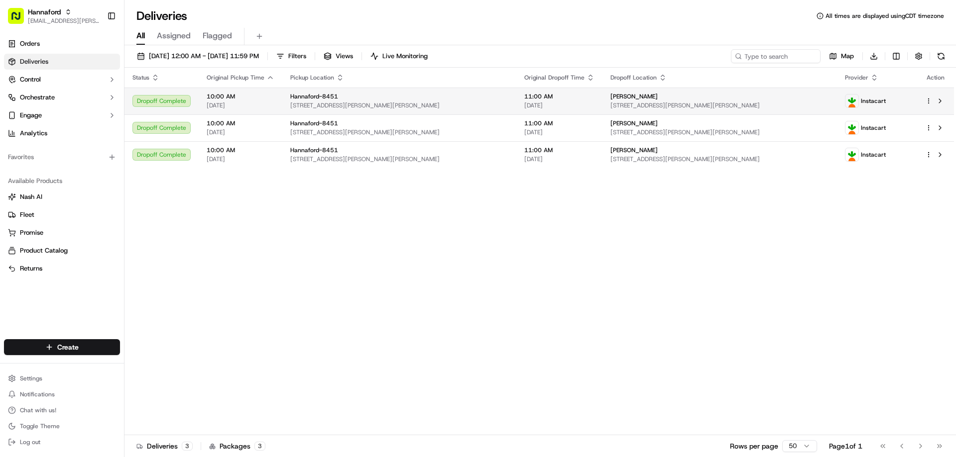
click at [334, 101] on div "Hannaford-8451 417 Payne Rd, Scarborough, ME 04074, US" at bounding box center [399, 101] width 218 height 17
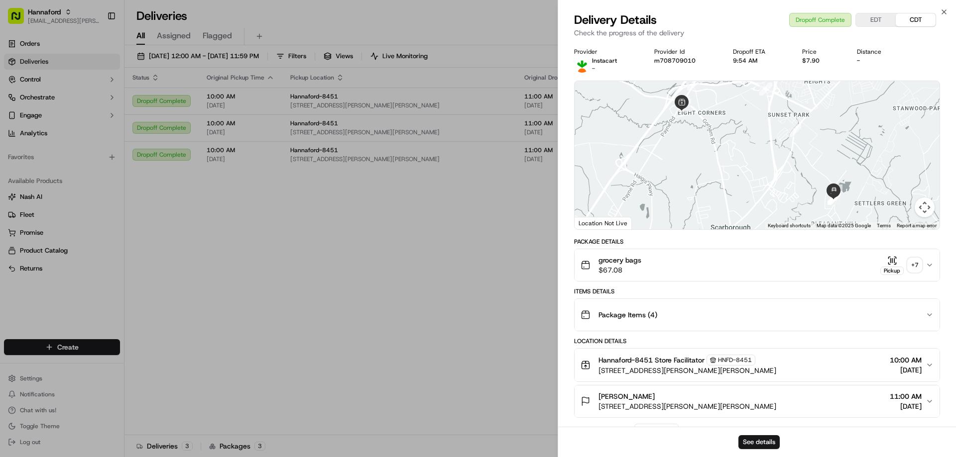
click at [892, 258] on icon "button" at bounding box center [892, 260] width 0 height 4
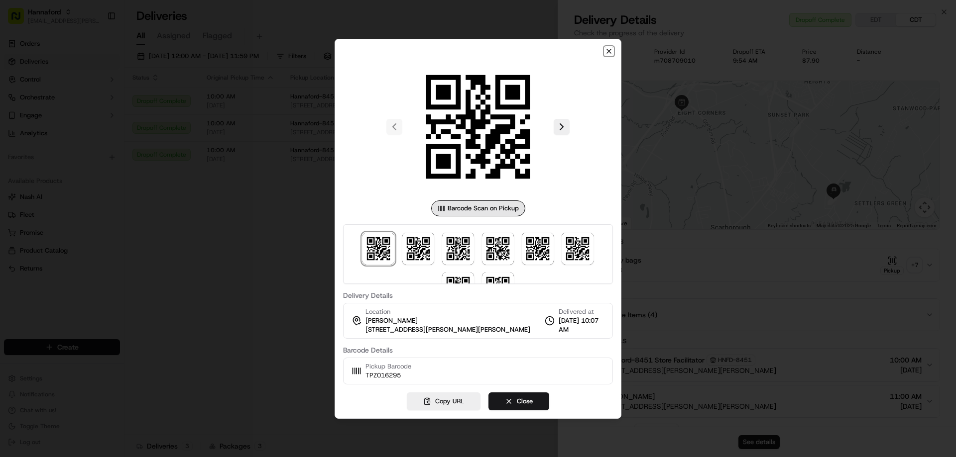
click at [607, 49] on icon "button" at bounding box center [609, 51] width 8 height 8
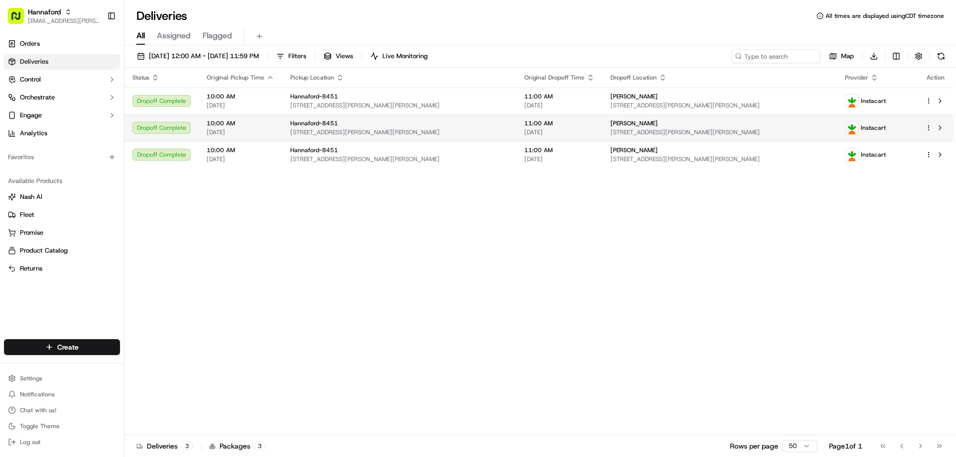
click at [459, 124] on div "Hannaford-8451" at bounding box center [399, 123] width 218 height 8
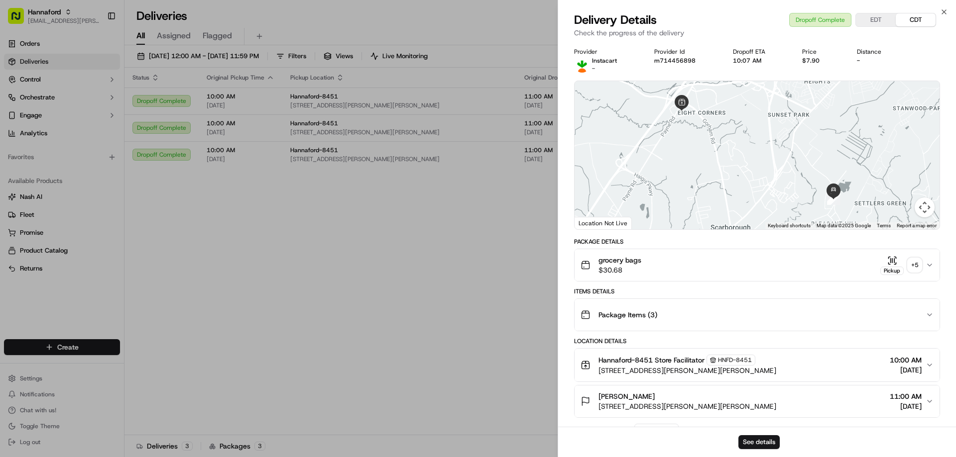
click at [894, 260] on icon "button" at bounding box center [894, 260] width 0 height 4
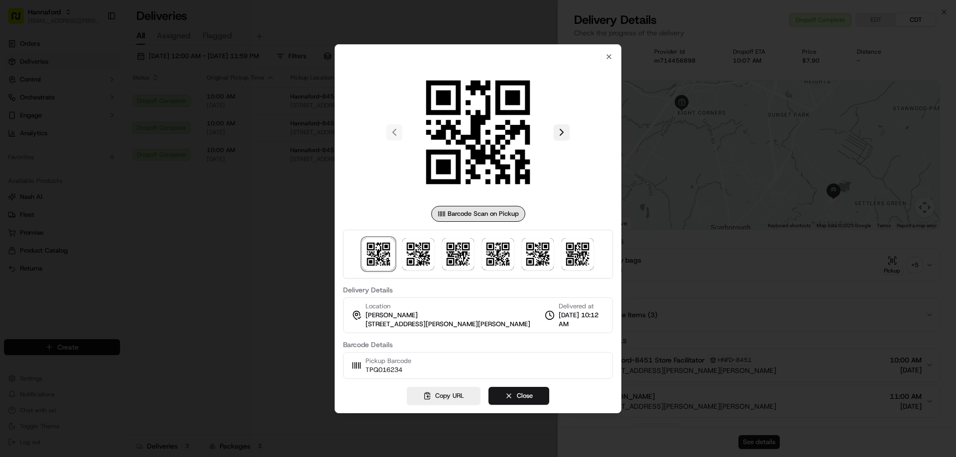
click at [559, 131] on button at bounding box center [562, 132] width 16 height 16
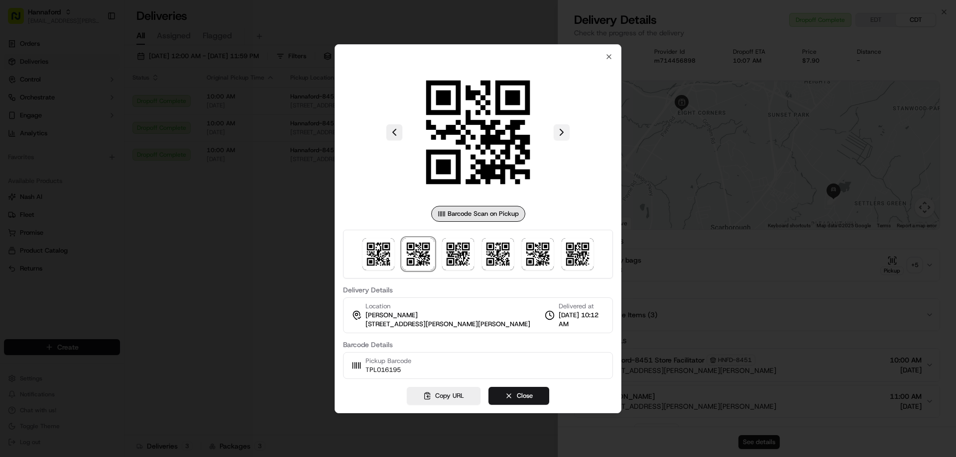
click at [559, 131] on button at bounding box center [562, 132] width 16 height 16
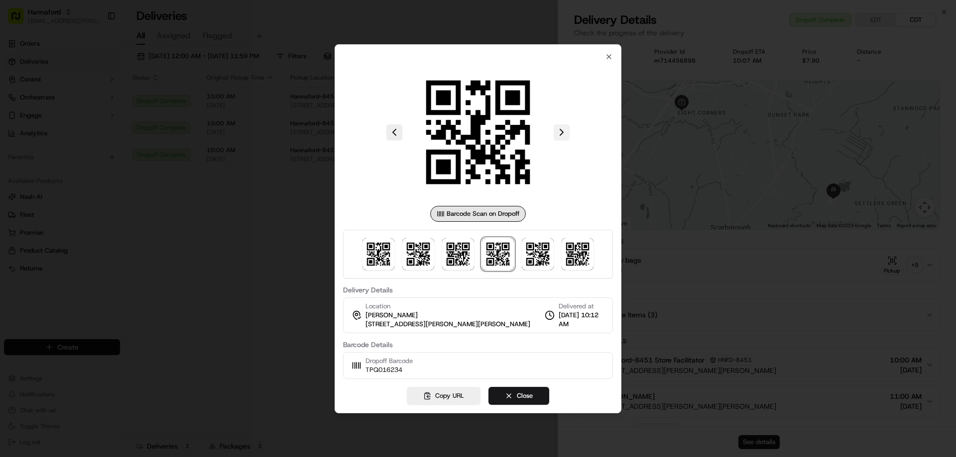
click at [559, 131] on button at bounding box center [562, 132] width 16 height 16
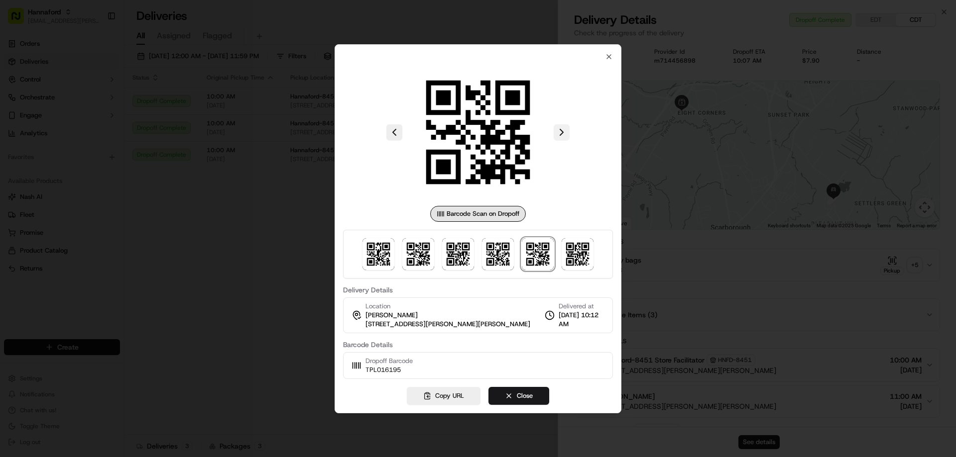
click at [559, 131] on button at bounding box center [562, 132] width 16 height 16
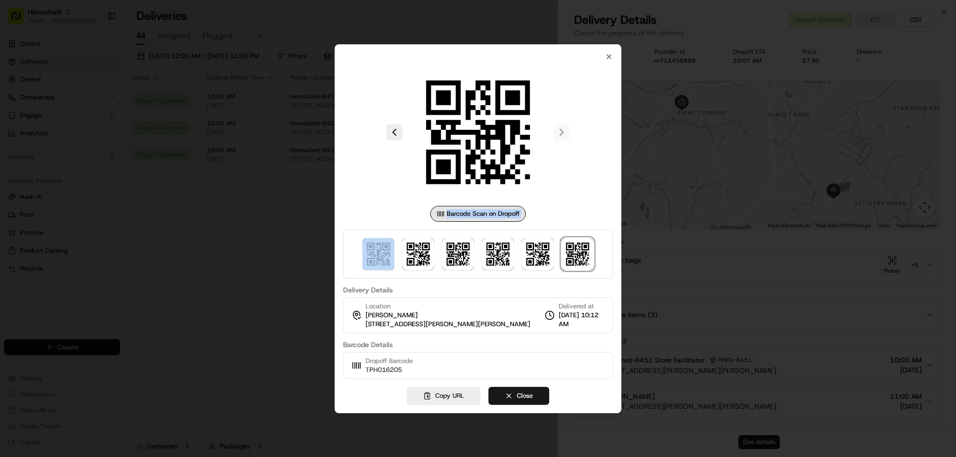
click at [559, 131] on div at bounding box center [478, 132] width 270 height 143
click at [610, 55] on icon "button" at bounding box center [609, 57] width 4 height 4
